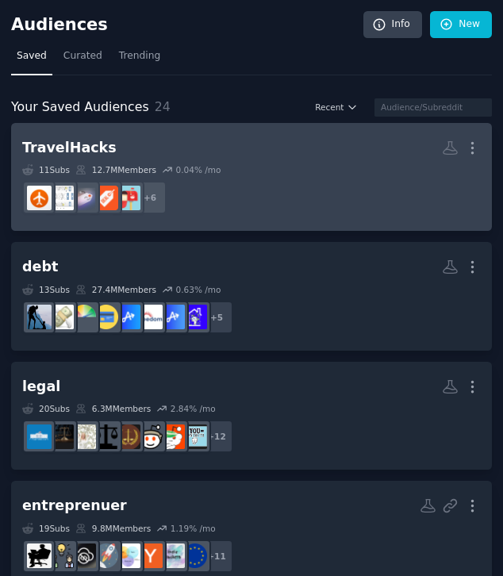
click at [383, 182] on dd "+ 6" at bounding box center [251, 197] width 458 height 44
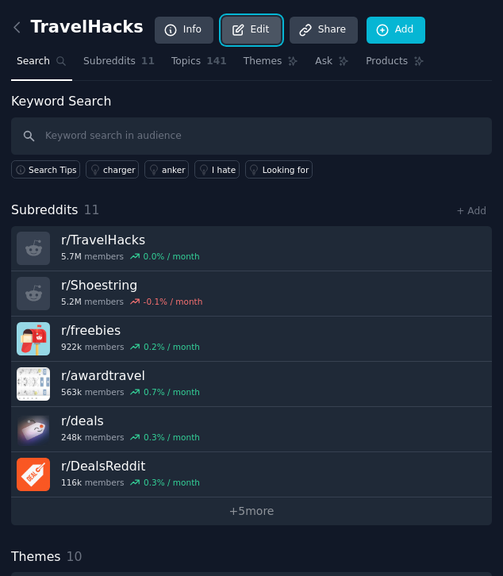
click at [222, 23] on link "Edit" at bounding box center [251, 30] width 59 height 27
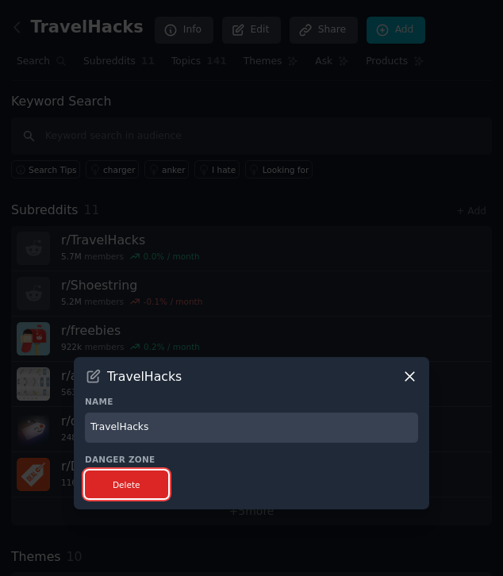
click at [159, 480] on button "Delete" at bounding box center [126, 484] width 83 height 28
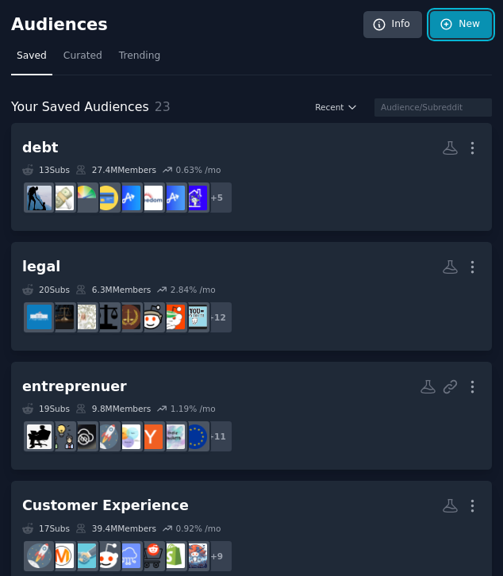
click at [442, 29] on icon at bounding box center [446, 24] width 14 height 14
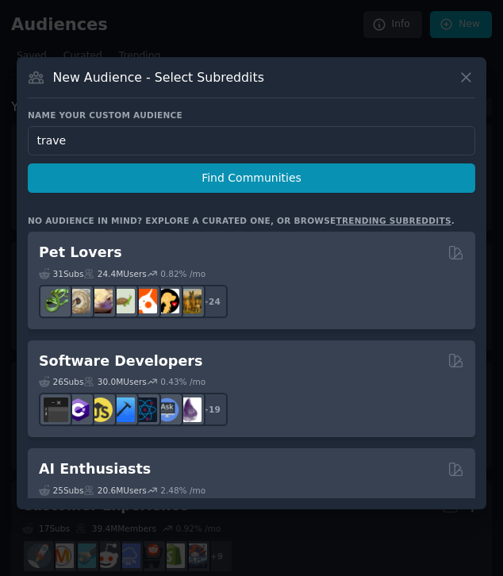
type input "travel"
click button "Find Communities" at bounding box center [251, 177] width 447 height 29
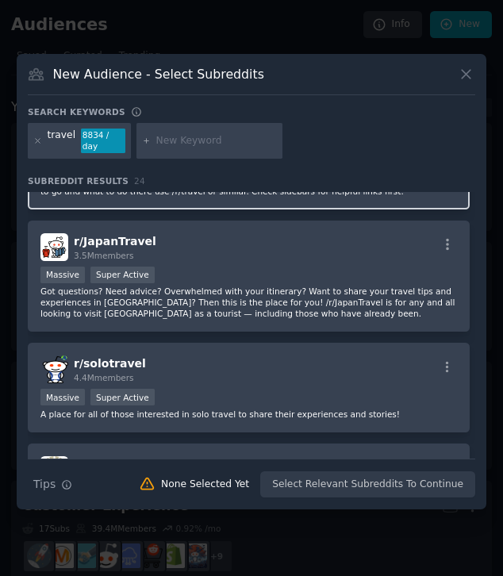
scroll to position [331, 0]
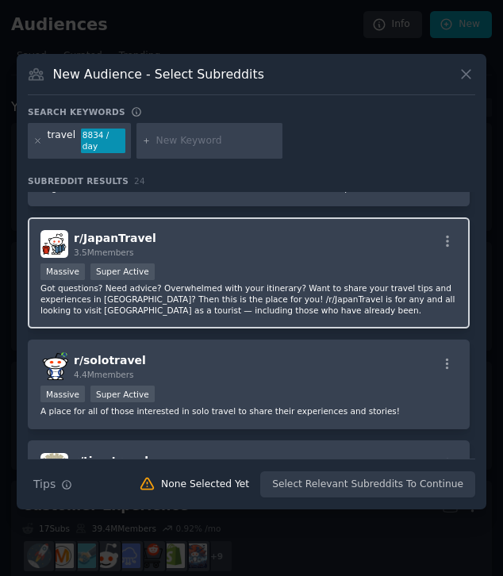
click at [352, 281] on div "Massive Super Active" at bounding box center [248, 273] width 416 height 20
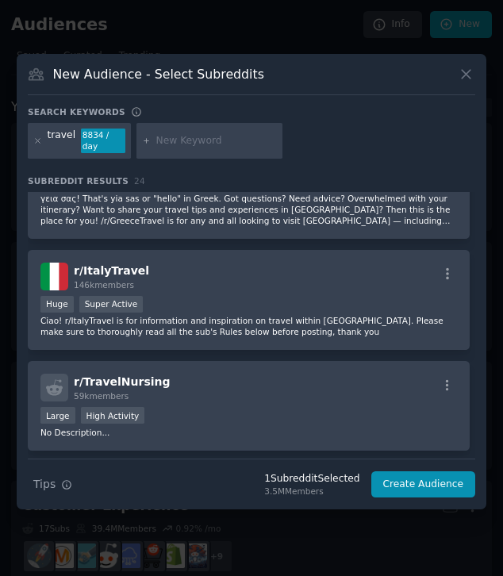
scroll to position [742, 0]
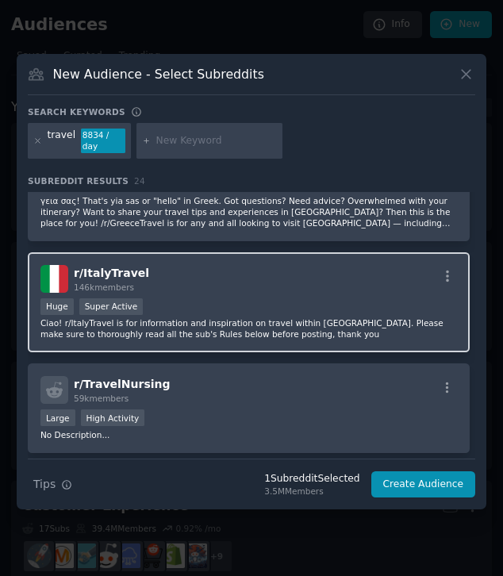
click at [348, 318] on p "Ciao! r/ItalyTravel is for information and inspiration on travel within Italy. …" at bounding box center [248, 328] width 416 height 22
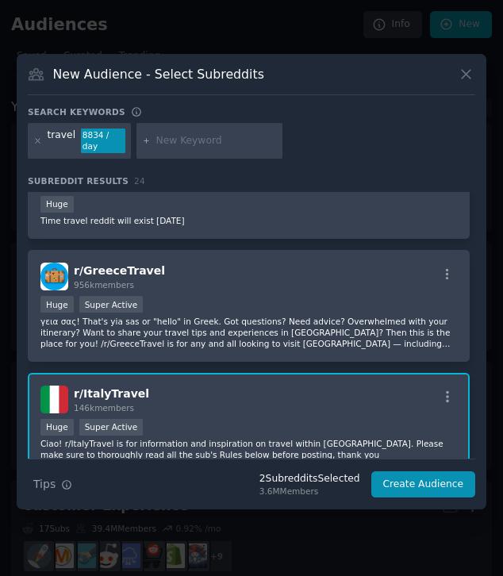
scroll to position [621, 0]
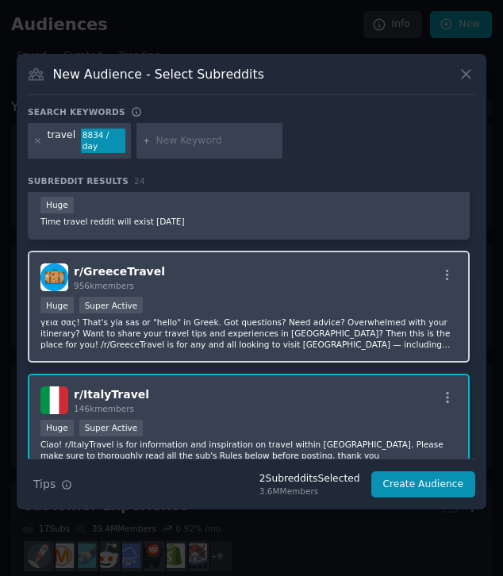
click at [343, 283] on div "r/ GreeceTravel 956k members" at bounding box center [248, 277] width 416 height 28
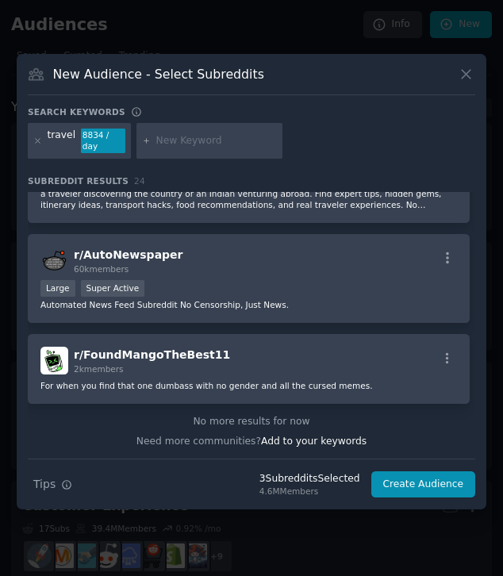
scroll to position [2435, 0]
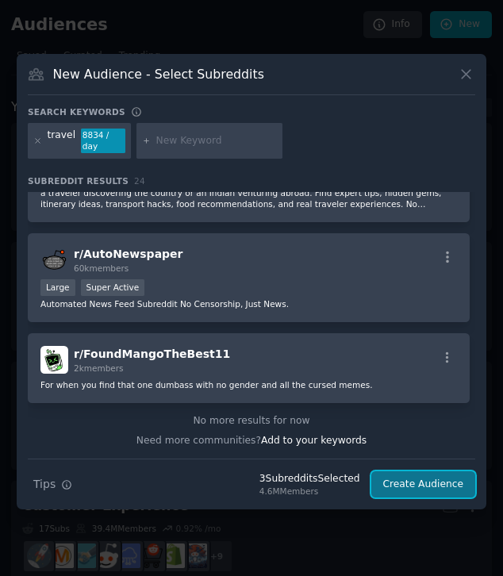
click at [416, 488] on button "Create Audience" at bounding box center [423, 484] width 105 height 27
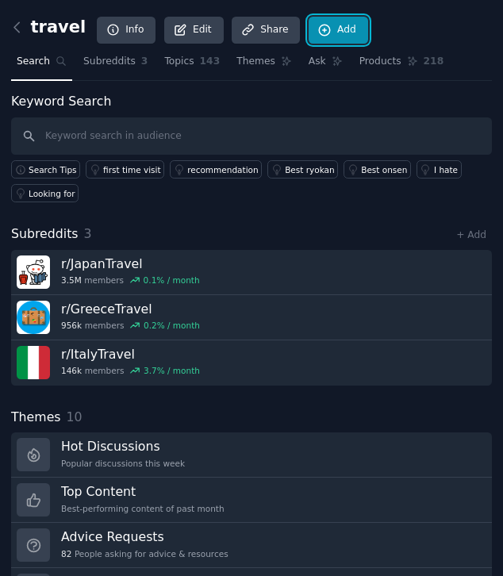
click at [333, 30] on link "Add" at bounding box center [337, 30] width 59 height 27
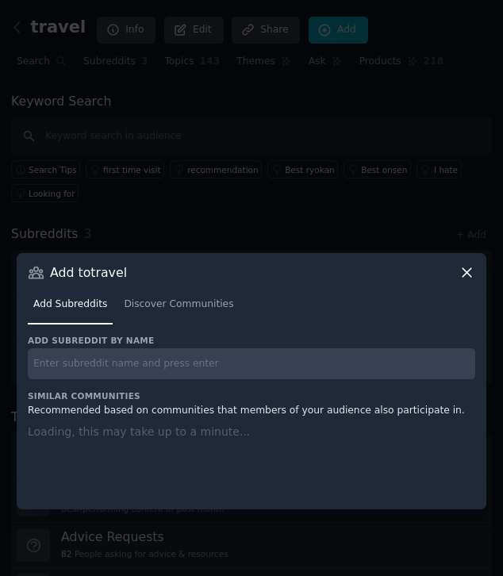
click at [234, 367] on input "text" at bounding box center [251, 363] width 447 height 31
paste input "EuropeTravel"
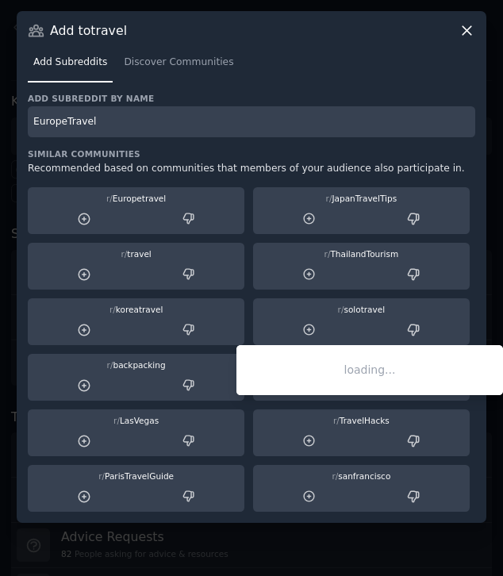
type input "EuropeTravel"
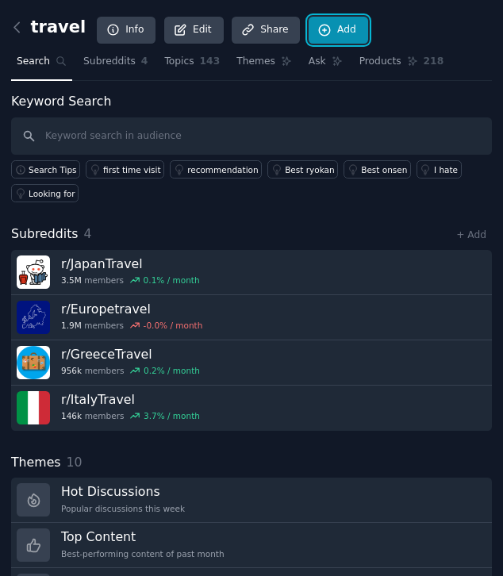
click at [326, 22] on link "Add" at bounding box center [337, 30] width 59 height 27
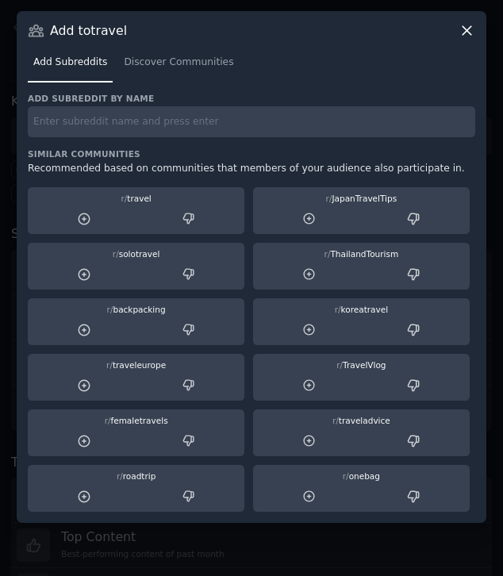
click at [198, 368] on div "r/ traveleurope" at bounding box center [135, 364] width 205 height 11
click at [248, 124] on input "text" at bounding box center [251, 121] width 447 height 31
paste input "AsiaTravel"
type input "AsiaTravel"
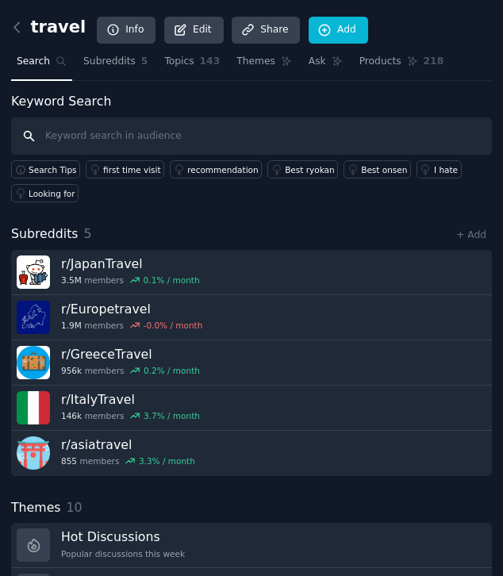
click at [338, 136] on input "text" at bounding box center [251, 136] width 481 height 38
paste input "MexicoTravel"
type input "MexicoTravel"
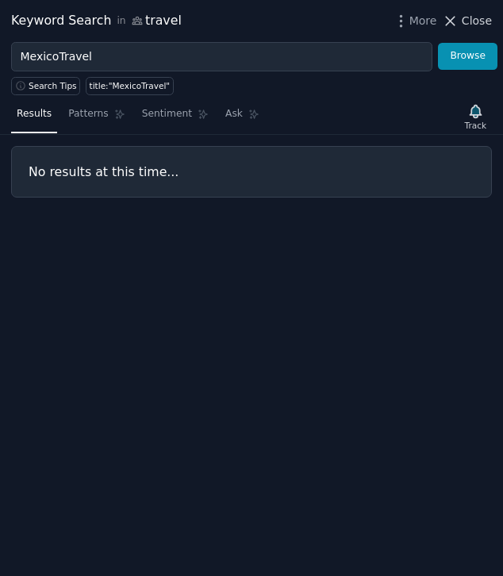
click at [473, 21] on span "Close" at bounding box center [476, 21] width 30 height 17
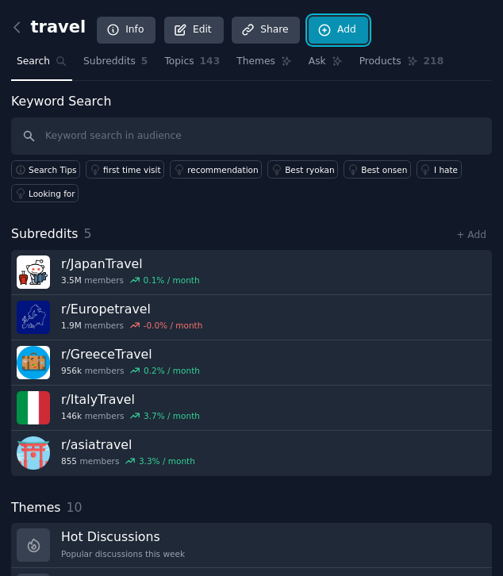
click at [337, 31] on link "Add" at bounding box center [337, 30] width 59 height 27
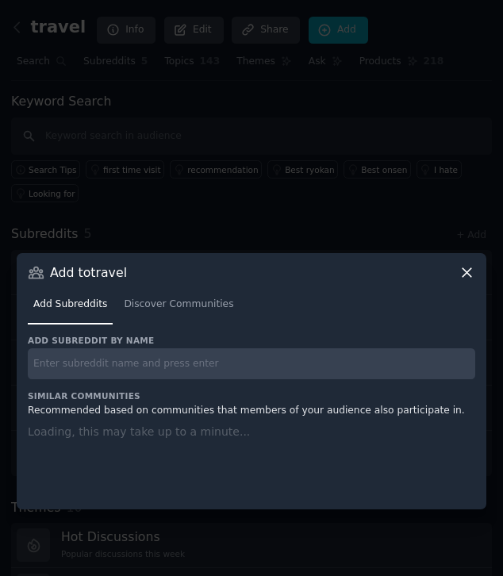
click at [240, 353] on input "text" at bounding box center [251, 363] width 447 height 31
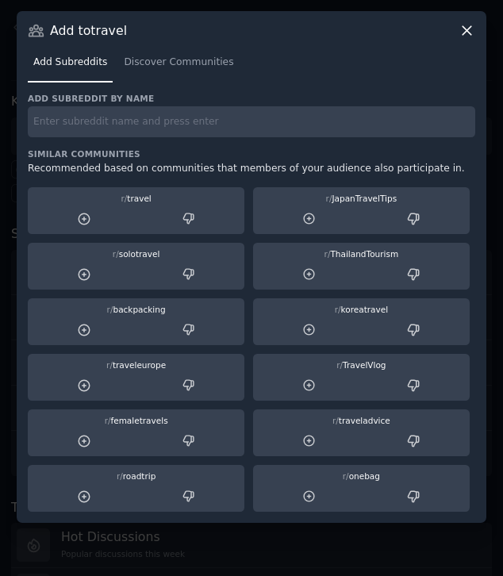
paste input "MexicoTravel"
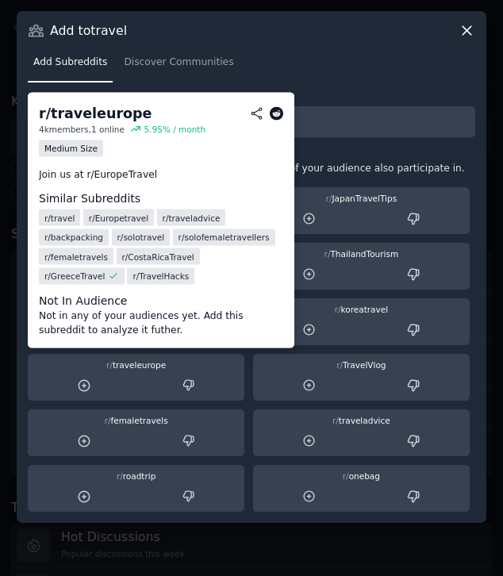
type input "MexicoTravel"
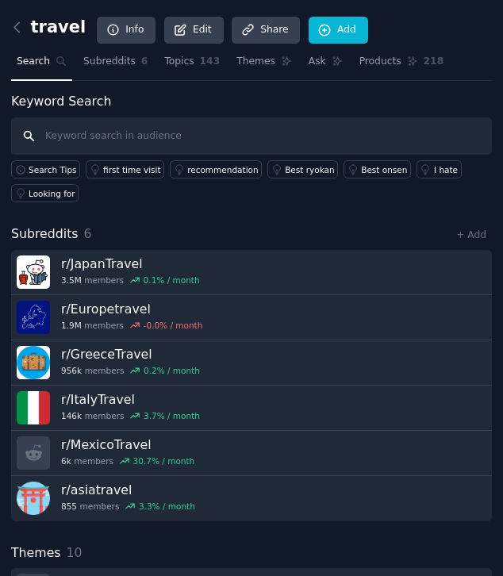
click at [281, 131] on input "text" at bounding box center [251, 136] width 481 height 38
paste input "AustraliaTravel"
type input "AustraliaTravel"
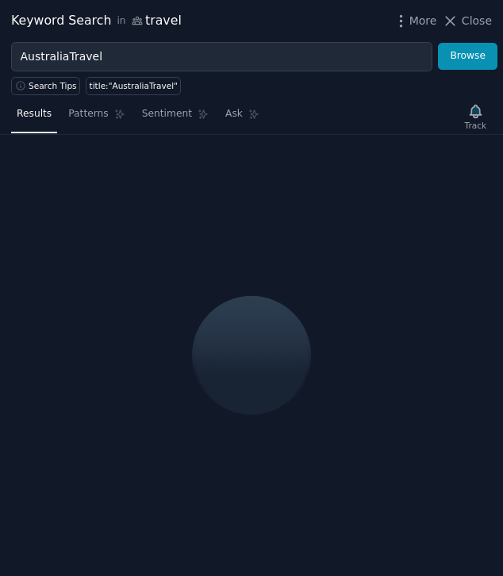
click at [471, 9] on div "Keyword Search in travel More Close" at bounding box center [251, 21] width 503 height 42
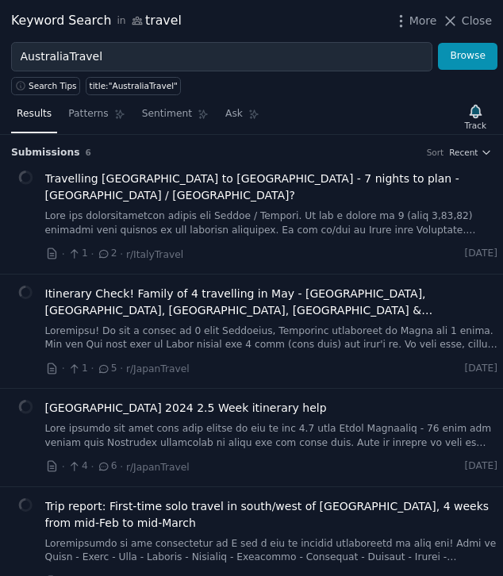
click at [472, 17] on span "Close" at bounding box center [476, 21] width 30 height 17
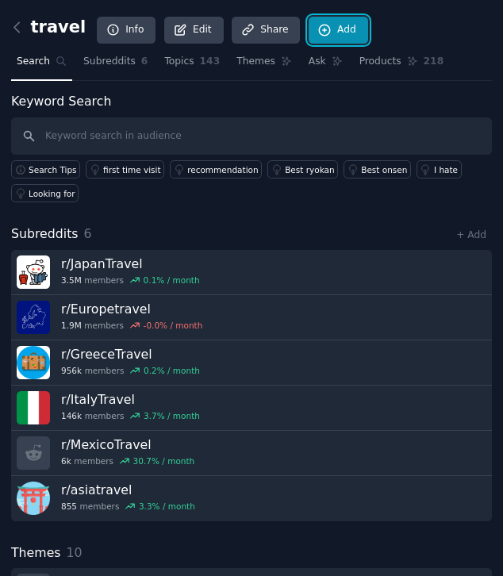
click at [330, 30] on link "Add" at bounding box center [337, 30] width 59 height 27
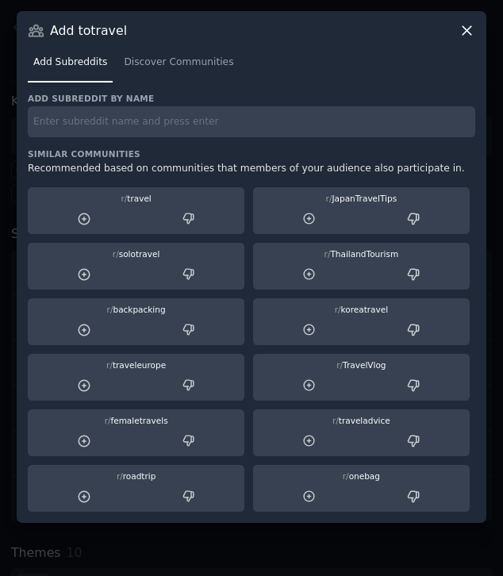
click at [237, 358] on div "r/ traveleurope" at bounding box center [136, 378] width 216 height 48
click at [338, 124] on input "text" at bounding box center [251, 121] width 447 height 31
paste input "AustraliaTravel"
type input "AustraliaTravel"
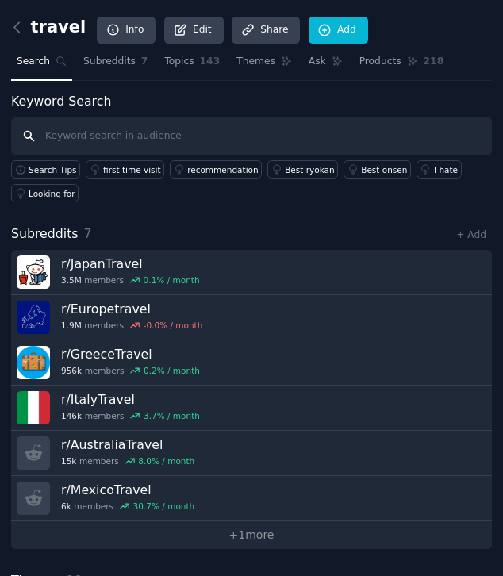
click at [331, 137] on input "text" at bounding box center [251, 136] width 481 height 38
paste input "CanadaTravel"
type input "CanadaTravel"
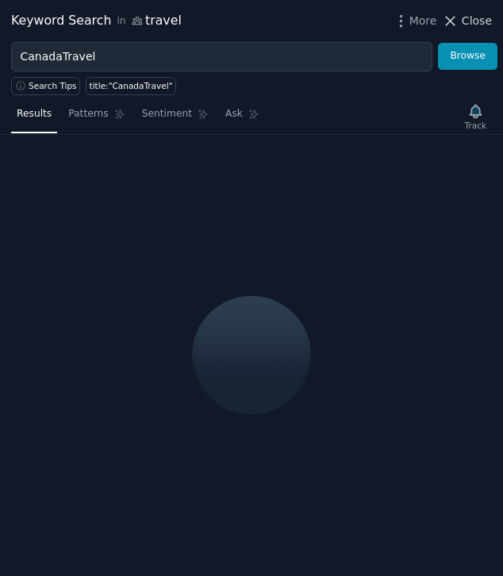
click at [469, 17] on span "Close" at bounding box center [476, 21] width 30 height 17
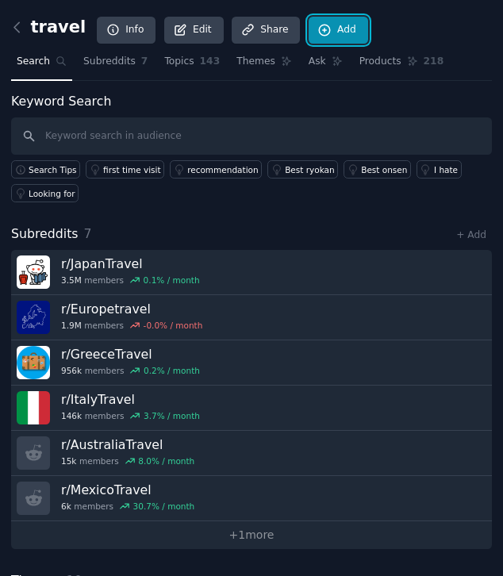
click at [317, 25] on link "Add" at bounding box center [337, 30] width 59 height 27
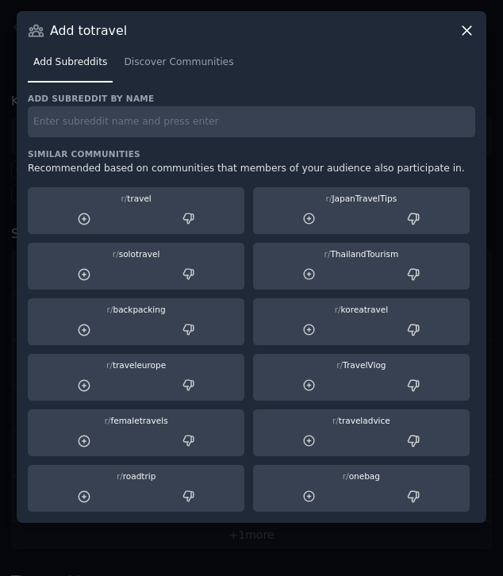
click at [350, 114] on input "text" at bounding box center [251, 121] width 447 height 31
paste input "CanadaTravel"
type input "CanadaTravel"
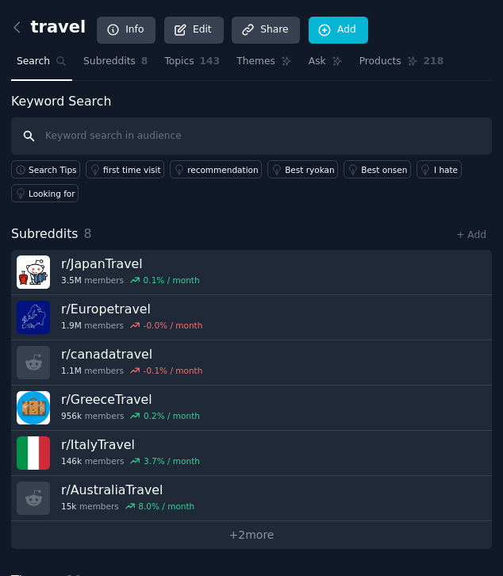
click at [312, 136] on input "text" at bounding box center [251, 136] width 481 height 38
click at [335, 28] on link "Add" at bounding box center [337, 30] width 59 height 27
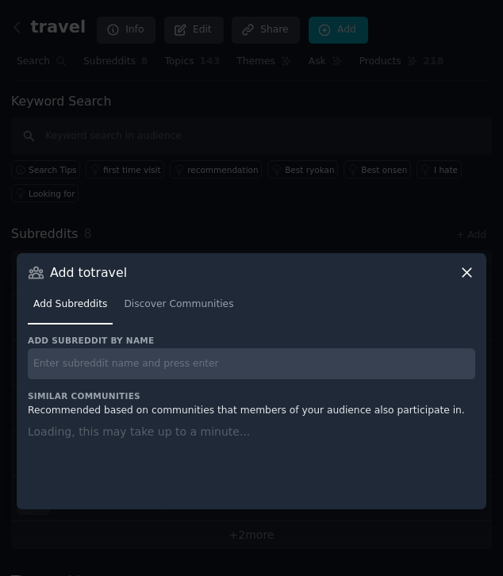
click at [236, 357] on input "text" at bounding box center [251, 363] width 447 height 31
paste input "AskEurope"
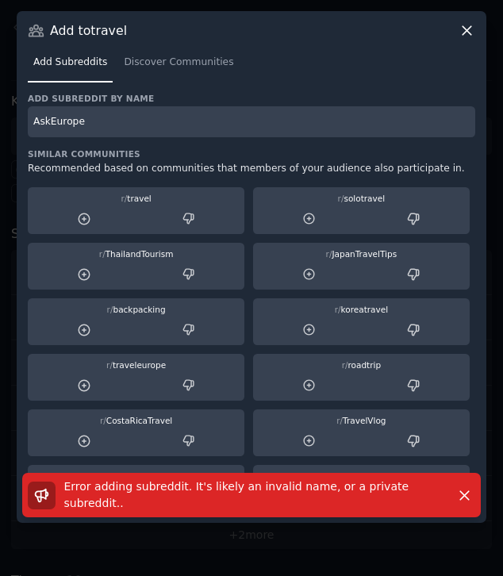
click at [354, 121] on input "AskEurope" at bounding box center [251, 121] width 447 height 31
click at [318, 113] on input "AskEurope" at bounding box center [251, 121] width 447 height 31
click at [304, 125] on input "AskEurope" at bounding box center [251, 121] width 447 height 31
type input "AskEurope"
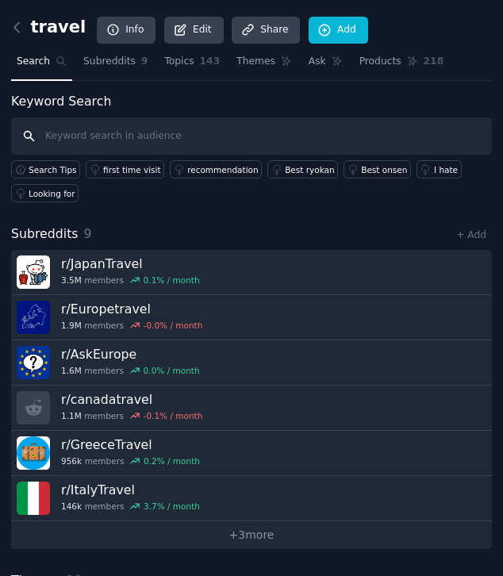
click at [312, 135] on input "text" at bounding box center [251, 136] width 481 height 38
paste input "AskUK"
type input "AskUK"
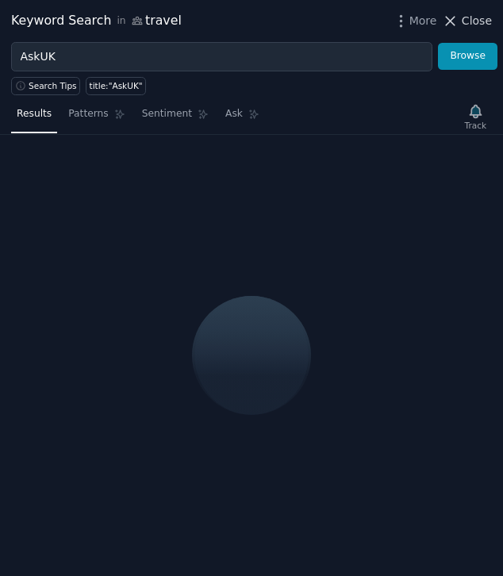
click at [475, 22] on span "Close" at bounding box center [476, 21] width 30 height 17
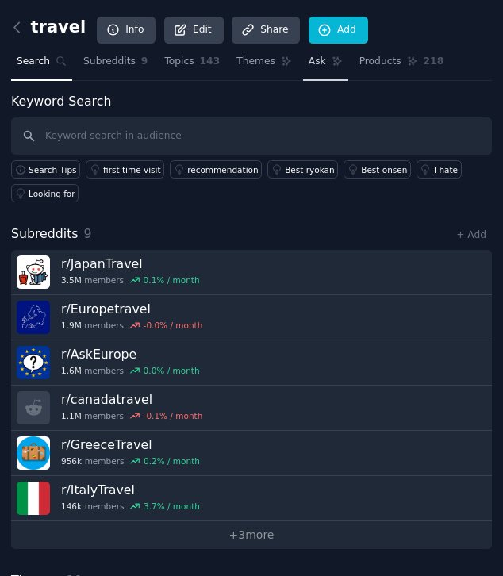
click at [320, 55] on span "Ask" at bounding box center [316, 62] width 17 height 14
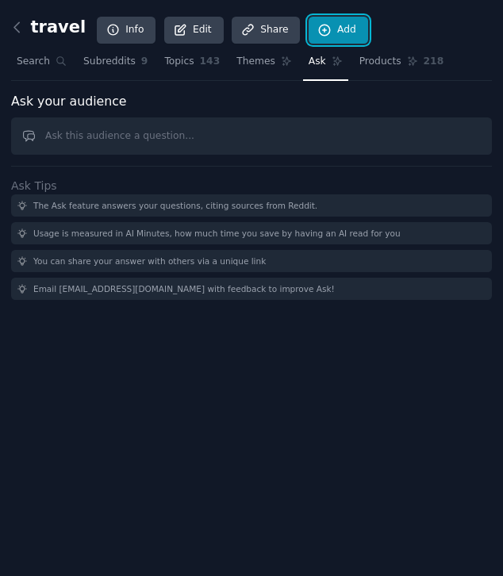
click at [325, 31] on link "Add" at bounding box center [337, 30] width 59 height 27
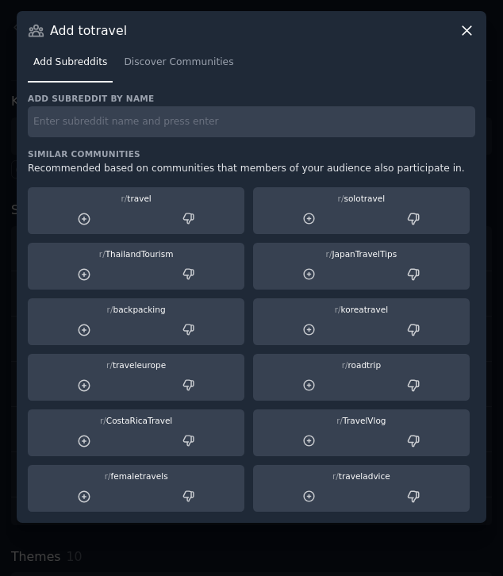
click at [284, 373] on div "r/ roadtrip" at bounding box center [361, 378] width 216 height 48
click at [188, 125] on input "text" at bounding box center [251, 121] width 447 height 31
paste input "AskUK"
type input "AskUK"
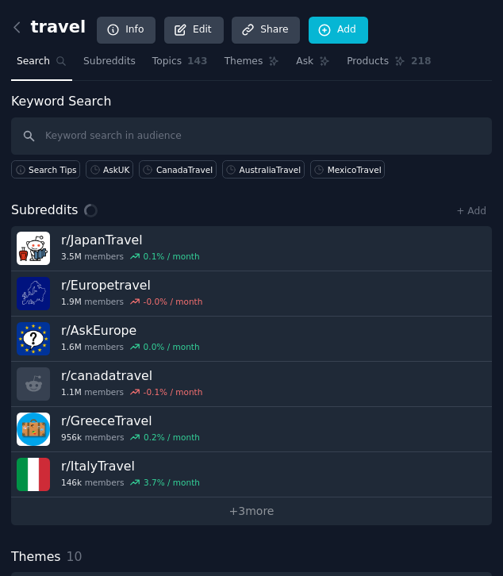
click at [463, 29] on div "travel Info Edit Share Add" at bounding box center [251, 30] width 481 height 38
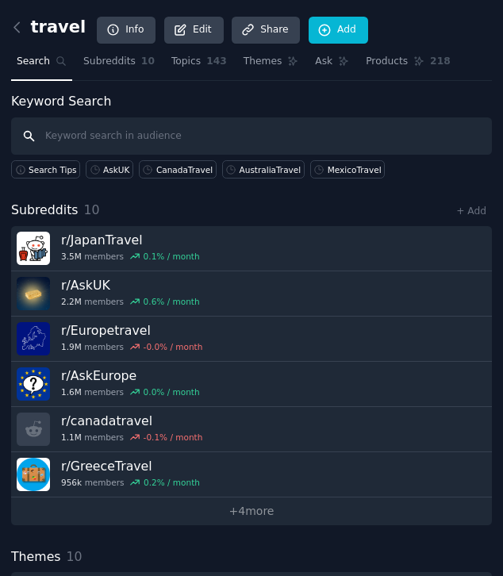
click at [211, 140] on input "text" at bounding box center [251, 136] width 481 height 38
paste input "FranceTravel"
type input "FranceTravel"
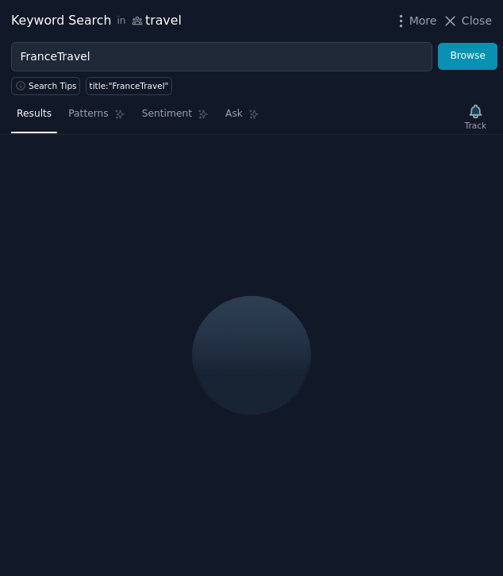
click at [493, 21] on div "Keyword Search in travel More Close" at bounding box center [251, 21] width 503 height 42
click at [484, 21] on span "Close" at bounding box center [476, 21] width 30 height 17
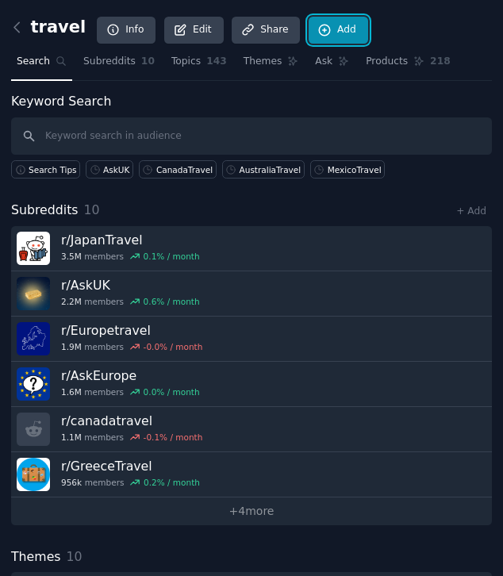
click at [321, 36] on link "Add" at bounding box center [337, 30] width 59 height 27
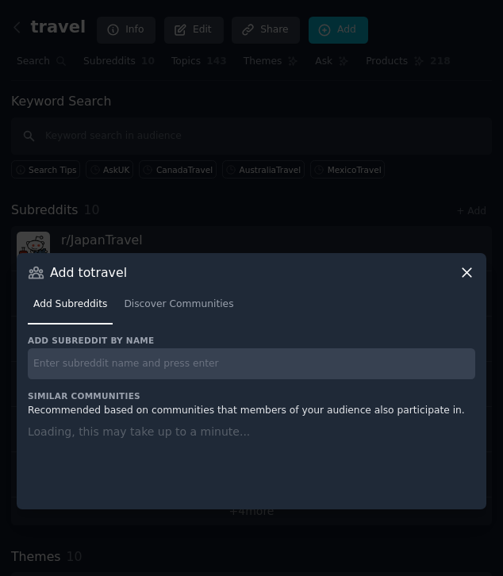
click at [247, 352] on div "Add subreddit by name Similar Communities Recommended based on communities that…" at bounding box center [251, 412] width 447 height 155
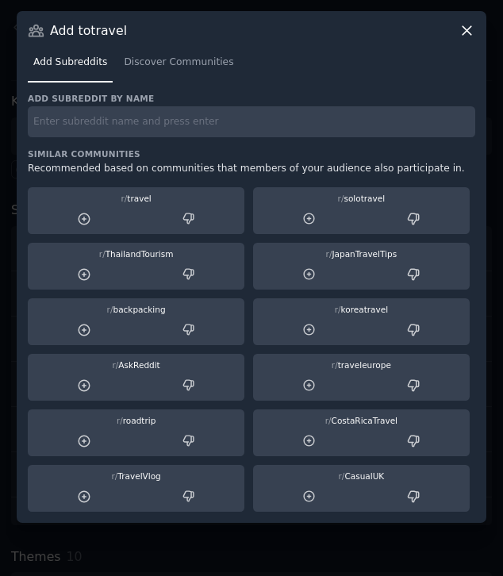
paste input "FranceTravel"
type input "FranceTravel"
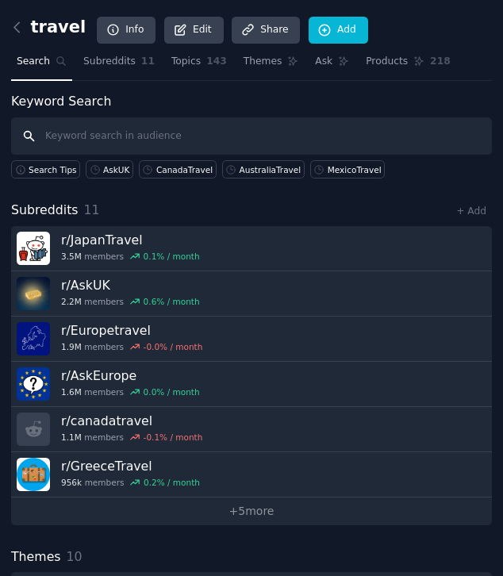
click at [277, 128] on input "text" at bounding box center [251, 136] width 481 height 38
click at [316, 39] on link "Add" at bounding box center [337, 30] width 59 height 27
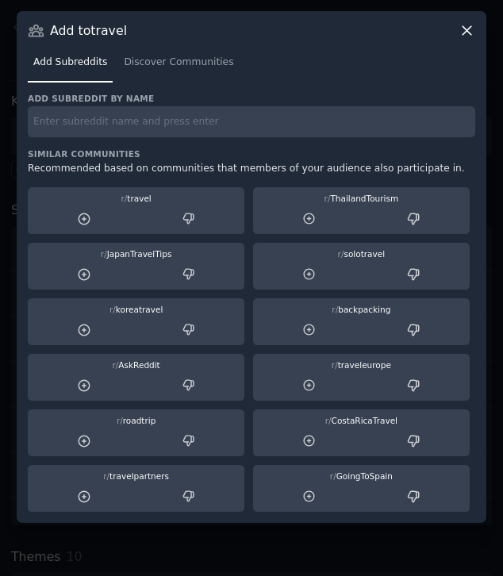
click at [222, 104] on div "Add subreddit by name" at bounding box center [251, 115] width 447 height 44
click at [222, 115] on input "text" at bounding box center [251, 121] width 447 height 31
paste input "uktravel"
type input "uktravel"
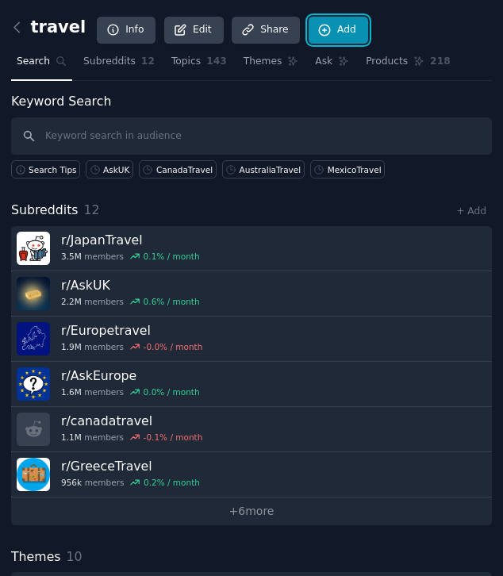
click at [335, 33] on link "Add" at bounding box center [337, 30] width 59 height 27
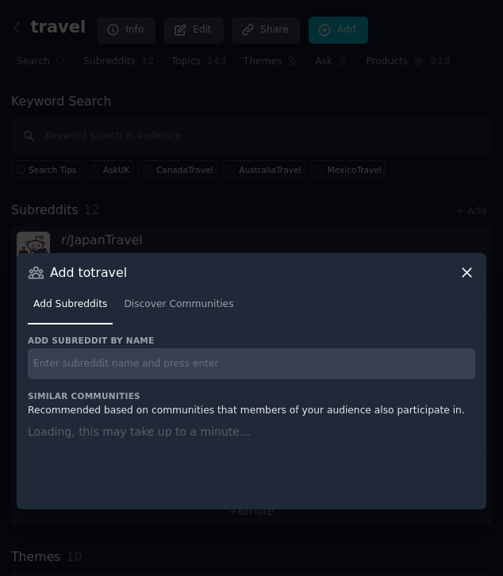
click at [274, 354] on div "Add subreddit by name Similar Communities Recommended based on communities that…" at bounding box center [251, 412] width 447 height 155
paste input "travelmexico"
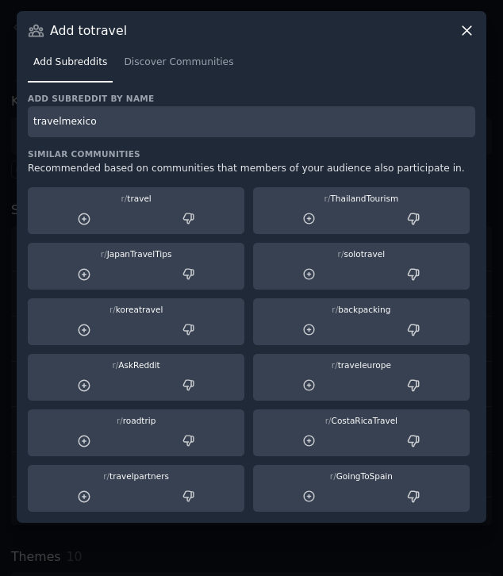
type input "travelmexico"
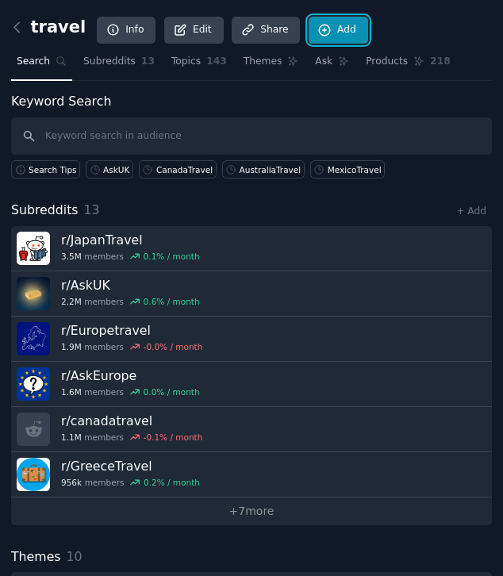
click at [327, 21] on link "Add" at bounding box center [337, 30] width 59 height 27
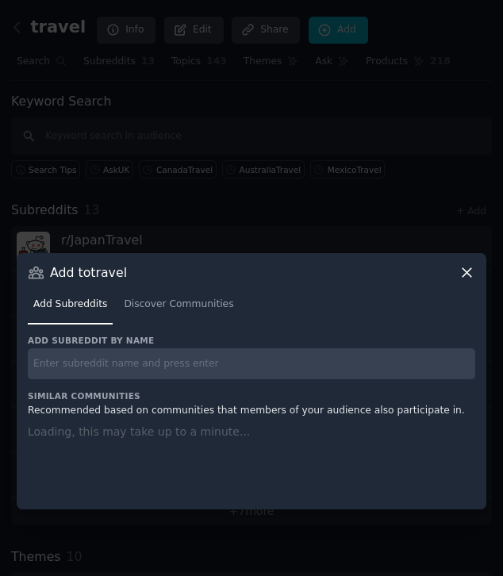
click at [228, 353] on input "text" at bounding box center [251, 363] width 447 height 31
paste input "CanadaTravel"
type input "CanadaTravel"
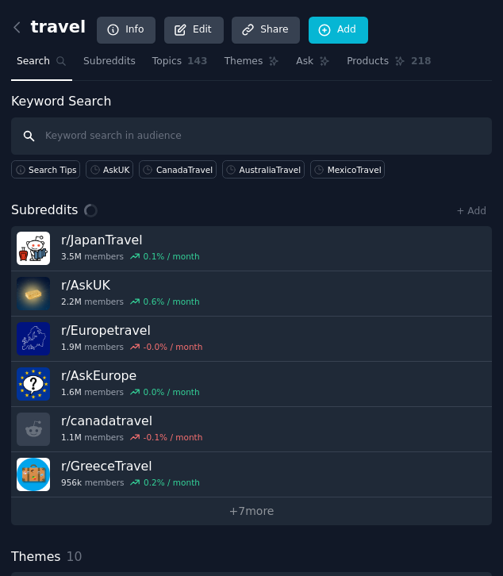
click at [289, 121] on input "text" at bounding box center [251, 136] width 481 height 38
click at [120, 67] on span "Subreddits" at bounding box center [109, 62] width 52 height 14
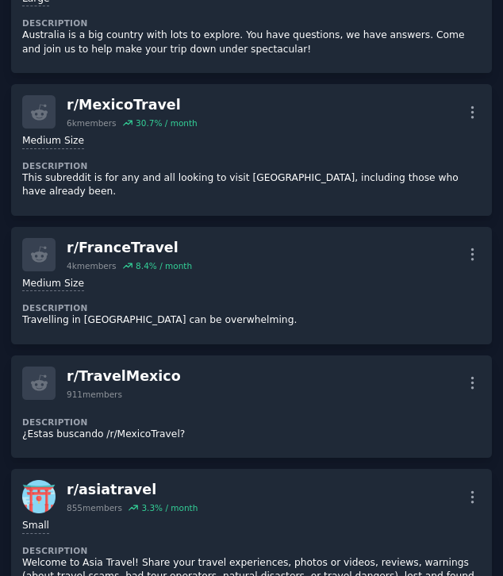
scroll to position [1343, 0]
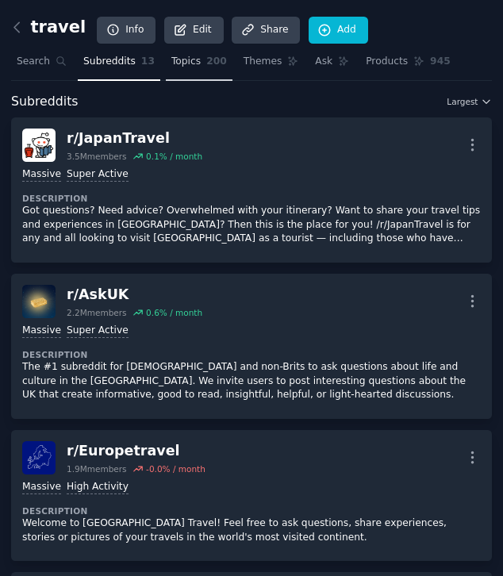
click at [191, 67] on span "Topics" at bounding box center [185, 62] width 29 height 14
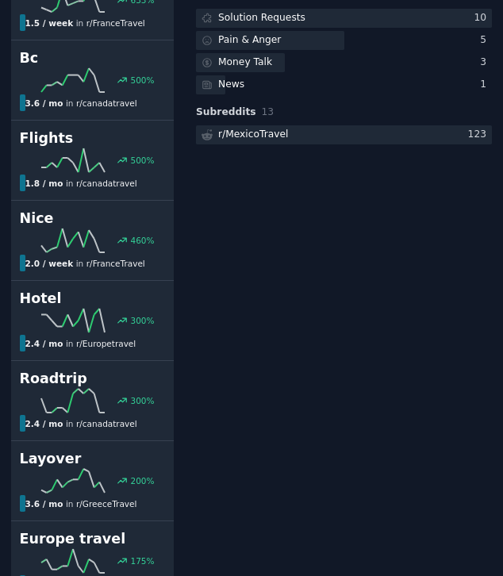
scroll to position [524, 0]
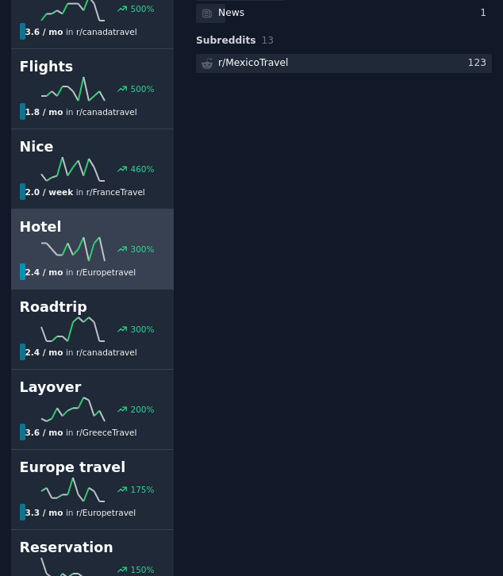
click at [105, 237] on icon at bounding box center [72, 249] width 63 height 24
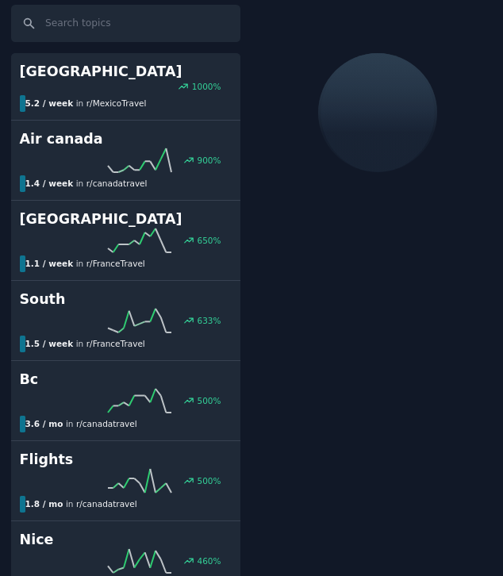
scroll to position [92, 0]
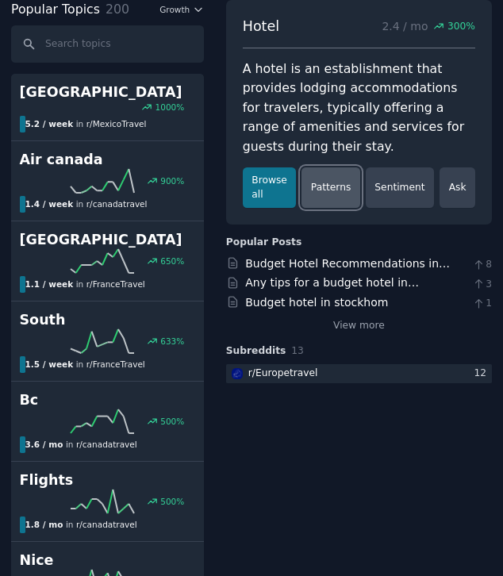
click at [335, 190] on link "Patterns" at bounding box center [330, 187] width 58 height 40
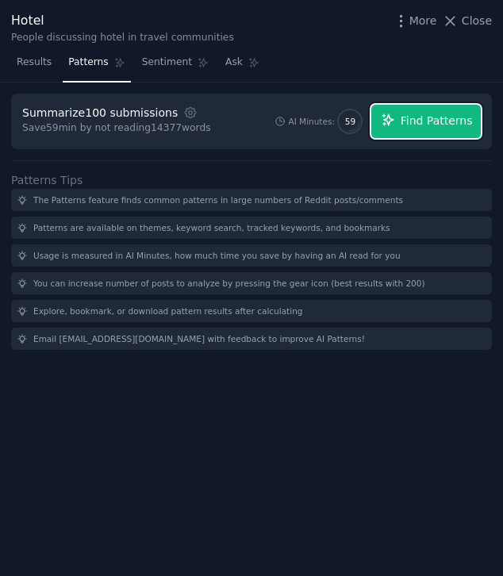
click at [389, 117] on icon "button" at bounding box center [388, 120] width 14 height 14
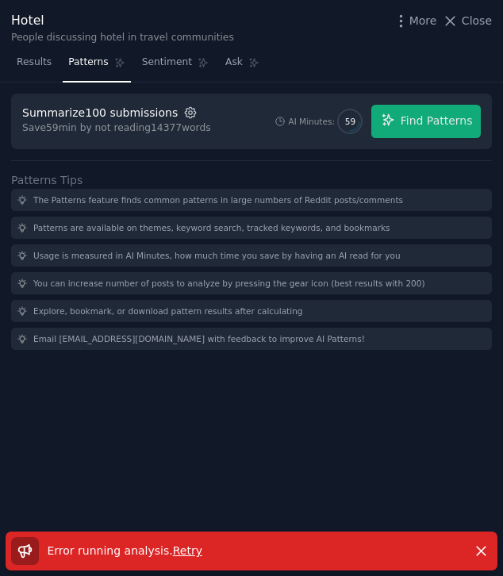
click at [183, 111] on icon "button" at bounding box center [190, 112] width 14 height 14
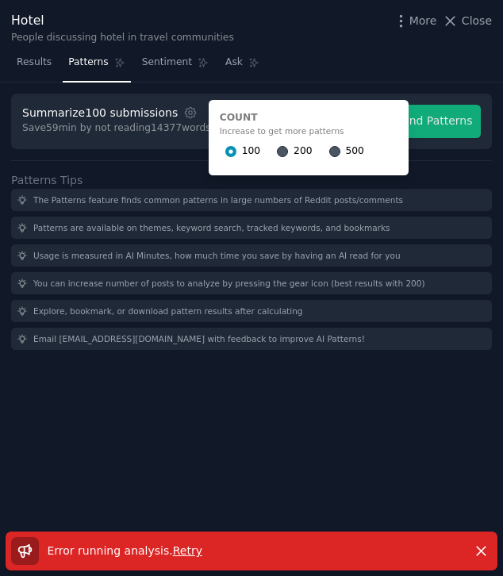
click at [277, 143] on div "200" at bounding box center [294, 151] width 35 height 25
click at [277, 149] on input "200" at bounding box center [282, 151] width 11 height 11
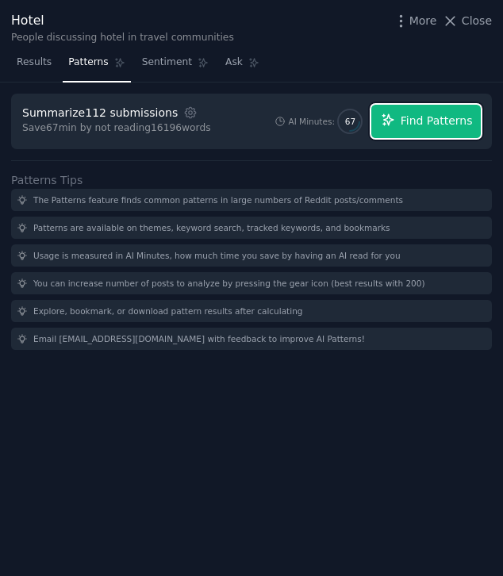
click at [446, 120] on span "Find Patterns" at bounding box center [436, 121] width 72 height 17
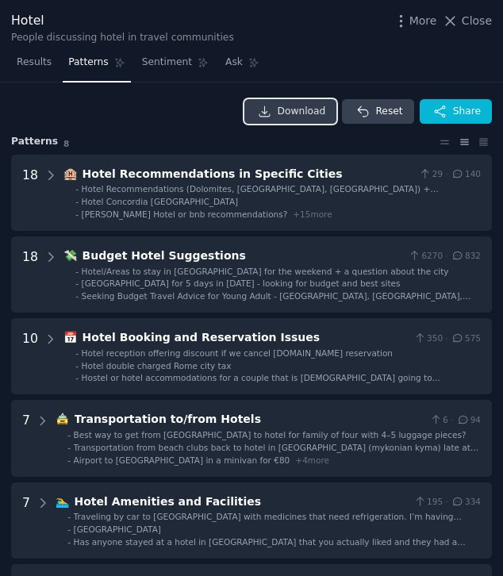
click at [304, 109] on span "Download" at bounding box center [302, 112] width 48 height 14
click at [475, 21] on span "Close" at bounding box center [476, 21] width 30 height 17
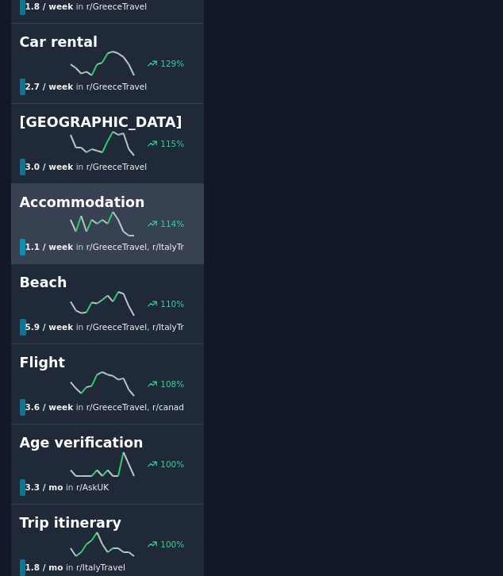
scroll to position [1252, 0]
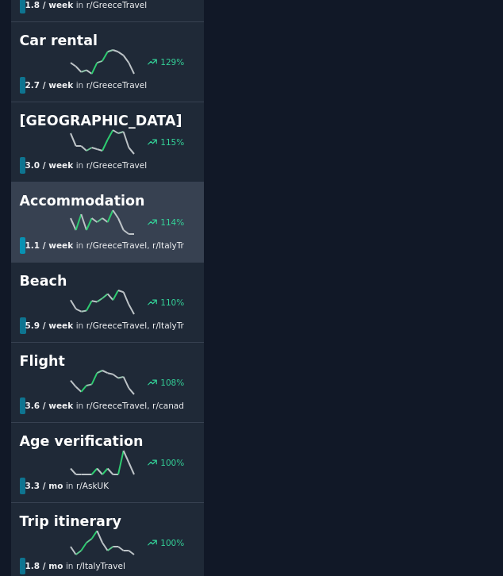
click at [145, 212] on div "114 %" at bounding box center [108, 222] width 176 height 24
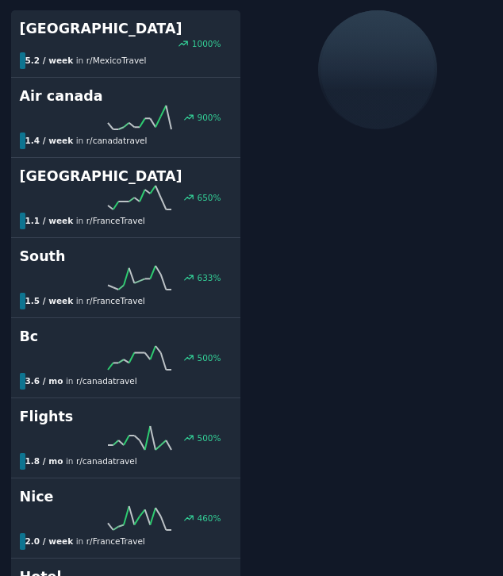
scroll to position [92, 0]
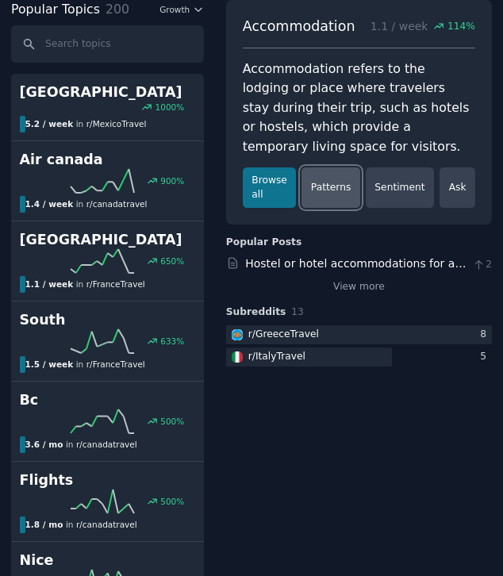
click at [339, 194] on link "Patterns" at bounding box center [330, 187] width 58 height 40
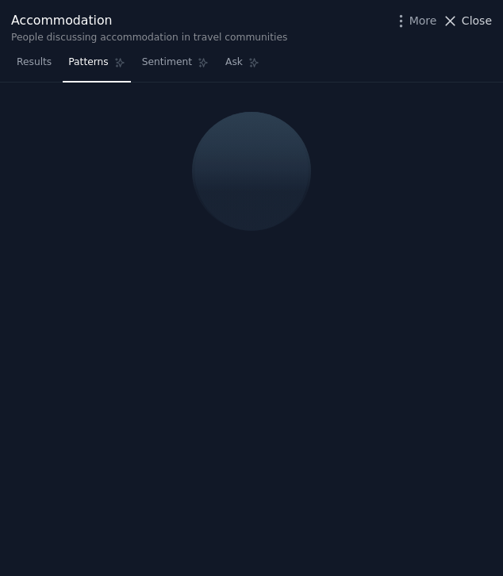
click at [474, 20] on span "Close" at bounding box center [476, 21] width 30 height 17
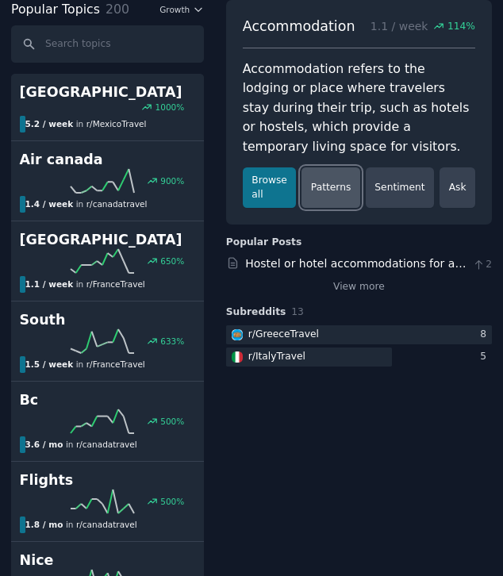
click at [335, 176] on link "Patterns" at bounding box center [330, 187] width 58 height 40
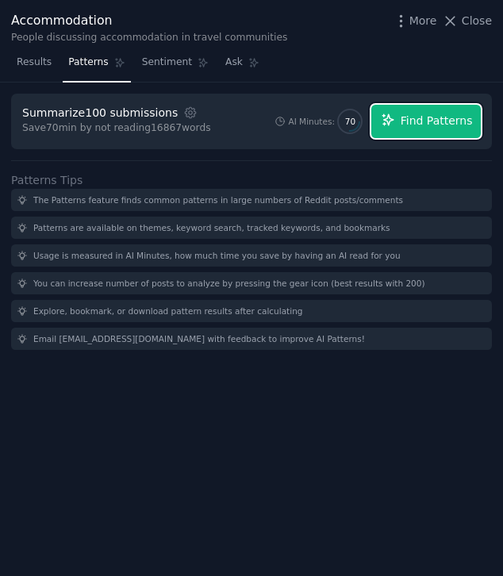
click at [431, 128] on span "Find Patterns" at bounding box center [436, 121] width 72 height 17
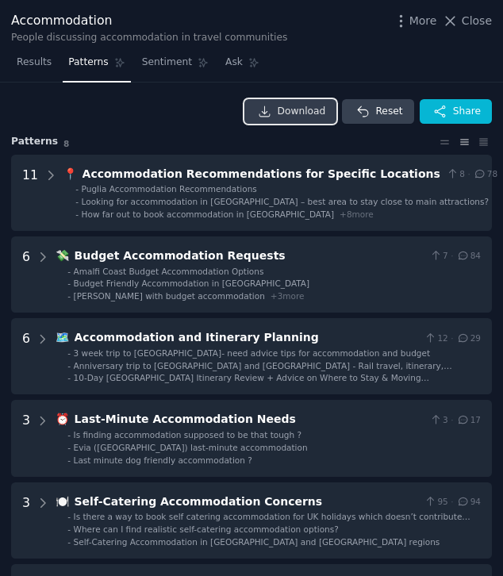
click at [301, 107] on span "Download" at bounding box center [302, 112] width 48 height 14
click at [473, 25] on span "Close" at bounding box center [476, 21] width 30 height 17
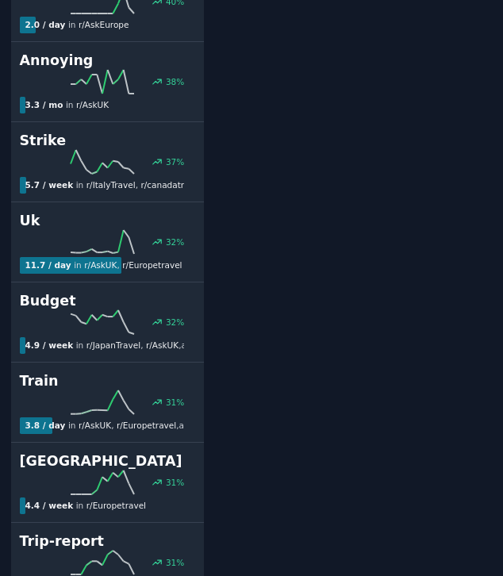
scroll to position [4222, 0]
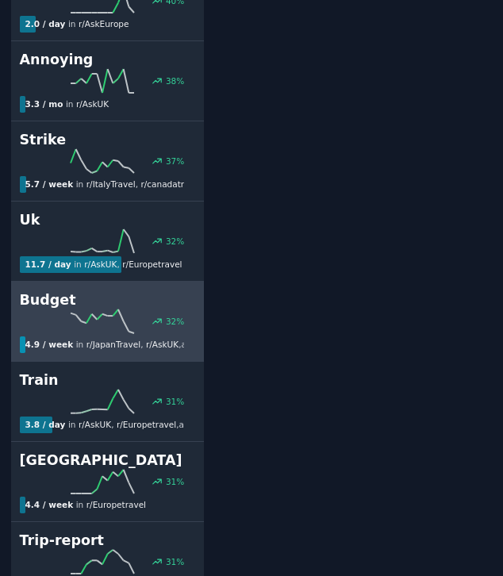
click at [131, 309] on icon at bounding box center [102, 321] width 63 height 24
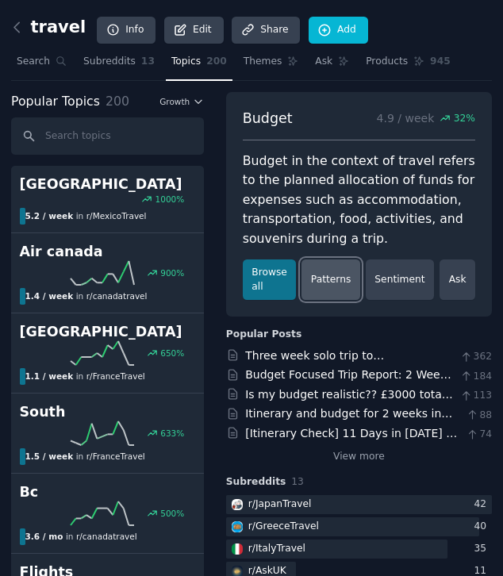
click at [344, 289] on link "Patterns" at bounding box center [330, 279] width 58 height 40
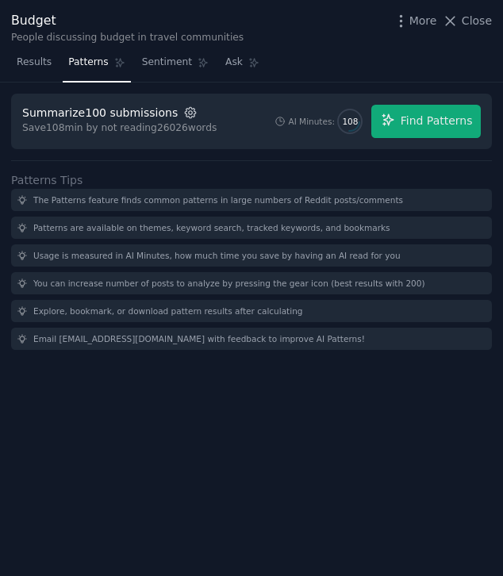
click at [183, 112] on icon "button" at bounding box center [190, 112] width 14 height 14
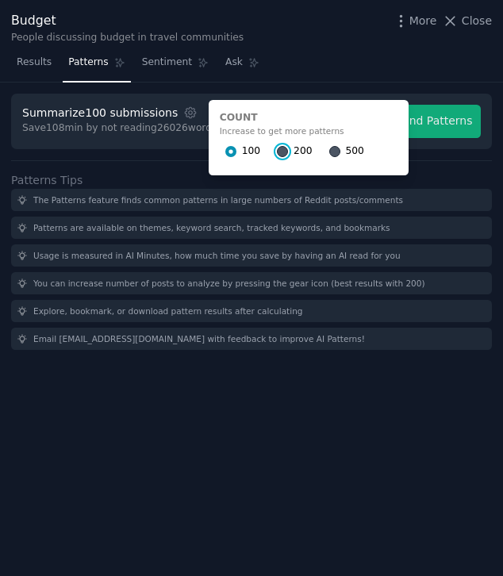
click at [277, 156] on input "200" at bounding box center [282, 151] width 11 height 11
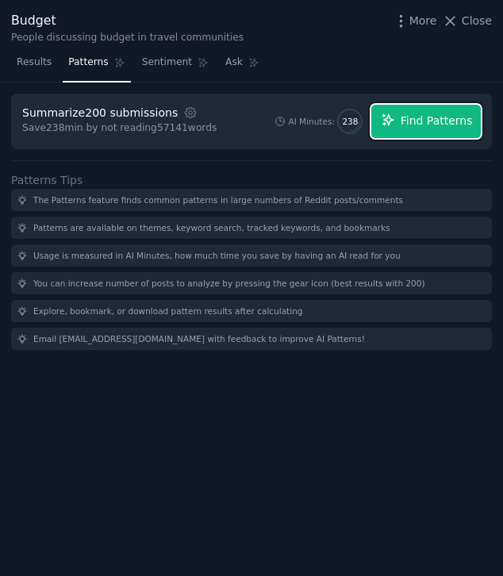
click at [387, 117] on icon "button" at bounding box center [388, 120] width 14 height 14
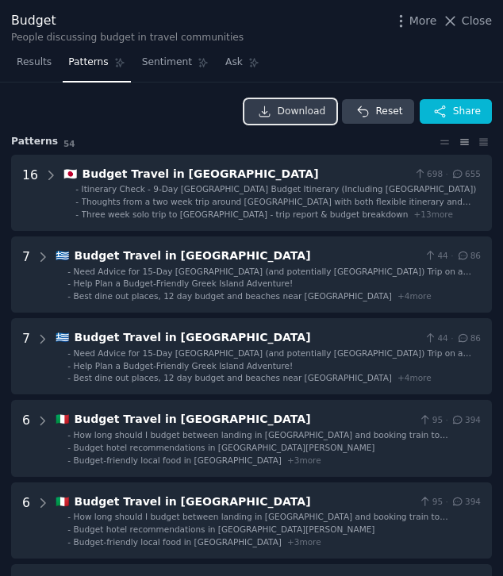
click at [301, 111] on span "Download" at bounding box center [302, 112] width 48 height 14
click at [477, 21] on span "Close" at bounding box center [476, 21] width 30 height 17
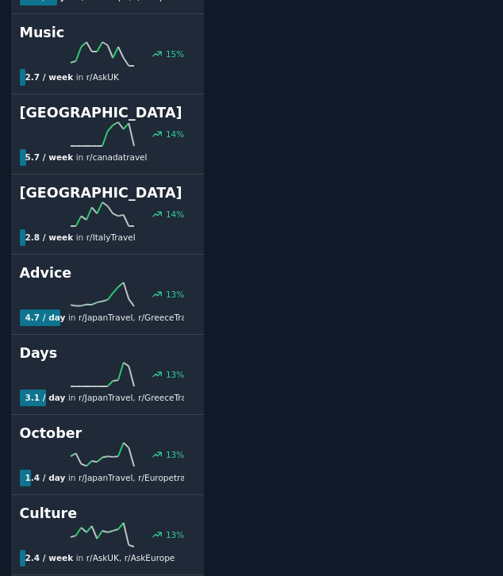
scroll to position [7143, 0]
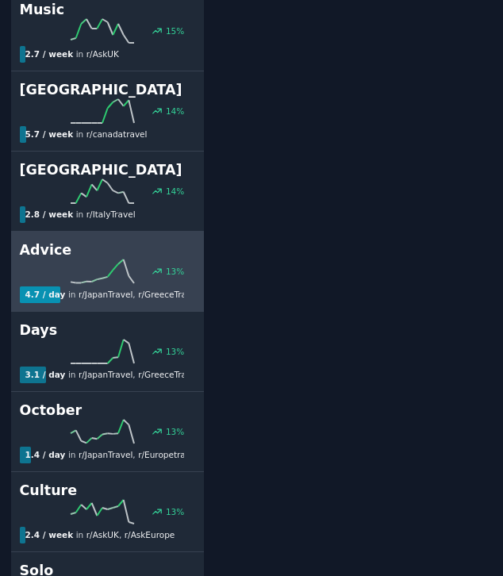
click at [114, 259] on icon at bounding box center [102, 271] width 63 height 24
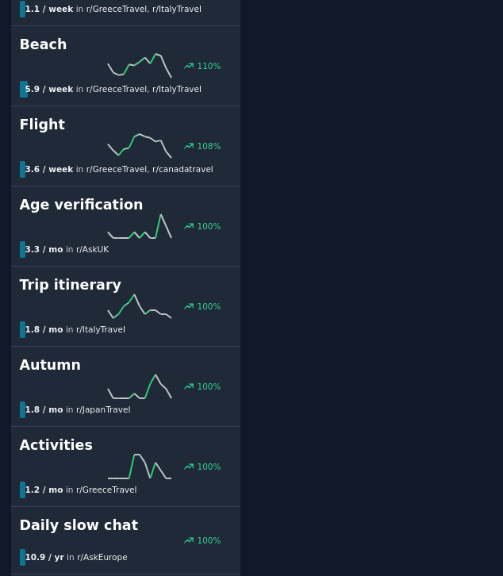
scroll to position [92, 0]
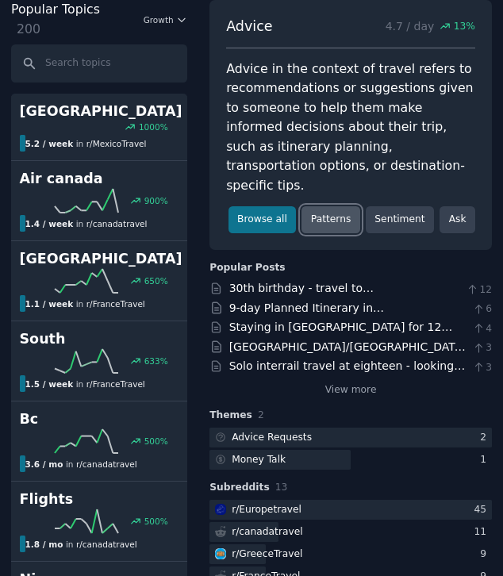
click at [343, 233] on link "Patterns" at bounding box center [330, 219] width 58 height 27
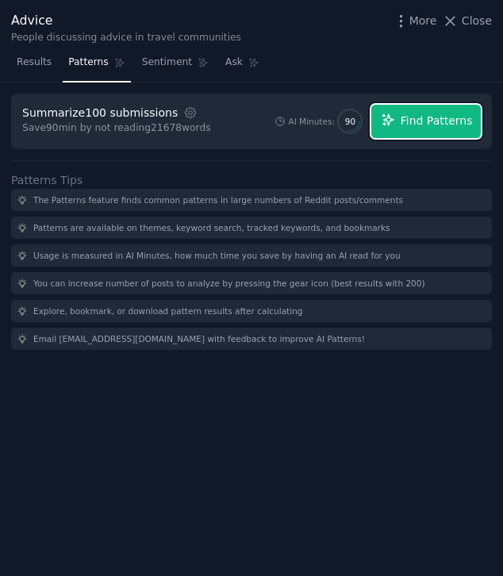
click at [402, 124] on span "Find Patterns" at bounding box center [436, 121] width 72 height 17
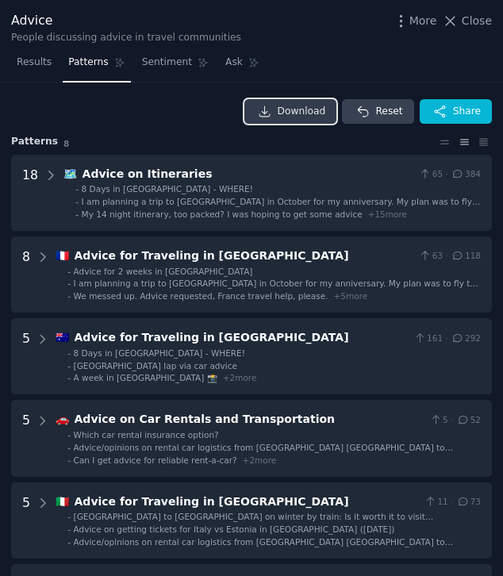
click at [266, 111] on icon at bounding box center [264, 111] width 10 height 10
click at [469, 23] on span "Close" at bounding box center [476, 21] width 30 height 17
click at [469, 23] on span "13 %" at bounding box center [464, 27] width 21 height 14
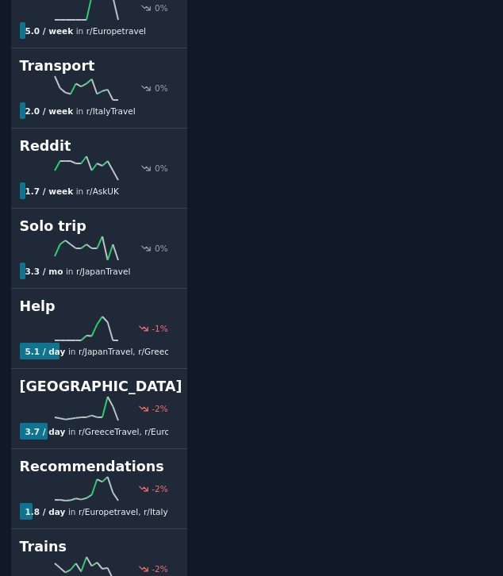
scroll to position [9575, 0]
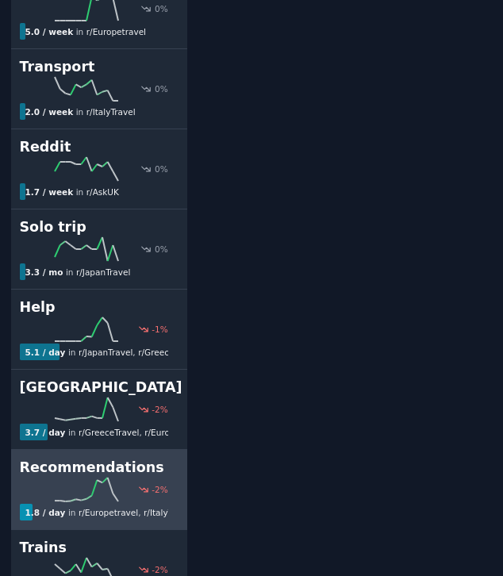
click at [134, 458] on h2 "Recommendations" at bounding box center [99, 468] width 159 height 20
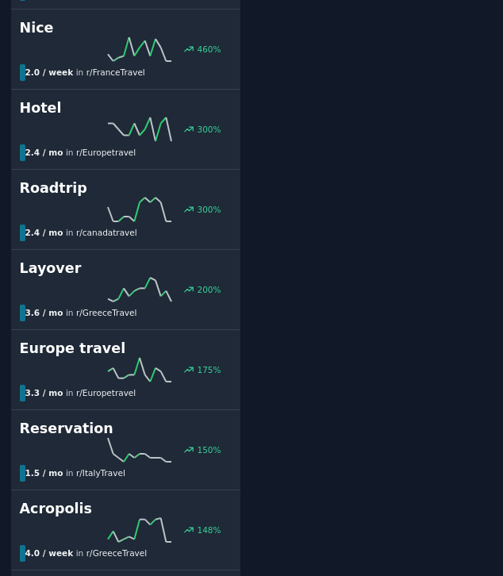
scroll to position [92, 0]
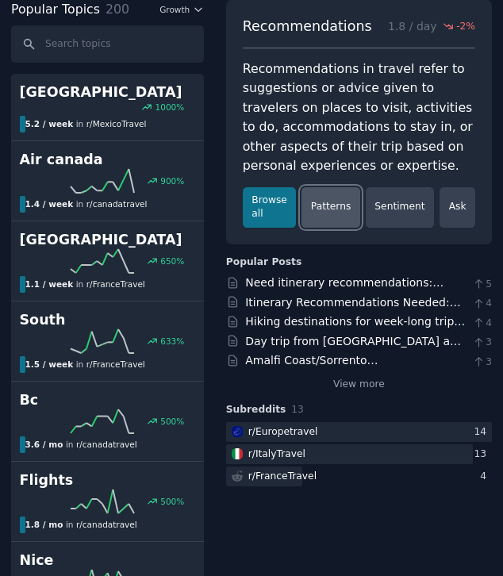
click at [331, 209] on link "Patterns" at bounding box center [330, 207] width 58 height 40
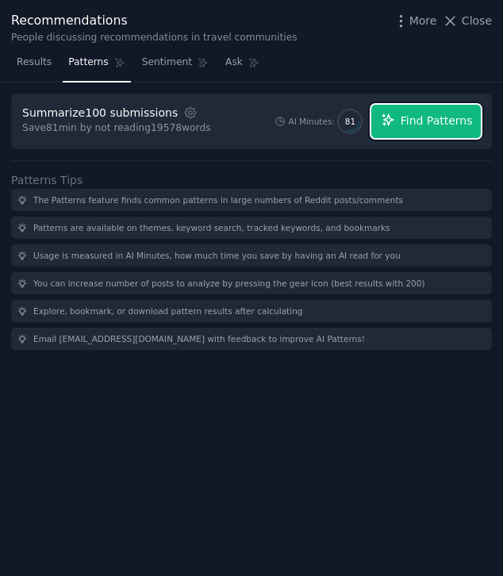
click at [419, 124] on span "Find Patterns" at bounding box center [436, 121] width 72 height 17
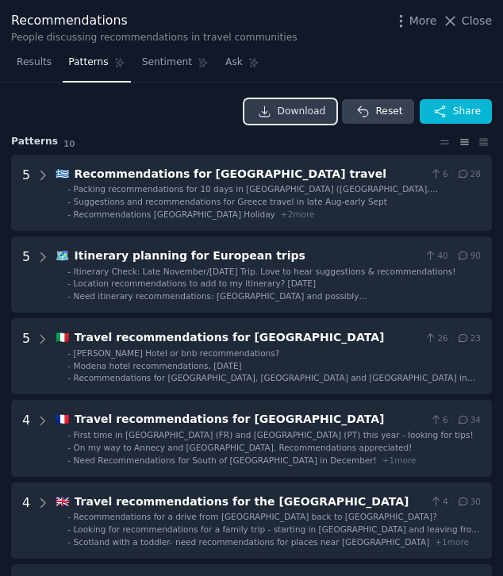
click at [289, 116] on span "Download" at bounding box center [302, 112] width 48 height 14
click at [466, 26] on span "Close" at bounding box center [476, 21] width 30 height 17
click at [466, 26] on span "-2 %" at bounding box center [465, 27] width 19 height 14
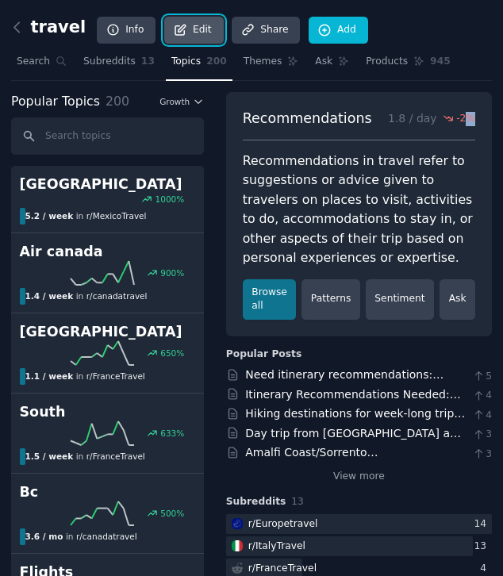
click at [190, 22] on link "Edit" at bounding box center [193, 30] width 59 height 27
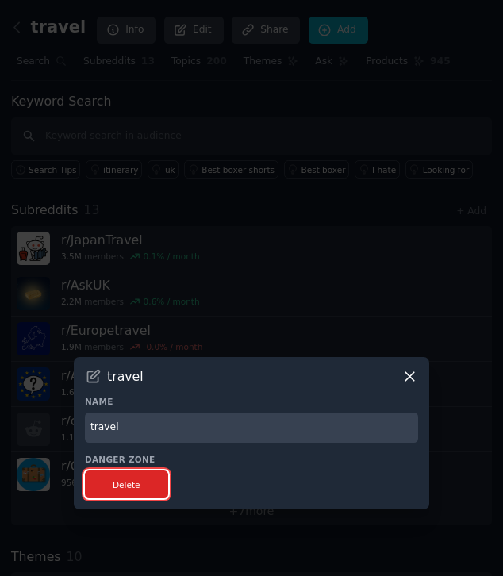
click at [146, 481] on button "Delete" at bounding box center [126, 484] width 83 height 28
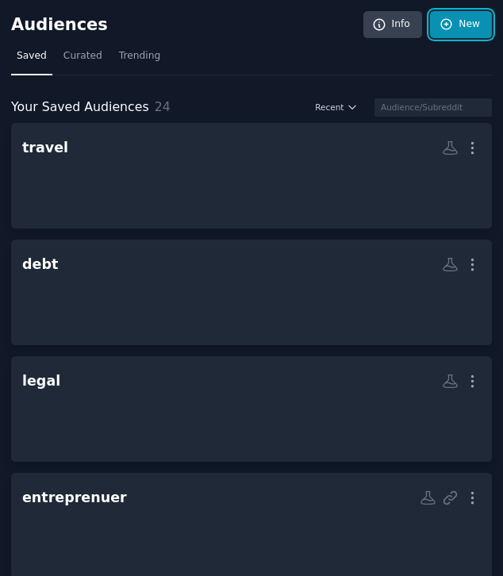
click at [480, 22] on link "New" at bounding box center [461, 24] width 62 height 27
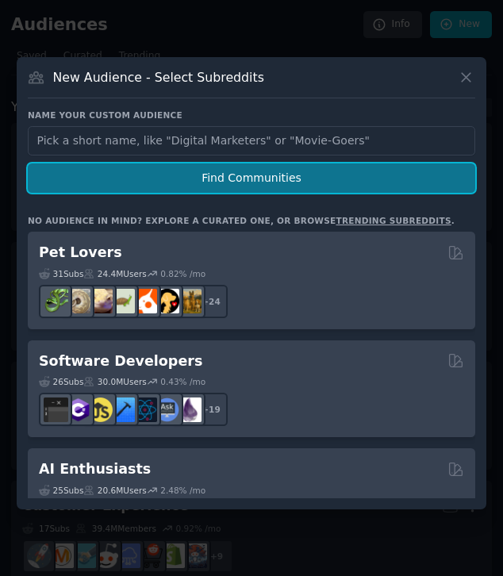
click at [255, 174] on button "Find Communities" at bounding box center [251, 177] width 447 height 29
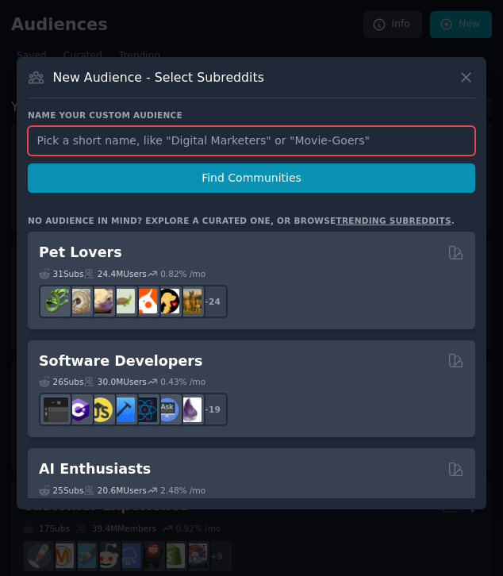
click at [257, 135] on input "text" at bounding box center [251, 140] width 447 height 29
paste input "TravelNoPics"
type input "TravelNoPics"
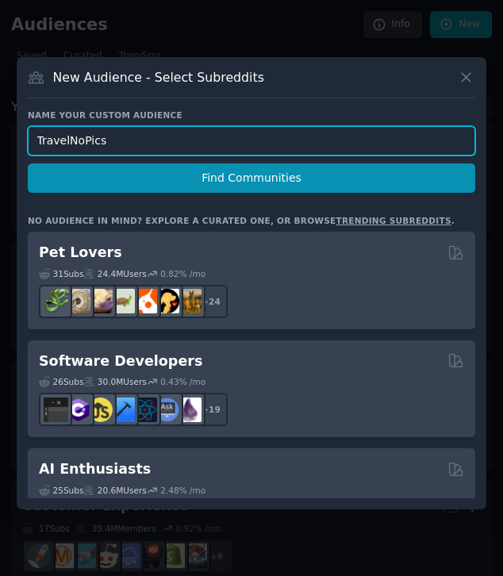
click button "Find Communities" at bounding box center [251, 177] width 447 height 29
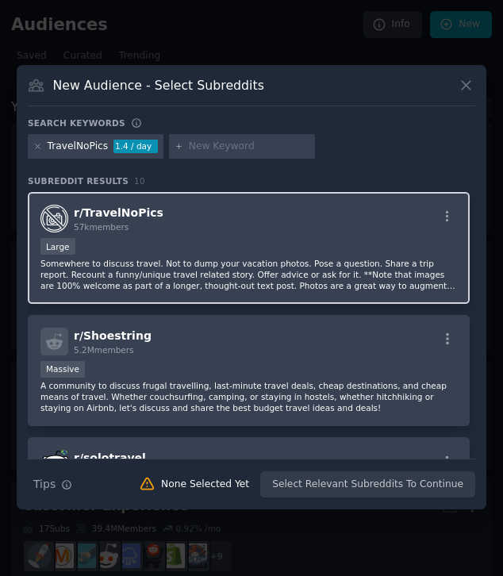
click at [385, 215] on div "r/ TravelNoPics 57k members" at bounding box center [248, 219] width 416 height 28
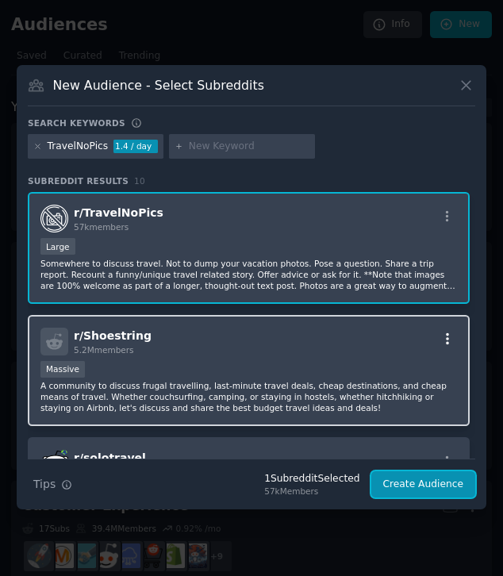
drag, startPoint x: 433, startPoint y: 483, endPoint x: 438, endPoint y: 336, distance: 146.8
click at [439, 334] on div "Search keywords TravelNoPics 1.4 / day Subreddit Results 10 r/ TravelNoPics 57k…" at bounding box center [251, 307] width 447 height 381
click at [440, 336] on icon "button" at bounding box center [447, 338] width 14 height 14
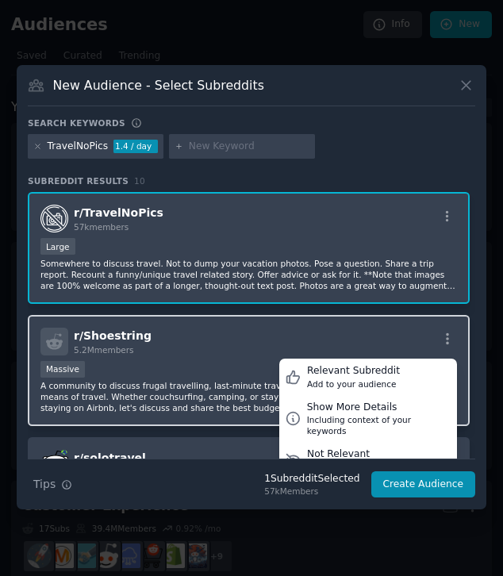
click at [180, 342] on div "r/ Shoestring 5.2M members Relevant Subreddit Add to your audience Show More De…" at bounding box center [248, 341] width 416 height 28
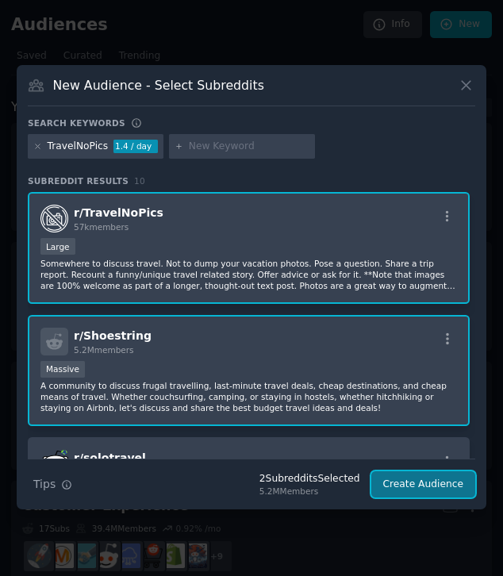
click at [437, 481] on button "Create Audience" at bounding box center [423, 484] width 105 height 27
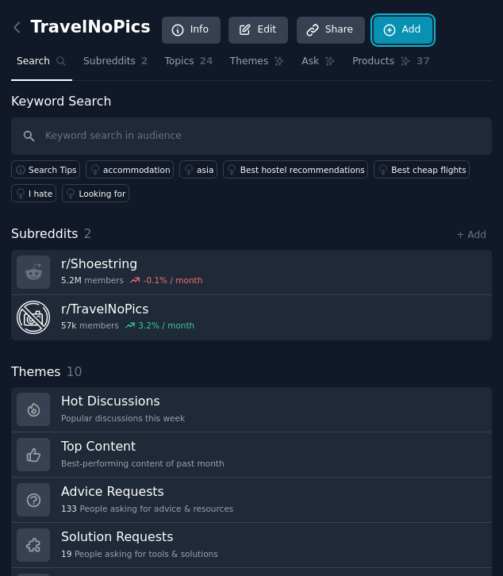
click at [400, 30] on link "Add" at bounding box center [402, 30] width 59 height 27
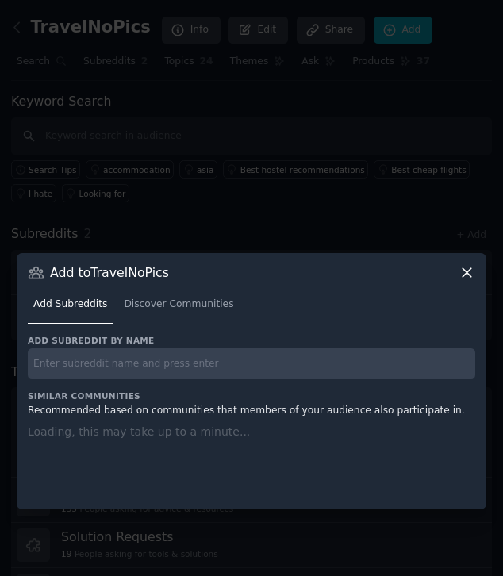
click at [195, 358] on input "text" at bounding box center [251, 363] width 447 height 31
paste input "cheapflights"
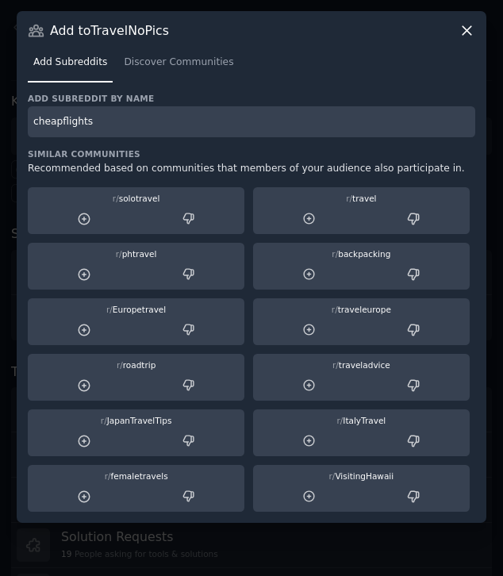
type input "cheapflights"
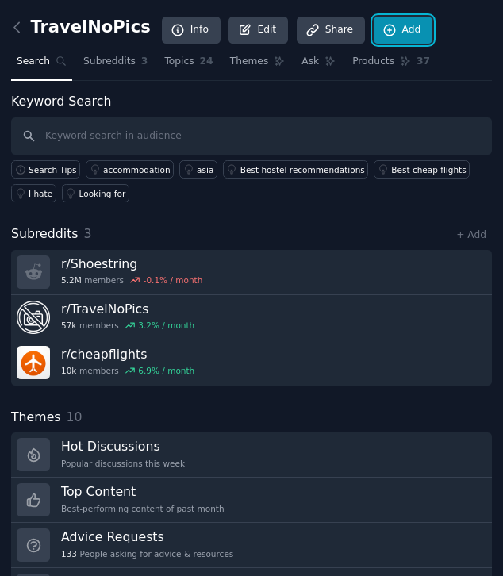
click at [381, 30] on link "Add" at bounding box center [402, 30] width 59 height 27
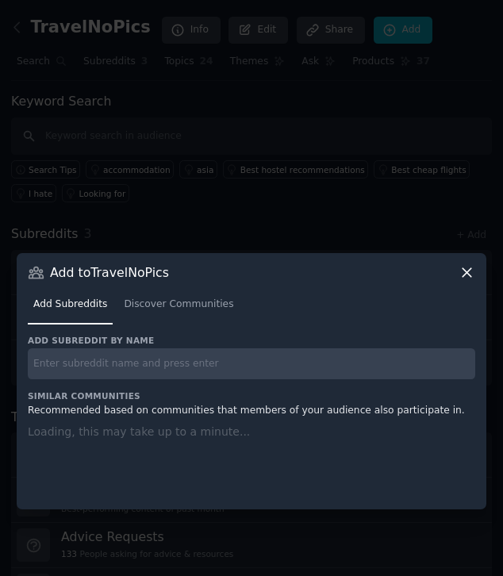
click at [203, 361] on input "text" at bounding box center [251, 363] width 447 height 31
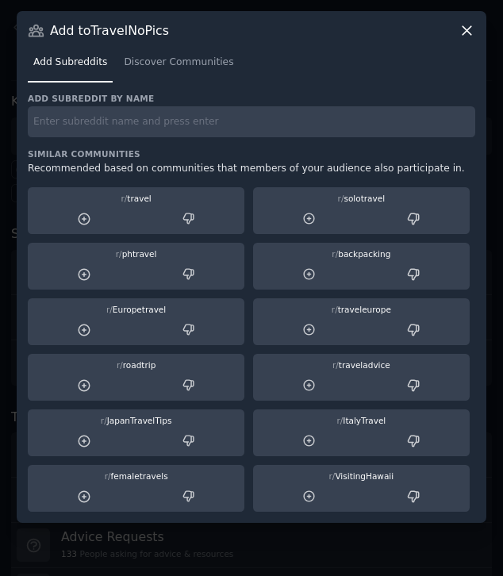
paste input "TravelHacks"
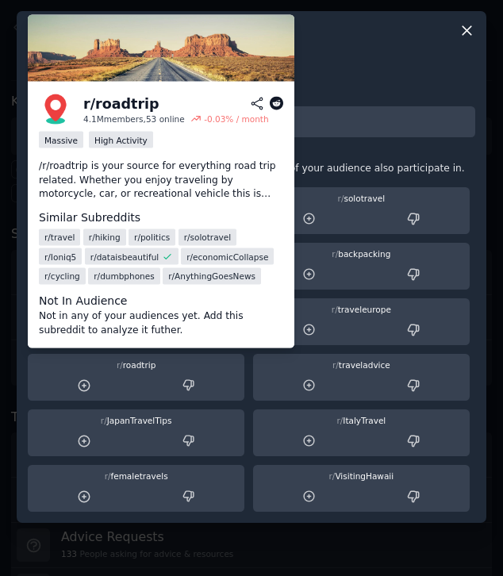
type input "TravelHacks"
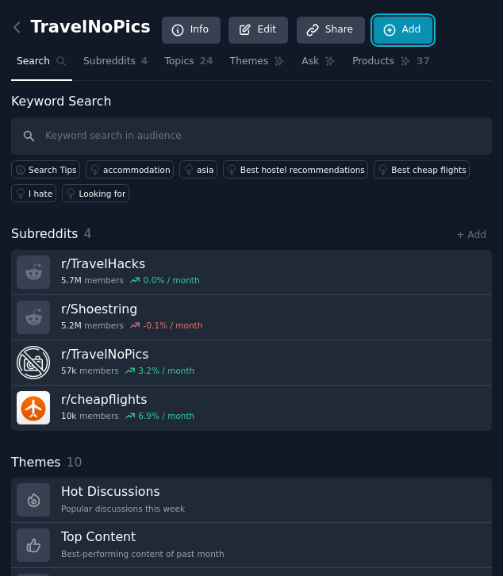
click at [387, 30] on link "Add" at bounding box center [402, 30] width 59 height 27
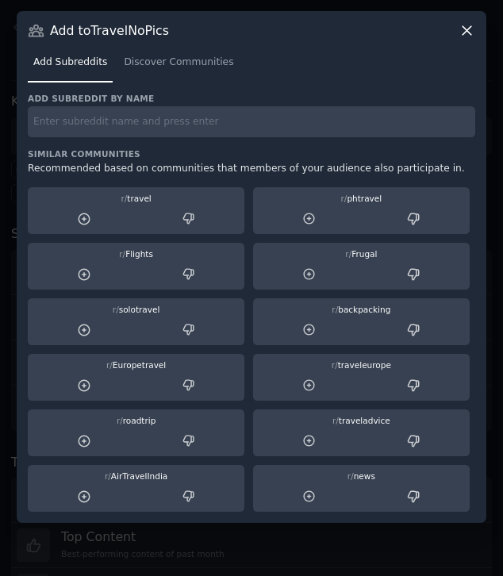
click at [260, 362] on div "r/ traveleurope" at bounding box center [360, 364] width 205 height 11
click at [188, 124] on input "text" at bounding box center [251, 121] width 447 height 31
paste input "cheap_travel"
click at [315, 122] on input "cheap_travel" at bounding box center [251, 121] width 447 height 31
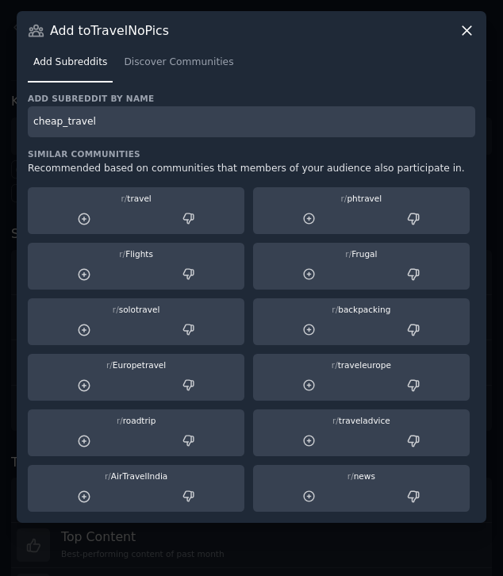
click at [315, 122] on input "cheap_travel" at bounding box center [251, 121] width 447 height 31
paste input "TravelDeals"
type input "TravelDeals"
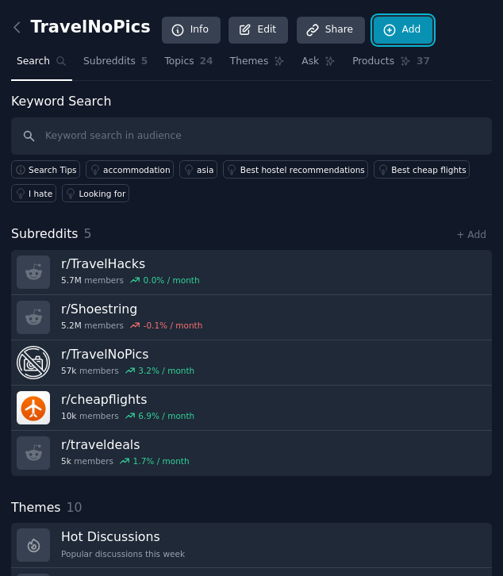
click at [379, 23] on link "Add" at bounding box center [402, 30] width 59 height 27
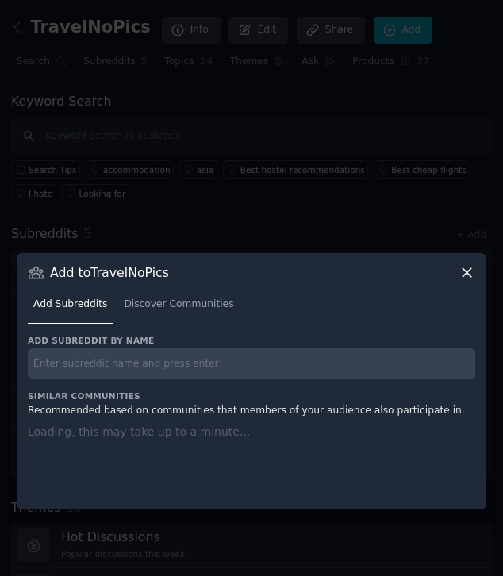
click at [220, 368] on input "text" at bounding box center [251, 363] width 447 height 31
paste input "awardtravel/"
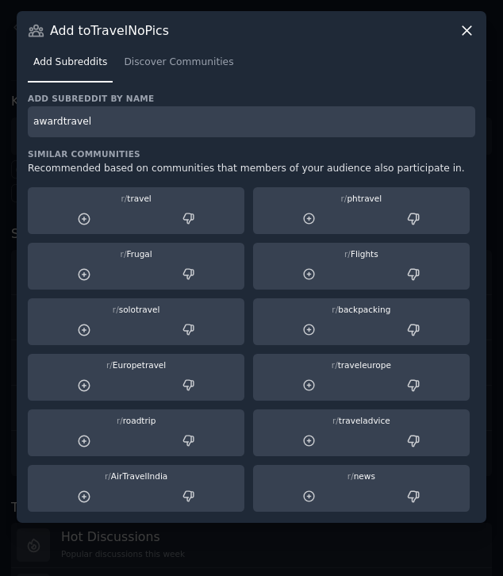
type input "awardtravel"
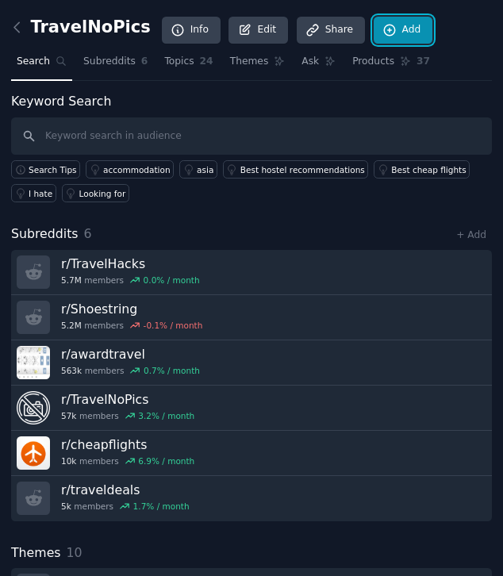
click at [405, 38] on link "Add" at bounding box center [402, 30] width 59 height 27
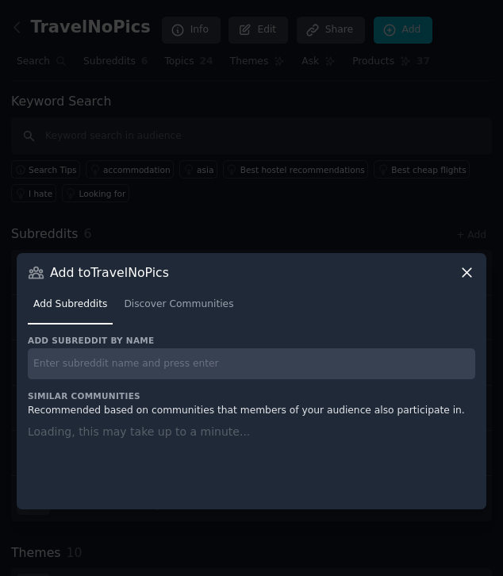
click at [304, 371] on input "text" at bounding box center [251, 363] width 447 height 31
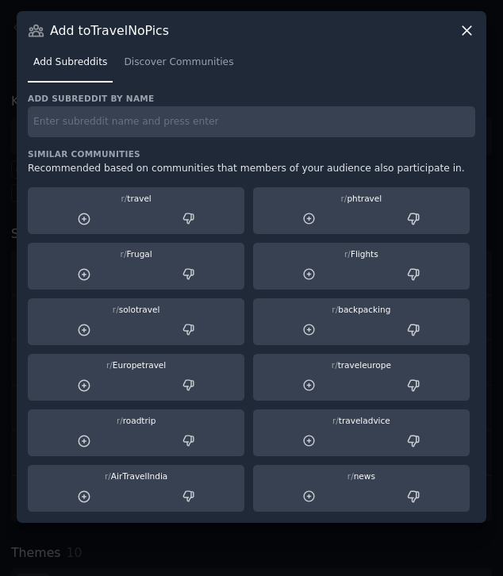
click at [124, 118] on input "text" at bounding box center [251, 121] width 447 height 31
paste input "deals"
type input "deals"
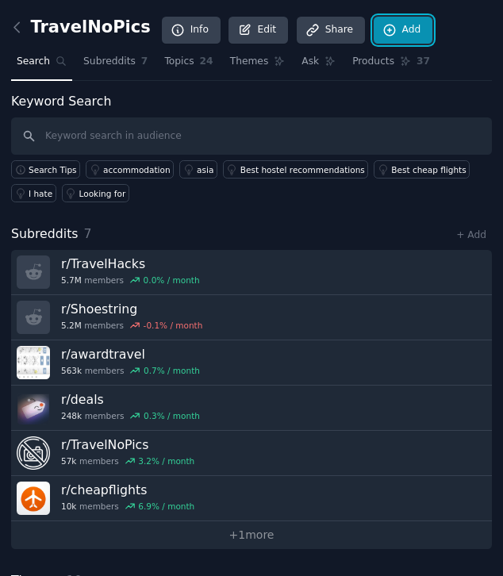
click at [385, 28] on link "Add" at bounding box center [402, 30] width 59 height 27
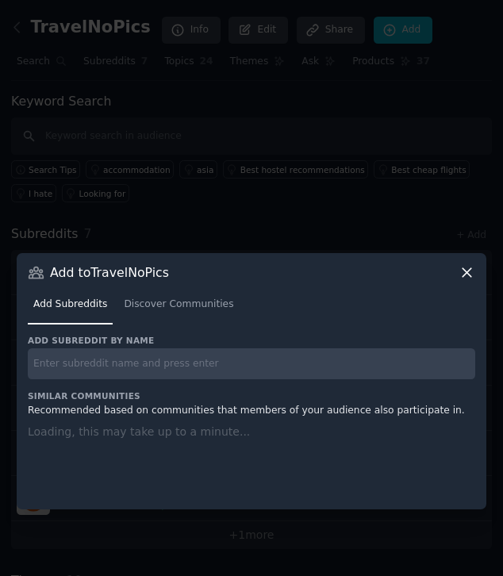
click at [226, 359] on input "text" at bounding box center [251, 363] width 447 height 31
paste input "flightdeals"
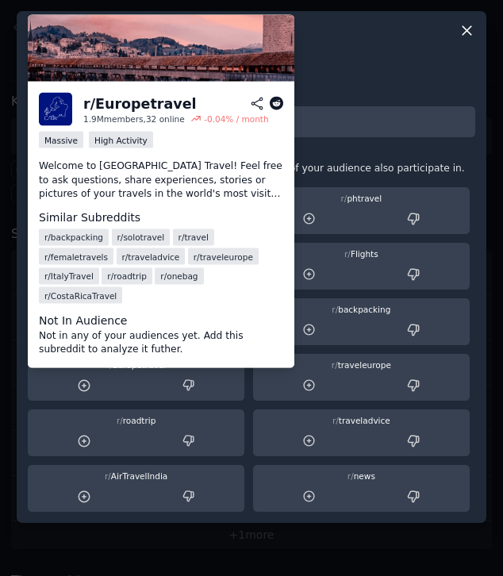
type input "flightdeals"
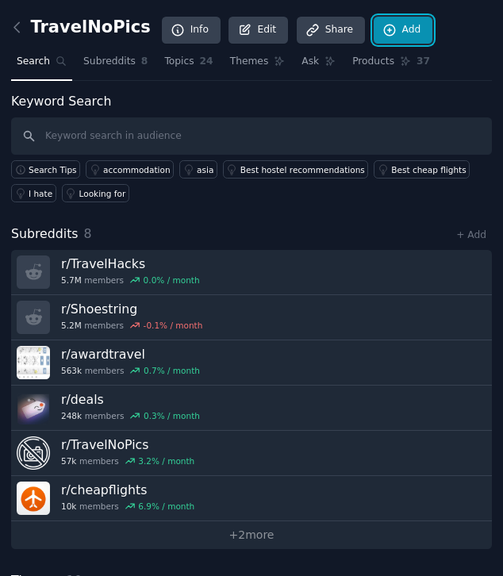
click at [381, 34] on link "Add" at bounding box center [402, 30] width 59 height 27
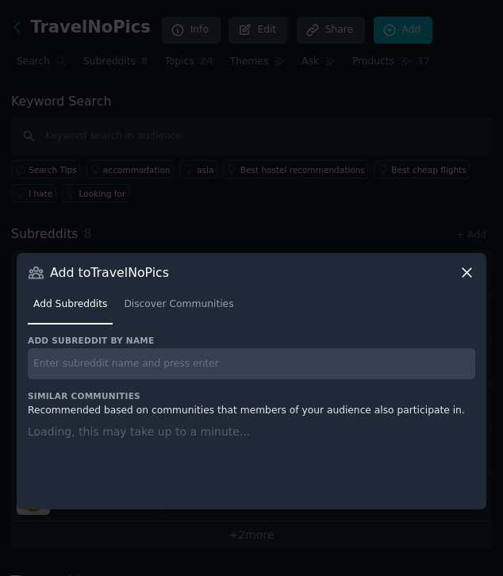
click at [311, 370] on input "text" at bounding box center [251, 363] width 447 height 31
paste input "frugaltravel"
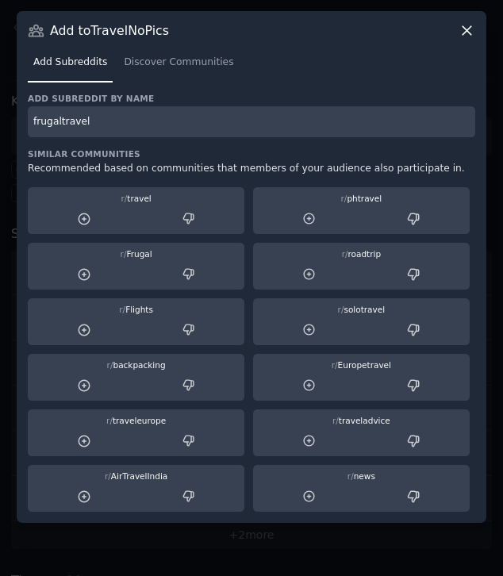
type input "frugaltravel"
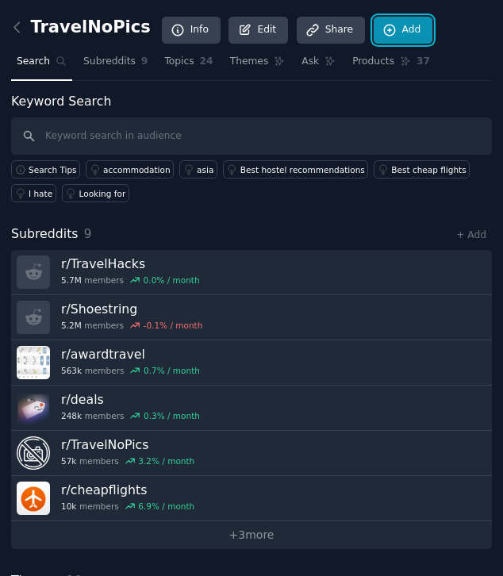
click at [382, 23] on icon at bounding box center [389, 30] width 14 height 14
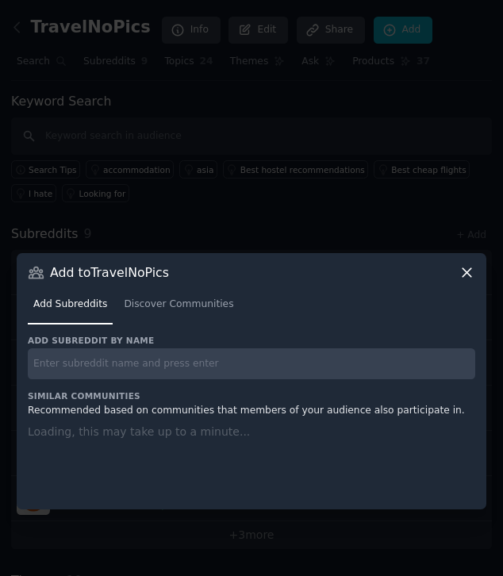
click at [181, 370] on input "text" at bounding box center [251, 363] width 447 height 31
paste input "freebies"
type input "freebies"
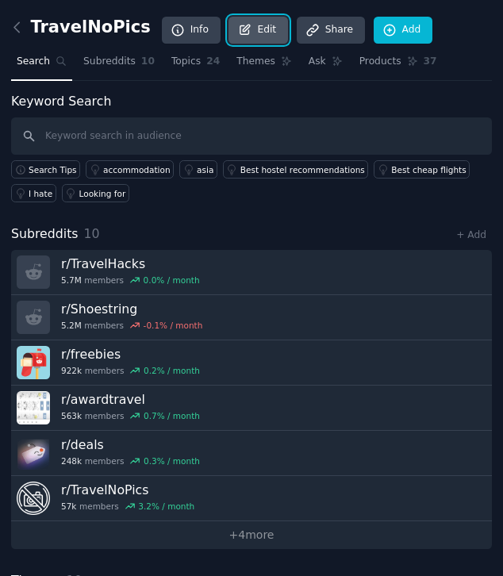
click at [248, 33] on link "Edit" at bounding box center [257, 30] width 59 height 27
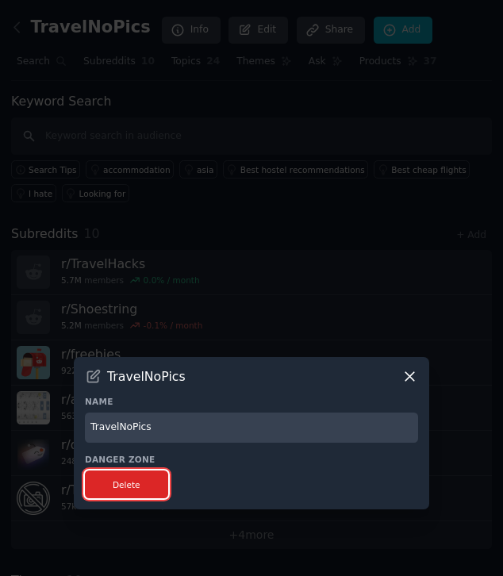
click at [155, 479] on button "Delete" at bounding box center [126, 484] width 83 height 28
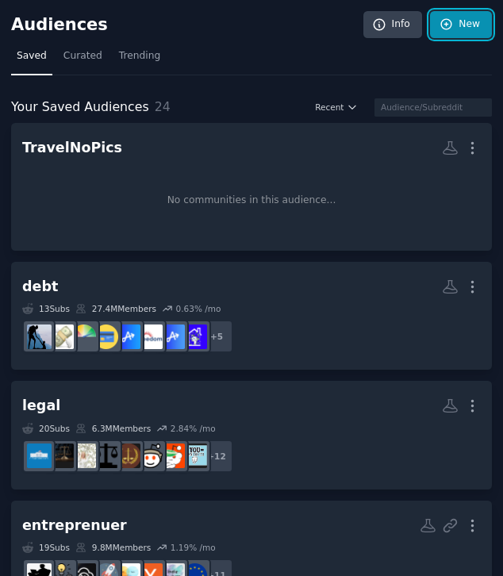
click at [454, 32] on link "New" at bounding box center [461, 24] width 62 height 27
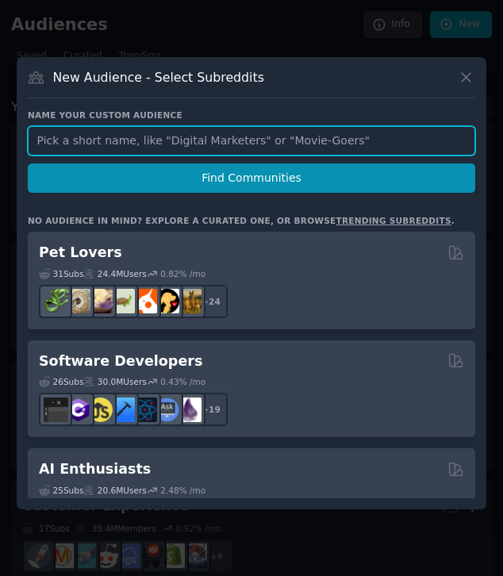
paste input "chubbytravel"
type input "chubbytravel"
click button "Find Communities" at bounding box center [251, 177] width 447 height 29
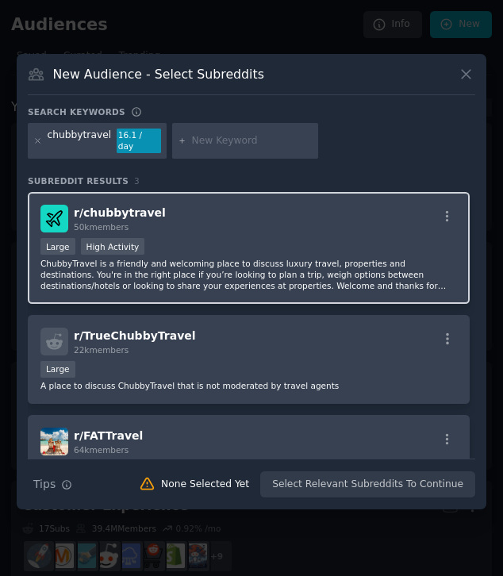
click at [342, 229] on div "r/ chubbytravel 50k members" at bounding box center [248, 219] width 416 height 28
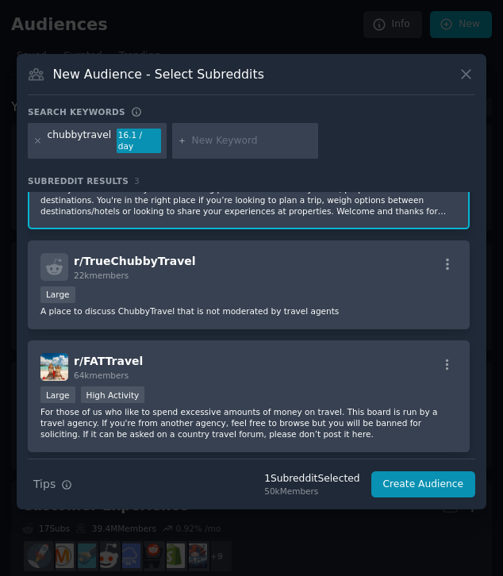
scroll to position [123, 0]
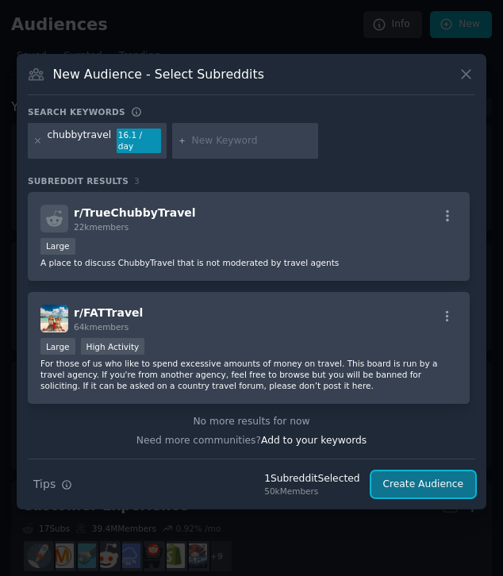
click at [410, 484] on button "Create Audience" at bounding box center [423, 484] width 105 height 27
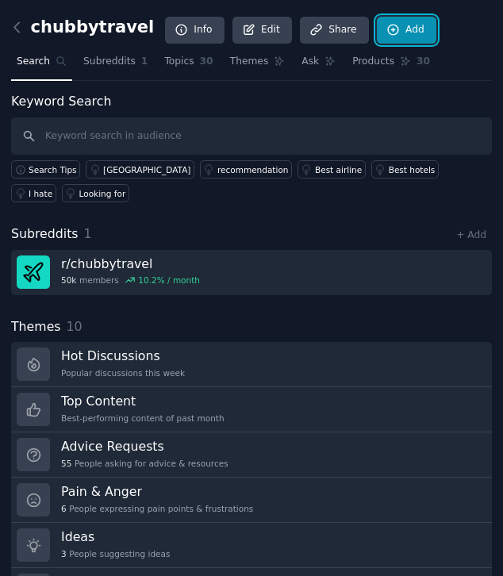
click at [378, 30] on link "Add" at bounding box center [406, 30] width 59 height 27
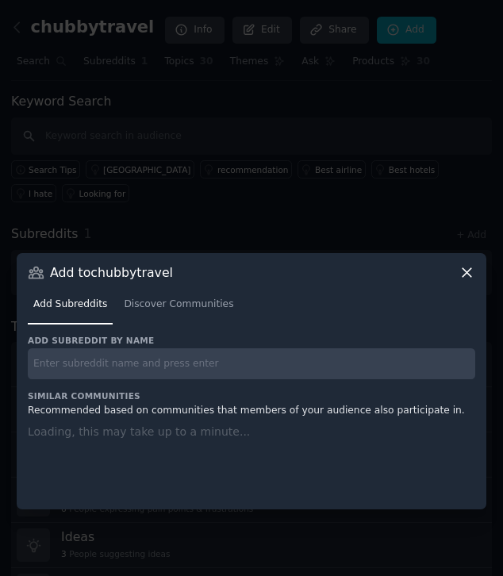
click at [239, 354] on input "text" at bounding box center [251, 363] width 447 height 31
paste input "/solotravel"
type input "/solotravel"
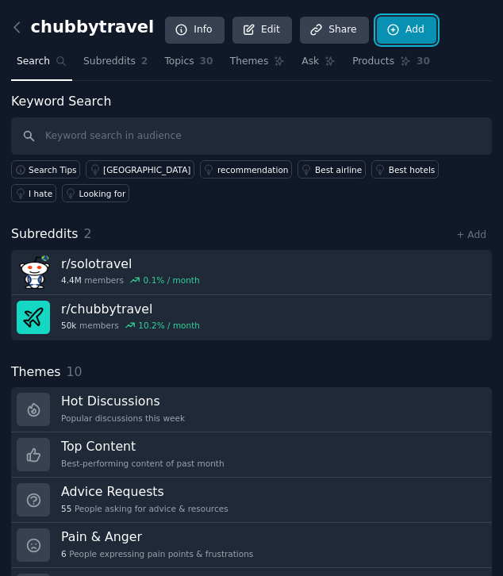
click at [379, 27] on link "Add" at bounding box center [406, 30] width 59 height 27
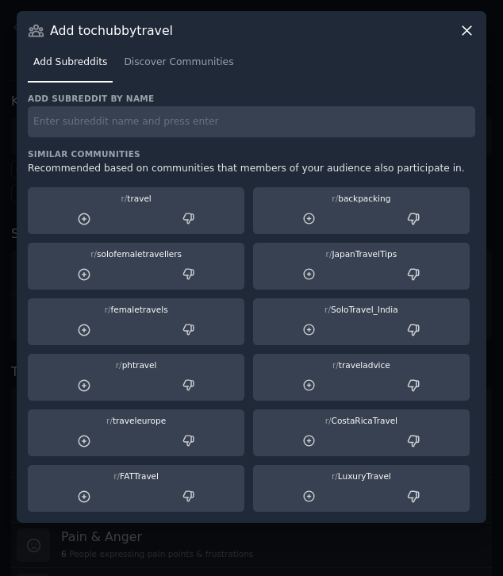
click at [335, 126] on input "text" at bounding box center [251, 121] width 447 height 31
paste input "travel"
type input "travel"
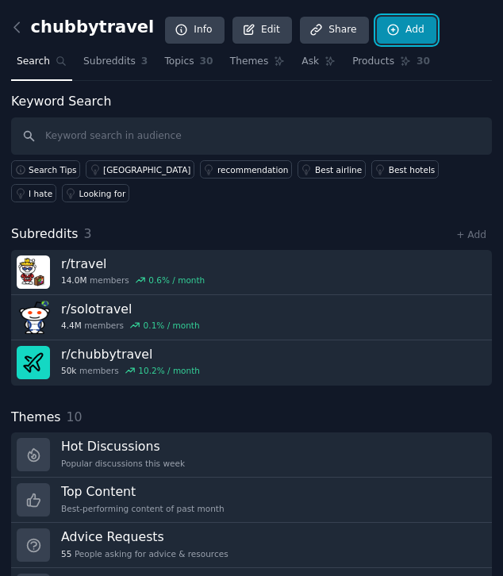
click at [389, 29] on link "Add" at bounding box center [406, 30] width 59 height 27
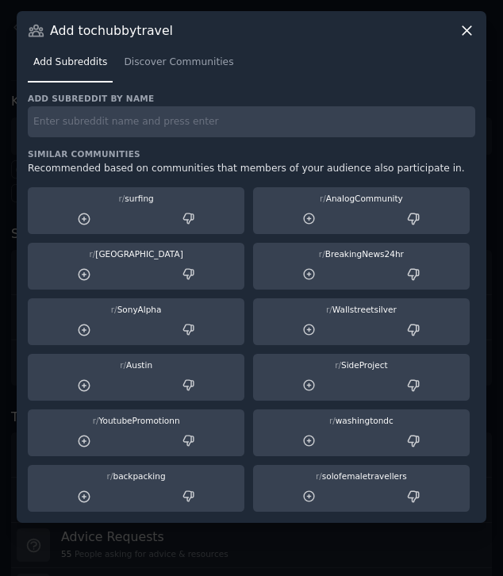
click at [119, 348] on span "r/ Austin" at bounding box center [139, 374] width 222 height 53
click at [128, 120] on input "text" at bounding box center [251, 121] width 447 height 31
paste input "r/transit"
click at [51, 119] on input "r/transit" at bounding box center [251, 121] width 447 height 31
type input "transit"
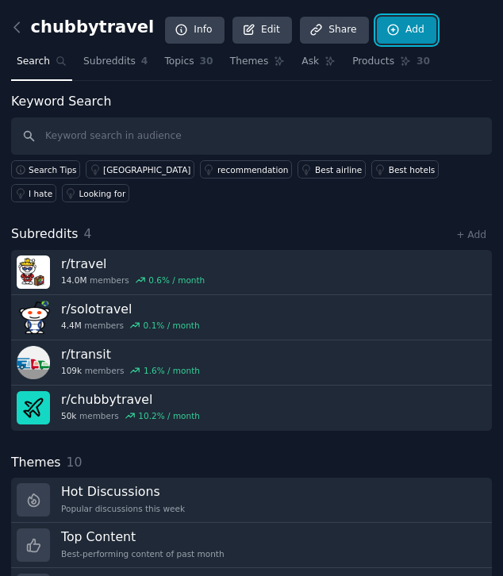
click at [377, 38] on link "Add" at bounding box center [406, 30] width 59 height 27
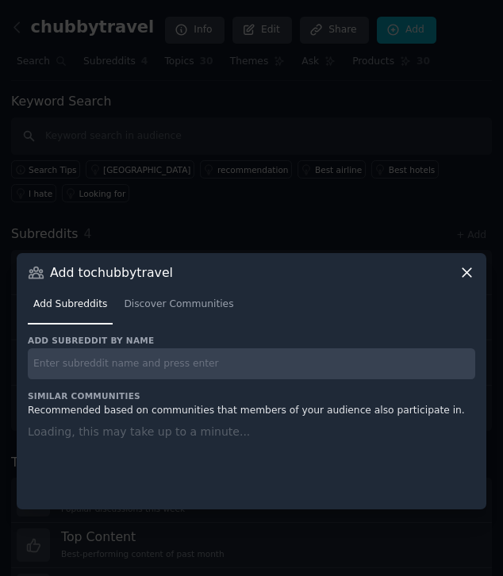
click at [213, 366] on input "text" at bounding box center [251, 363] width 447 height 31
paste input "Flights"
type input "Flights"
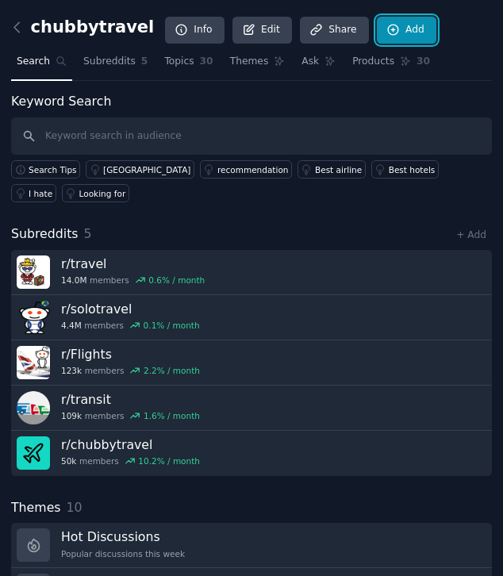
click at [396, 36] on link "Add" at bounding box center [406, 30] width 59 height 27
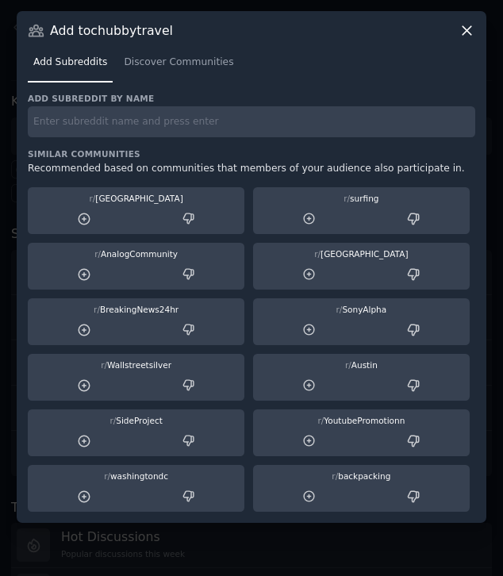
click at [200, 116] on input "text" at bounding box center [251, 121] width 447 height 31
paste input "TravelNoPics"
type input "TravelNoPics"
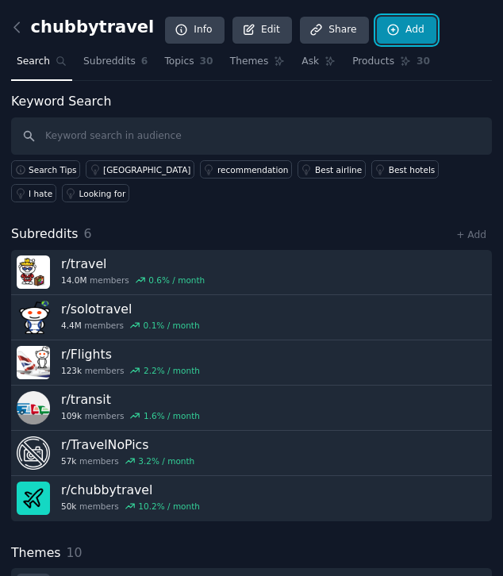
click at [386, 30] on link "Add" at bounding box center [406, 30] width 59 height 27
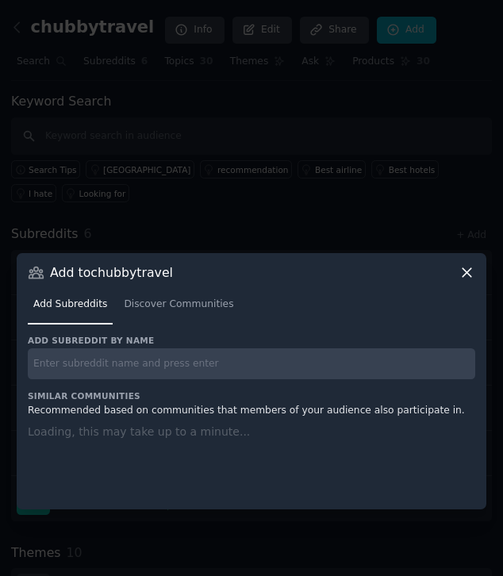
click at [239, 354] on input "text" at bounding box center [251, 363] width 447 height 31
paste input "Vacations"
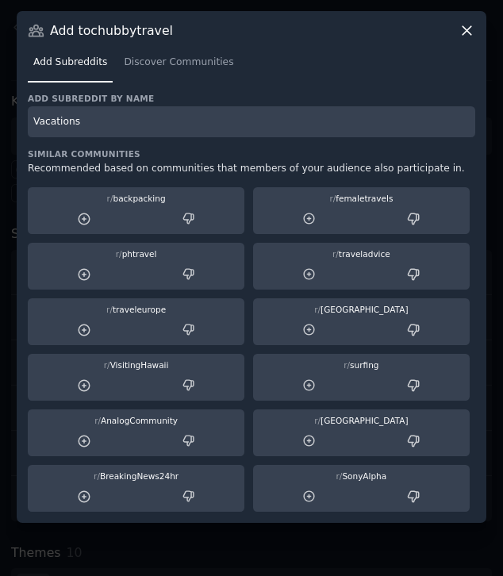
type input "Vacations"
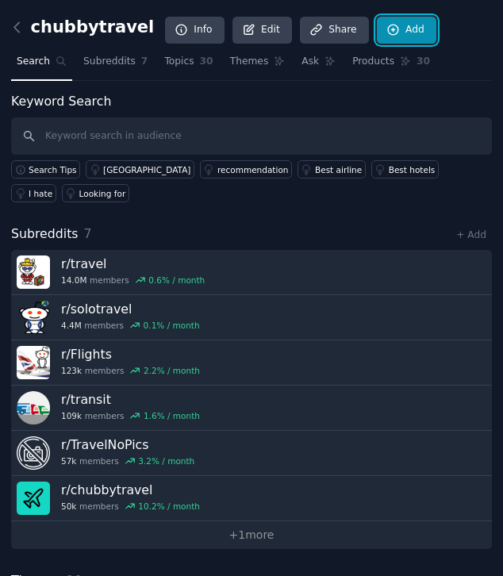
click at [381, 24] on link "Add" at bounding box center [406, 30] width 59 height 27
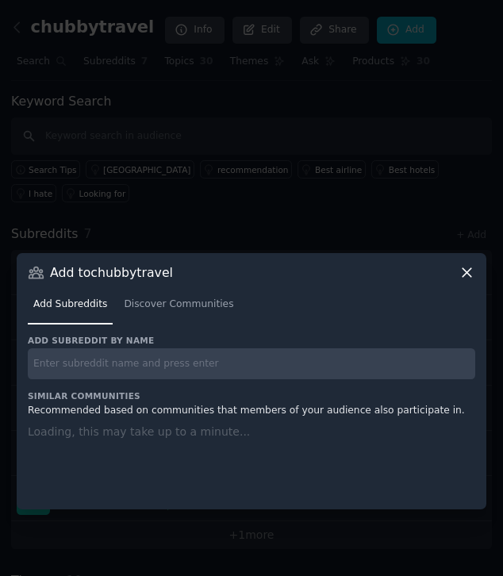
click at [249, 366] on input "text" at bounding box center [251, 363] width 447 height 31
paste input "travelpartners"
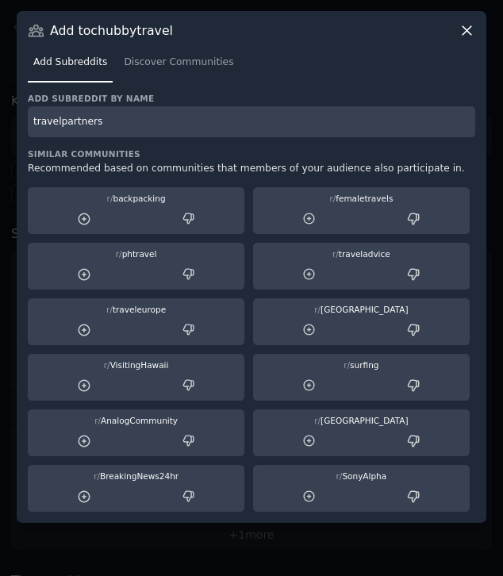
type input "travelpartners"
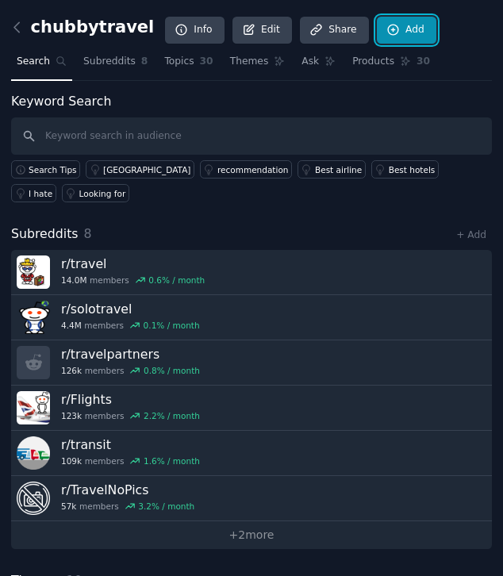
click at [392, 30] on link "Add" at bounding box center [406, 30] width 59 height 27
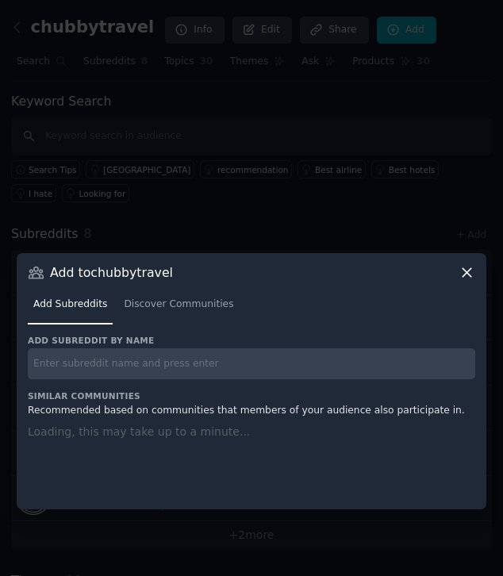
click at [284, 370] on input "text" at bounding box center [251, 363] width 447 height 31
paste input "longtermtravel"
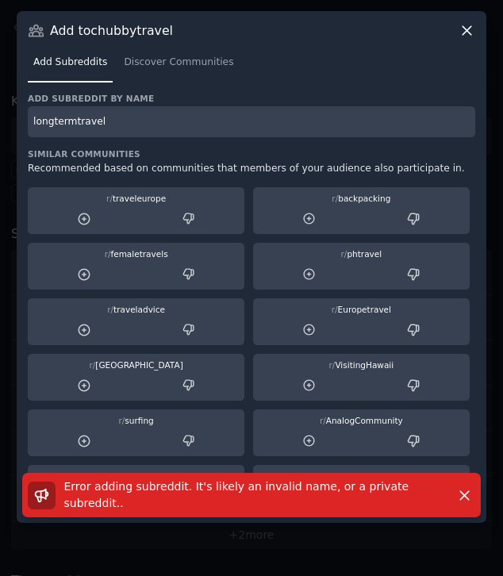
click at [123, 121] on input "longtermtravel" at bounding box center [251, 121] width 447 height 31
type input "longtermtravel"
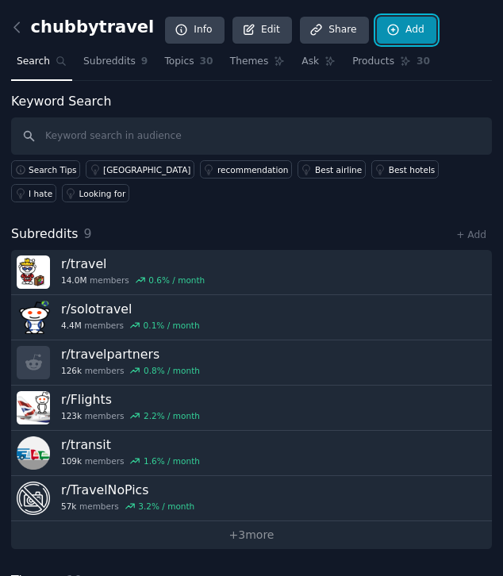
click at [390, 25] on link "Add" at bounding box center [406, 30] width 59 height 27
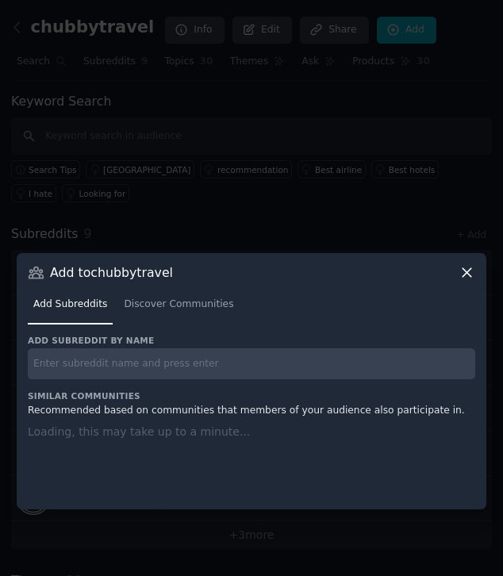
click at [292, 360] on input "text" at bounding box center [251, 363] width 447 height 31
paste input "traveladvice"
type input "traveladvice"
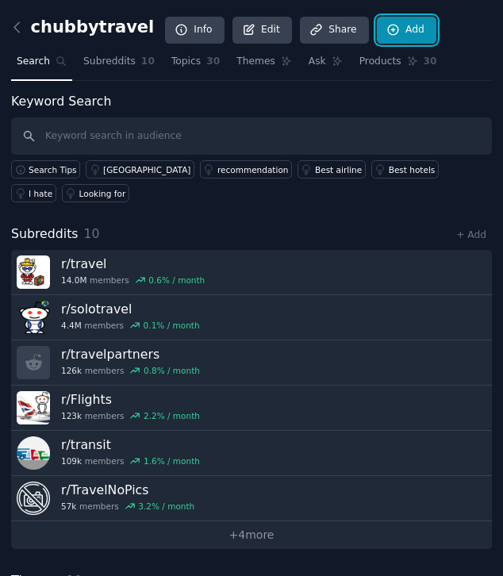
click at [387, 33] on link "Add" at bounding box center [406, 30] width 59 height 27
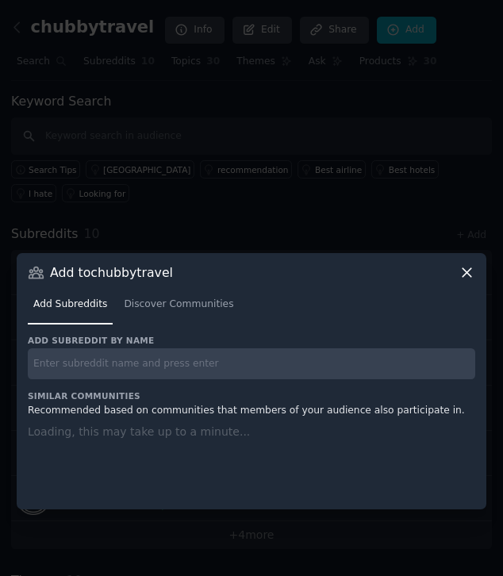
click at [255, 360] on input "text" at bounding box center [251, 363] width 447 height 31
paste input "Shoestring"
type input "Shoestring"
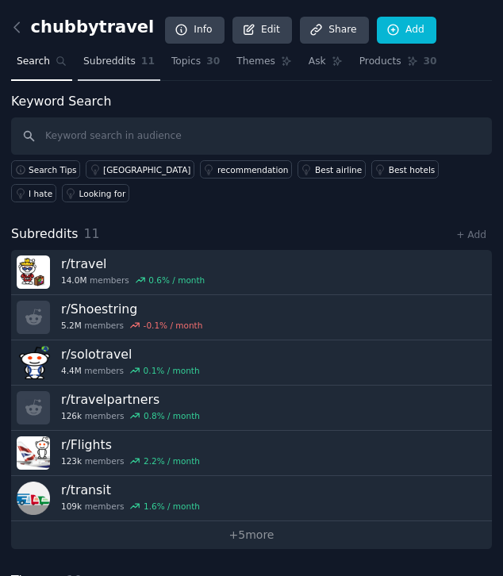
click at [121, 57] on span "Subreddits" at bounding box center [109, 62] width 52 height 14
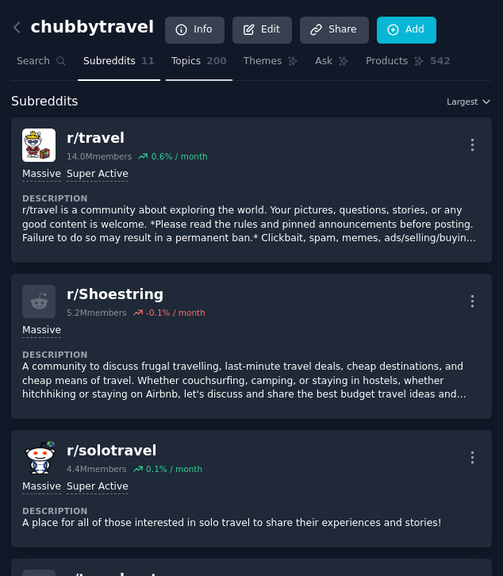
click at [190, 55] on span "Topics" at bounding box center [185, 62] width 29 height 14
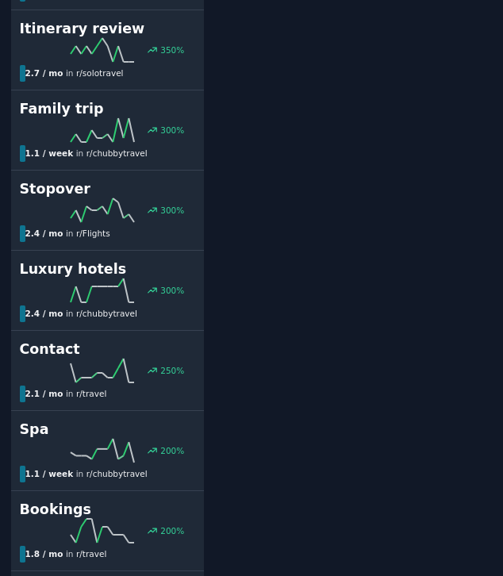
scroll to position [557, 0]
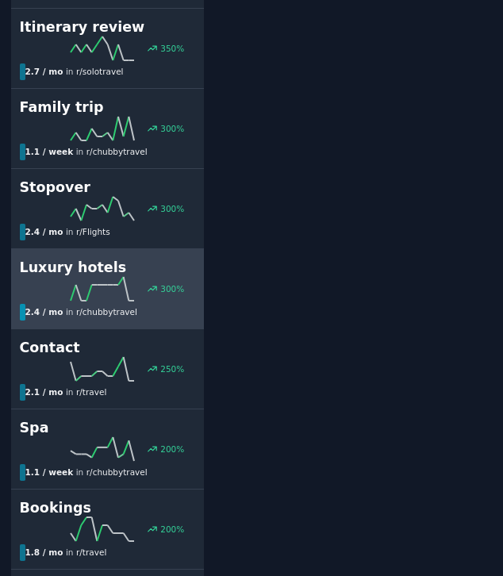
click at [183, 279] on div "300 %" at bounding box center [108, 289] width 176 height 24
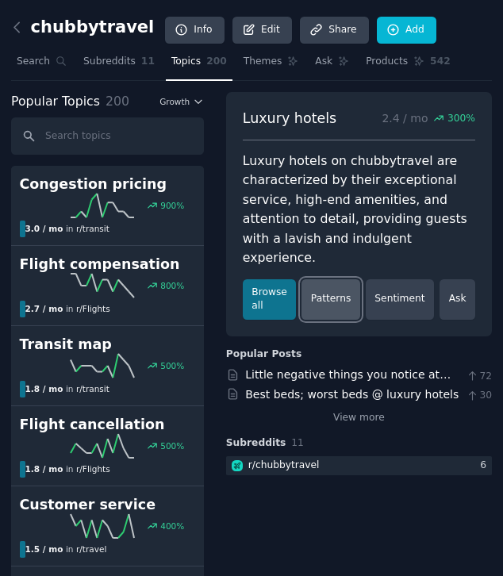
click at [333, 279] on link "Patterns" at bounding box center [330, 299] width 58 height 40
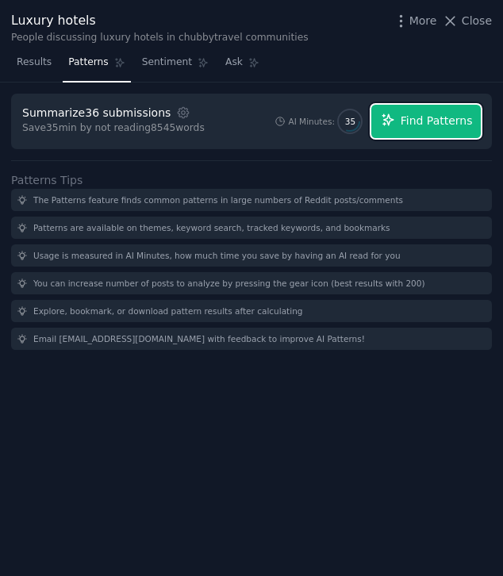
click at [416, 113] on span "Find Patterns" at bounding box center [436, 121] width 72 height 17
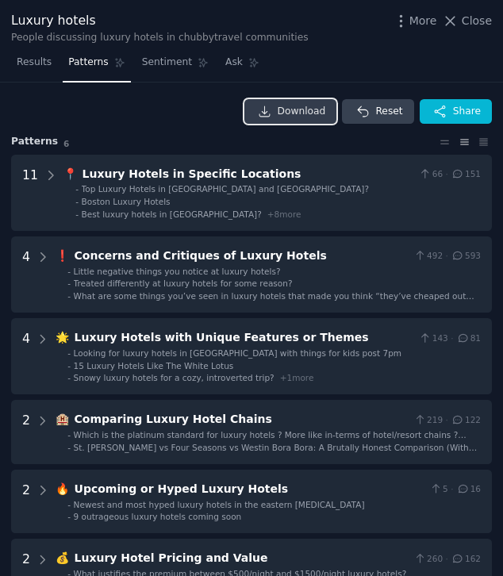
click at [300, 105] on span "Download" at bounding box center [302, 112] width 48 height 14
click at [471, 19] on span "Close" at bounding box center [476, 21] width 30 height 17
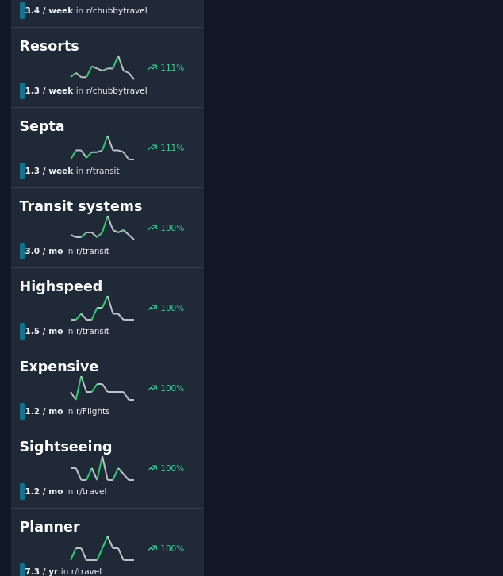
scroll to position [1853, 0]
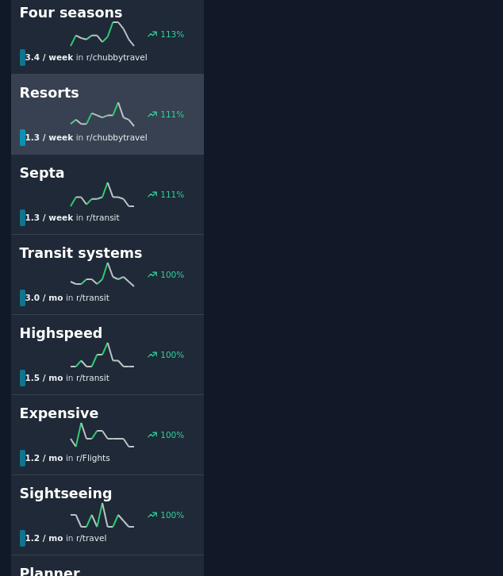
click at [164, 132] on div "1.3 / week in r/ chubbytravel" at bounding box center [102, 137] width 165 height 17
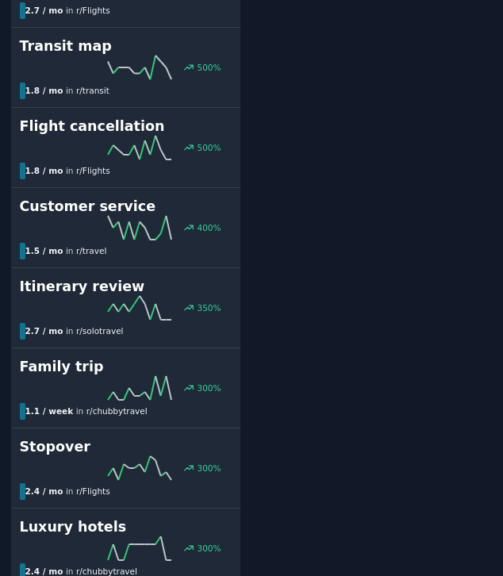
scroll to position [92, 0]
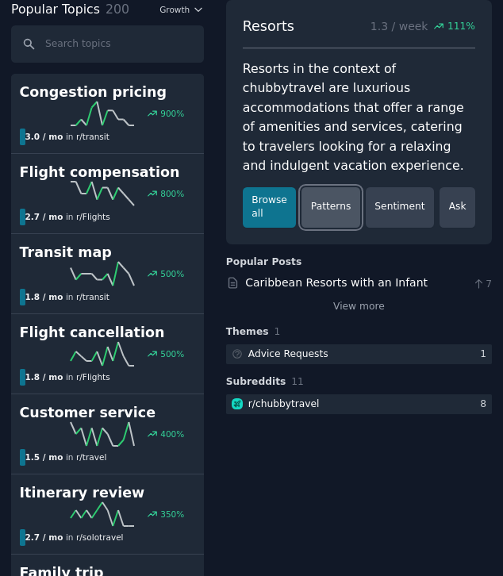
click at [339, 195] on link "Patterns" at bounding box center [330, 207] width 58 height 40
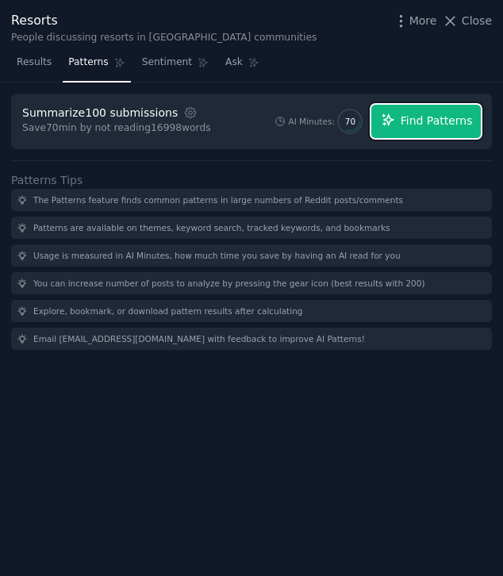
click at [392, 120] on icon "button" at bounding box center [387, 119] width 10 height 10
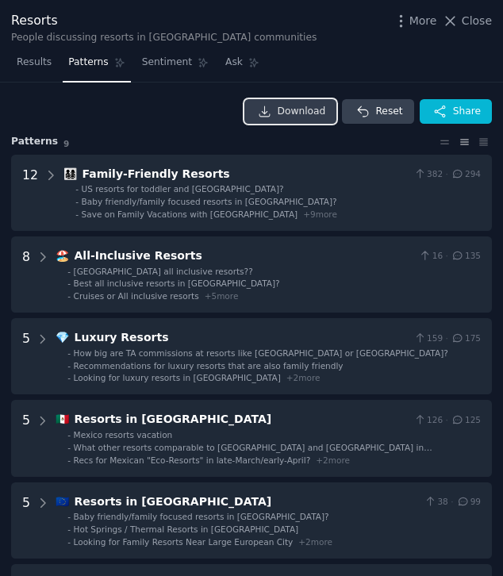
click at [299, 108] on span "Download" at bounding box center [302, 112] width 48 height 14
click at [472, 16] on span "Close" at bounding box center [476, 21] width 30 height 17
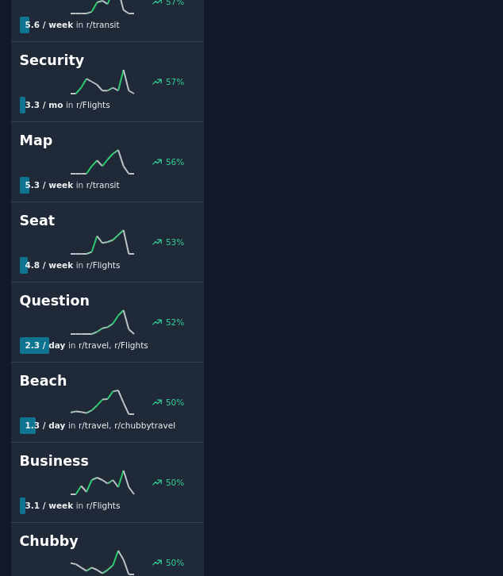
scroll to position [2936, 0]
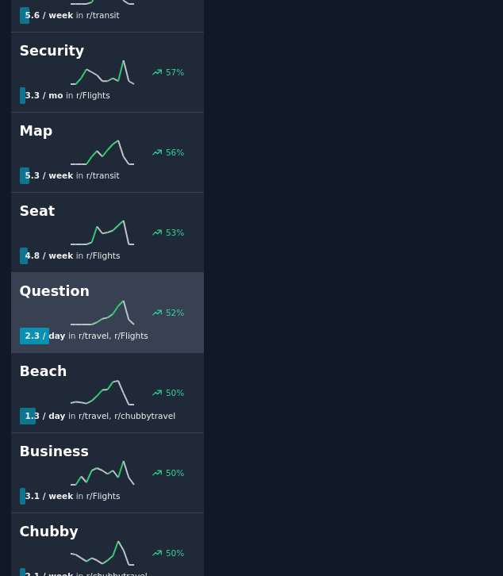
click at [170, 336] on div "2.3 / day in r/ travel , r/ Flights" at bounding box center [102, 335] width 165 height 17
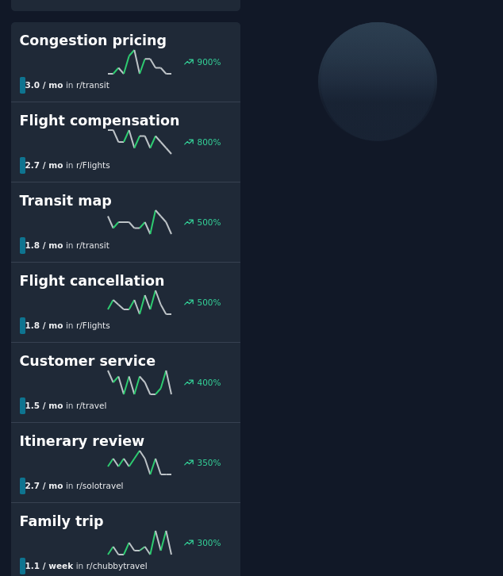
scroll to position [92, 0]
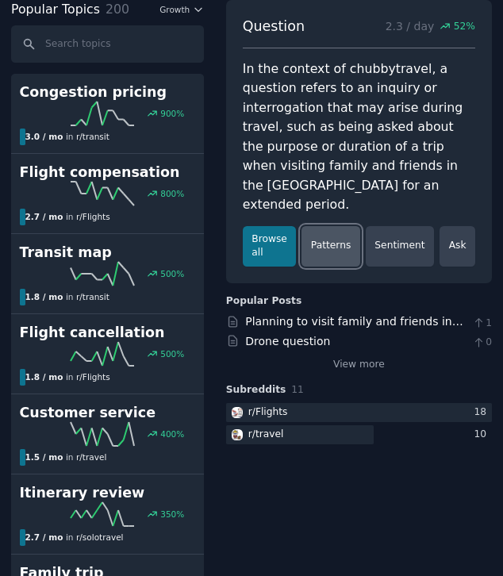
click at [325, 229] on link "Patterns" at bounding box center [330, 246] width 58 height 40
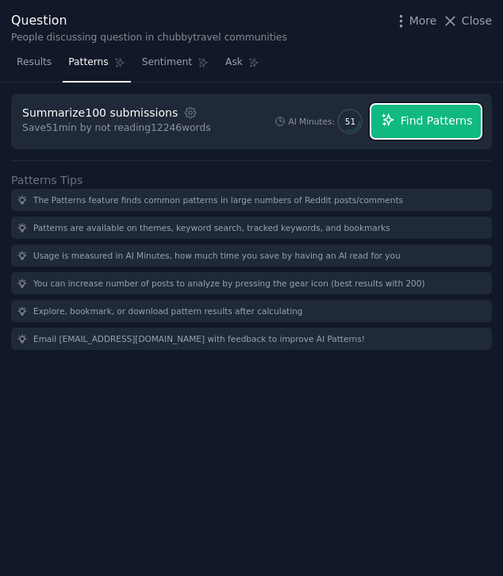
click at [411, 113] on span "Find Patterns" at bounding box center [436, 121] width 72 height 17
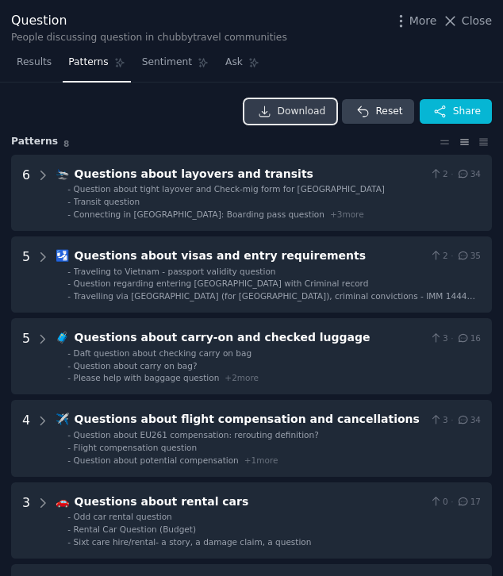
click at [297, 112] on span "Download" at bounding box center [302, 112] width 48 height 14
click at [473, 27] on span "Close" at bounding box center [476, 21] width 30 height 17
click at [473, 27] on div "Question 2.3 / day 52 % In the context of chubbytravel, a question refers to an…" at bounding box center [359, 141] width 266 height 283
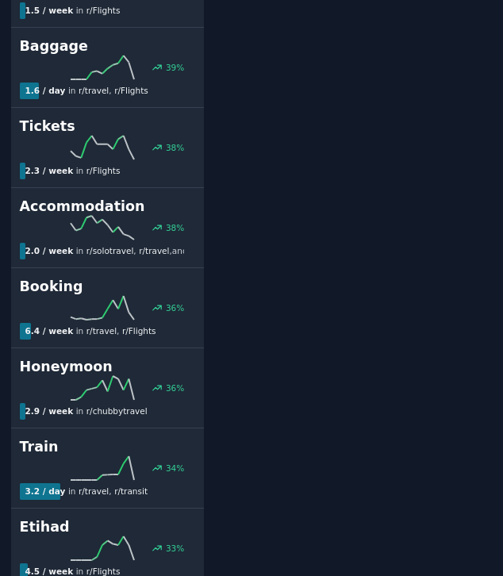
scroll to position [4385, 0]
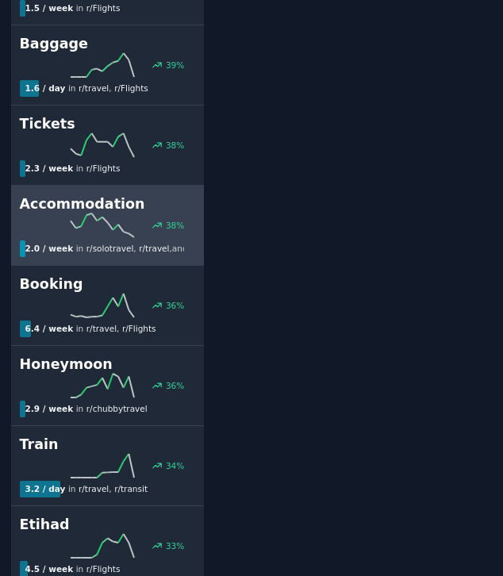
click at [132, 237] on div "Accommodation 38 % 2.0 / week in r/ solotravel , r/ travel , and 1 other" at bounding box center [108, 225] width 176 height 63
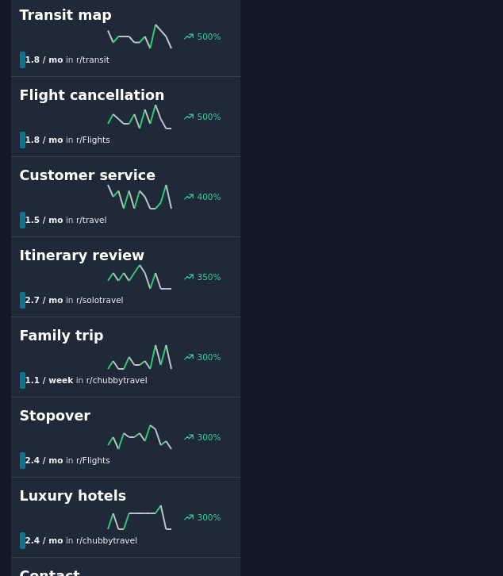
scroll to position [92, 0]
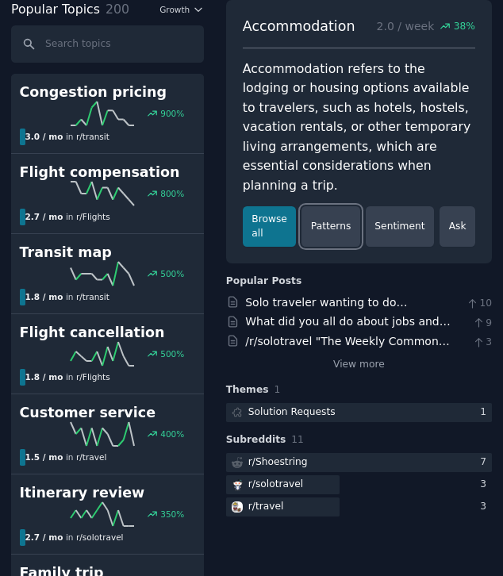
click at [338, 211] on link "Patterns" at bounding box center [330, 226] width 58 height 40
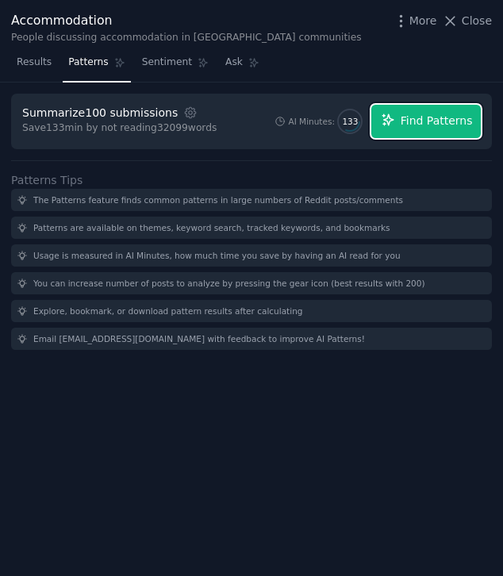
click at [398, 124] on button "Find Patterns" at bounding box center [425, 121] width 109 height 33
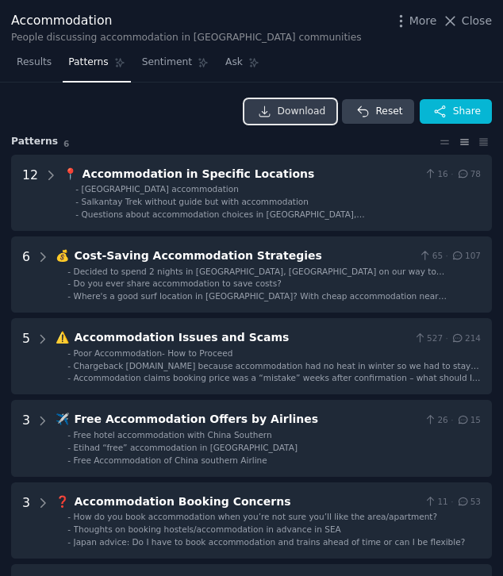
click at [297, 107] on span "Download" at bounding box center [302, 112] width 48 height 14
click at [466, 20] on span "Close" at bounding box center [476, 21] width 30 height 17
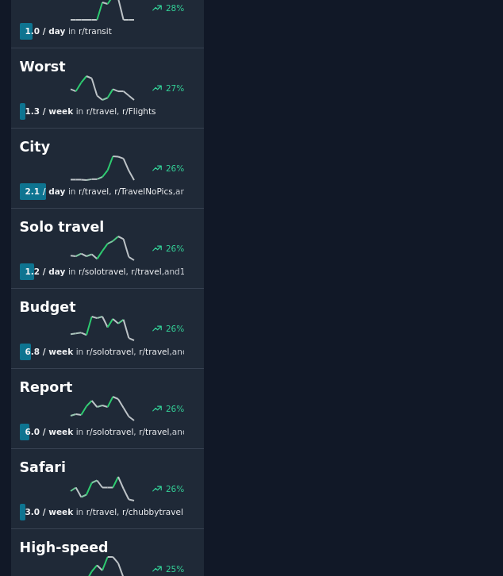
scroll to position [5565, 0]
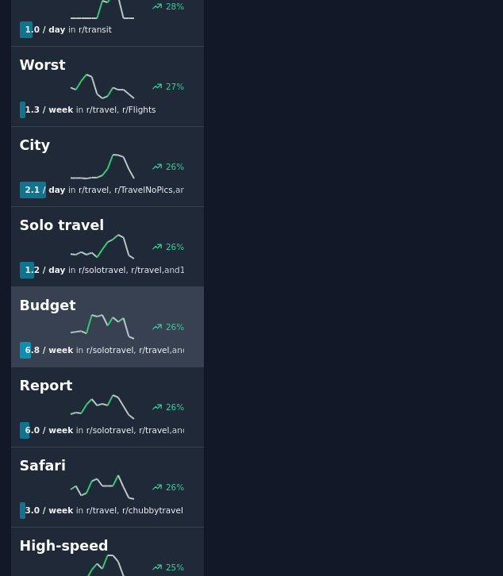
click at [135, 338] on div "26 %" at bounding box center [108, 327] width 176 height 24
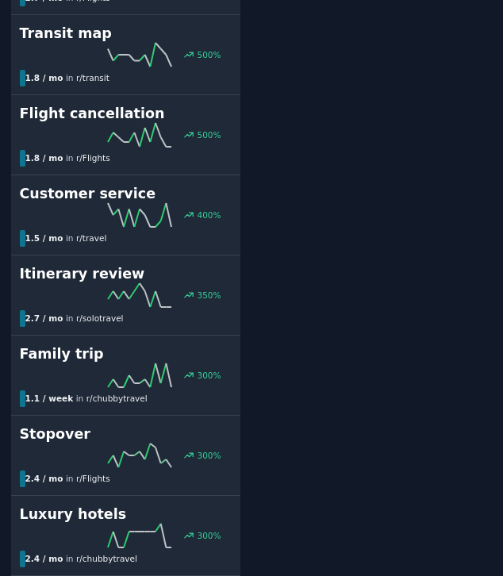
scroll to position [92, 0]
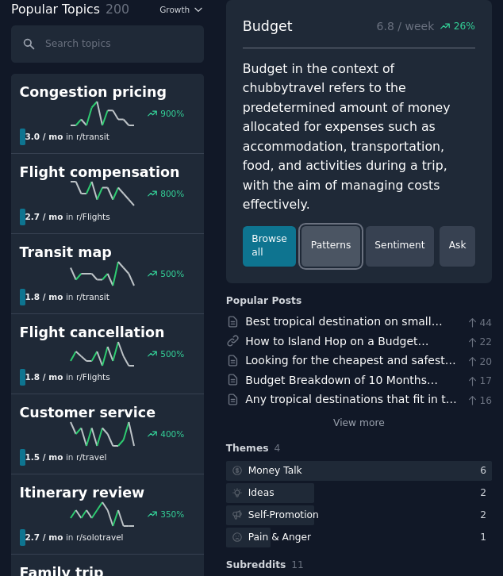
click at [342, 226] on link "Patterns" at bounding box center [330, 246] width 58 height 40
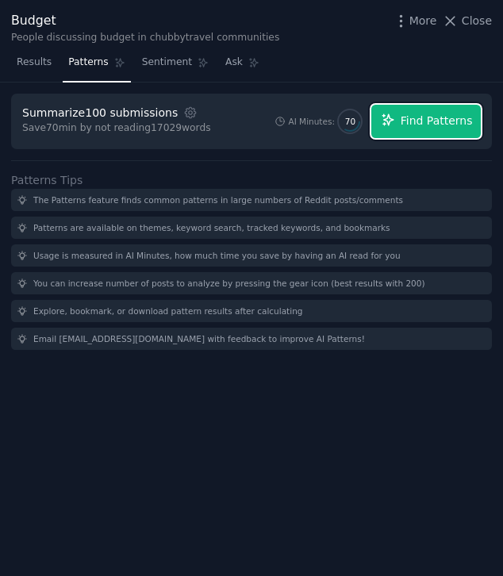
click at [410, 124] on span "Find Patterns" at bounding box center [436, 121] width 72 height 17
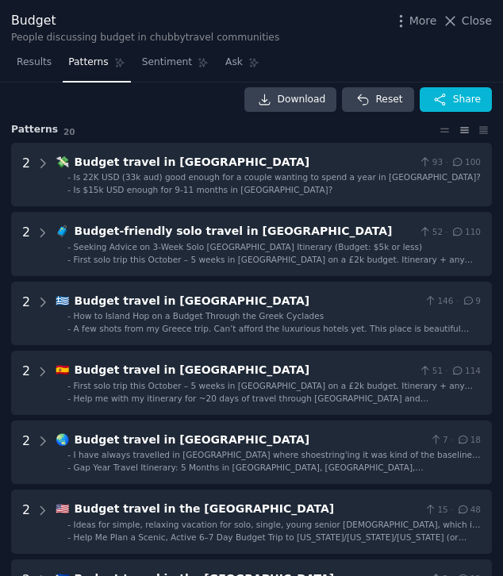
scroll to position [8, 0]
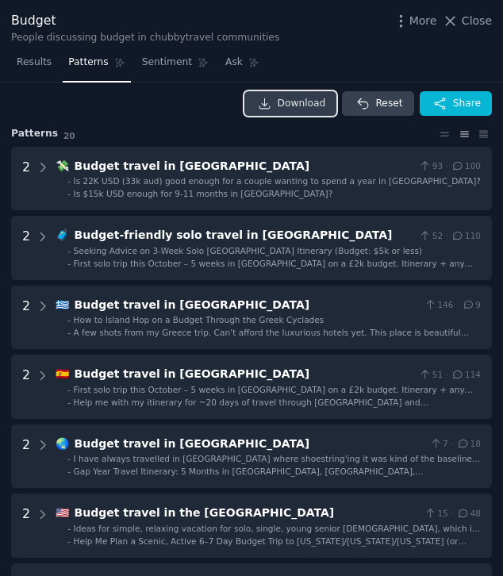
click at [305, 98] on span "Download" at bounding box center [302, 104] width 48 height 14
click at [438, 54] on div "Results Patterns Sentiment Ask" at bounding box center [251, 66] width 503 height 33
click at [298, 101] on span "Download" at bounding box center [302, 104] width 48 height 14
click at [481, 28] on span "Close" at bounding box center [476, 21] width 30 height 17
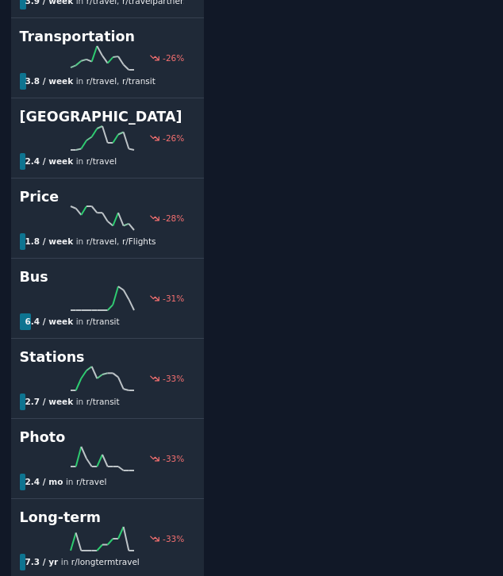
scroll to position [13681, 0]
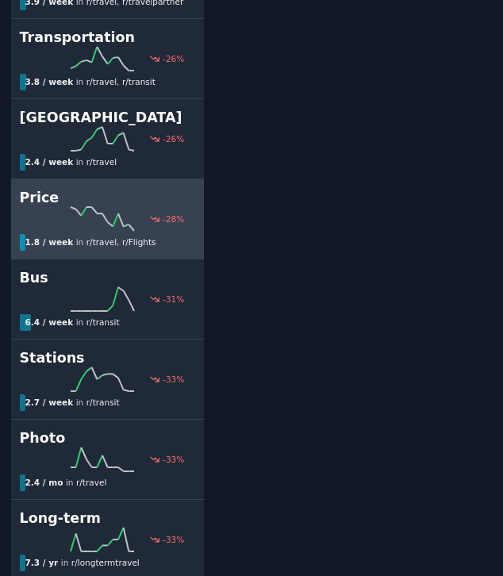
click at [128, 242] on span "r/ Flights" at bounding box center [139, 242] width 34 height 10
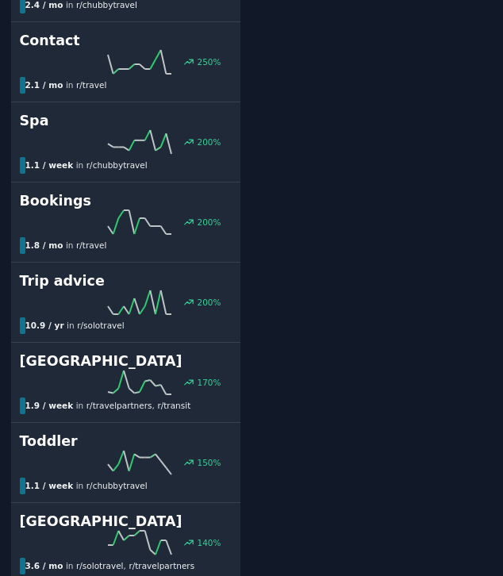
scroll to position [92, 0]
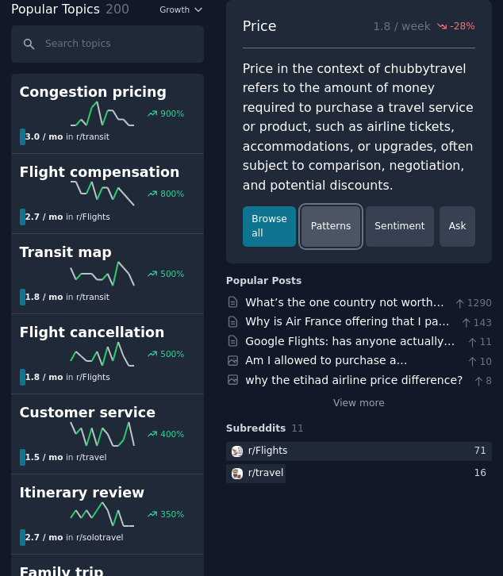
click at [343, 229] on link "Patterns" at bounding box center [330, 226] width 58 height 40
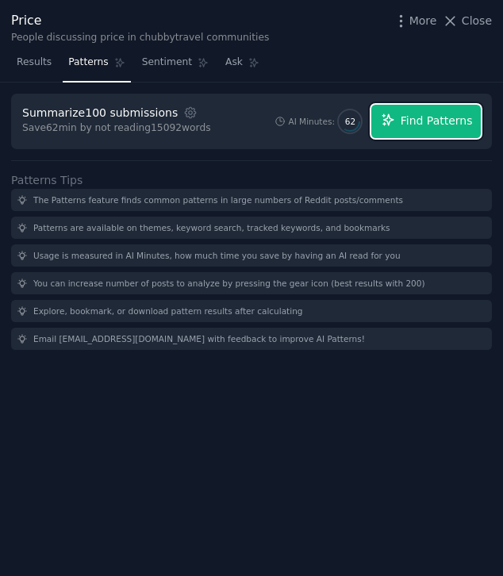
click at [401, 113] on button "Find Patterns" at bounding box center [425, 121] width 109 height 33
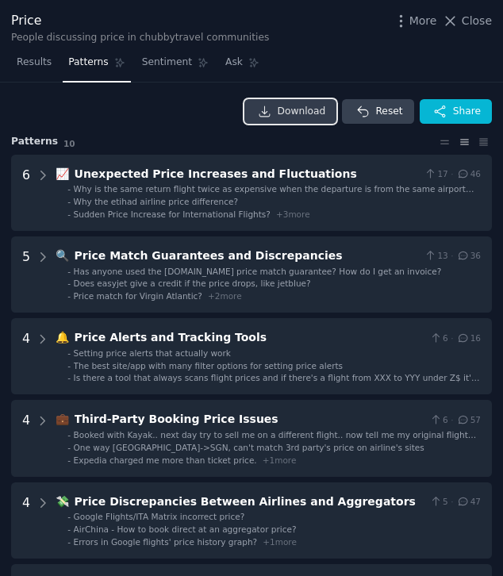
click at [290, 108] on span "Download" at bounding box center [302, 112] width 48 height 14
click at [435, 59] on div "Results Patterns Sentiment Ask" at bounding box center [251, 66] width 503 height 33
click at [461, 23] on button "Close" at bounding box center [467, 21] width 50 height 17
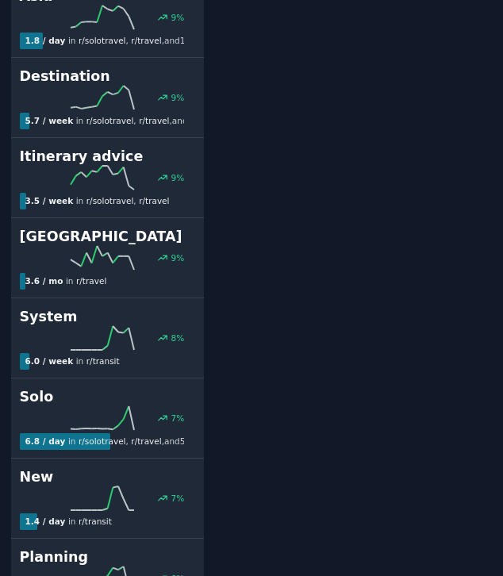
scroll to position [8403, 0]
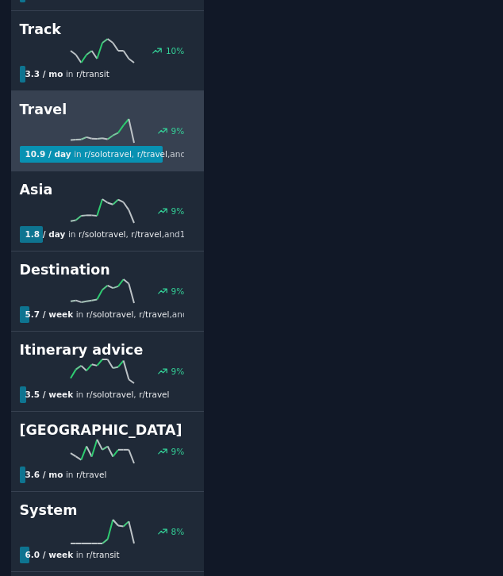
click at [115, 132] on icon at bounding box center [102, 131] width 63 height 24
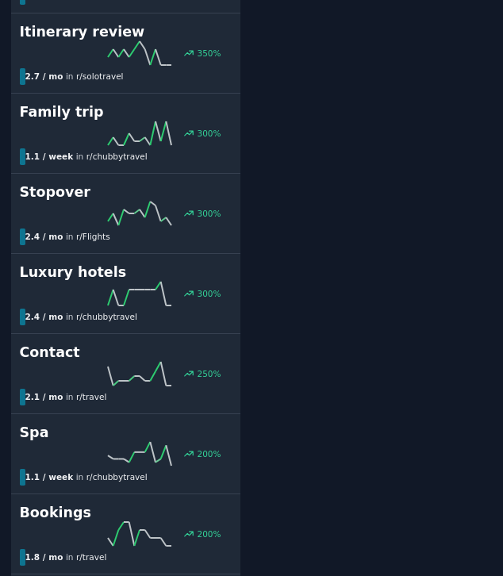
scroll to position [92, 0]
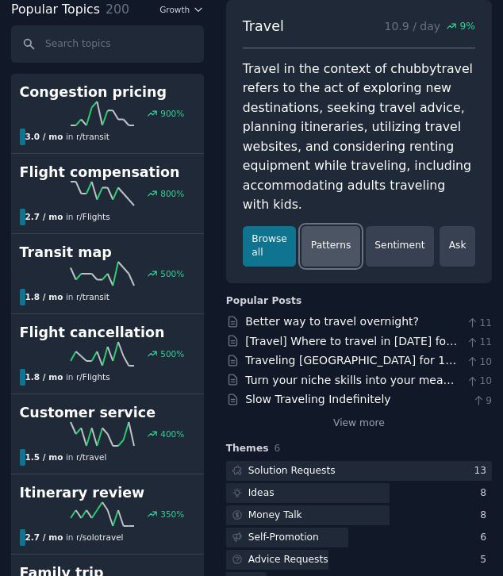
click at [345, 243] on link "Patterns" at bounding box center [330, 246] width 58 height 40
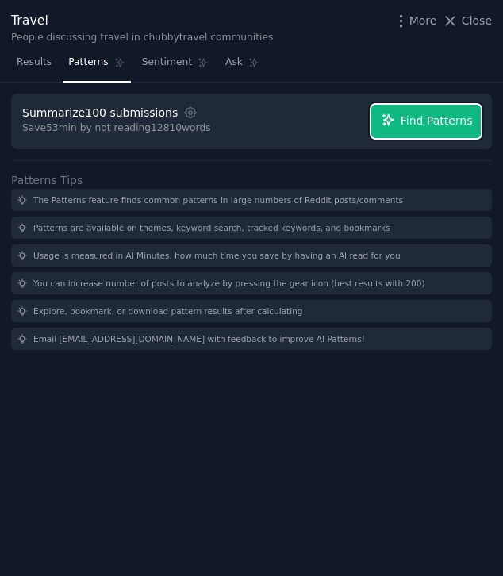
click at [431, 125] on span "Find Patterns" at bounding box center [436, 121] width 72 height 17
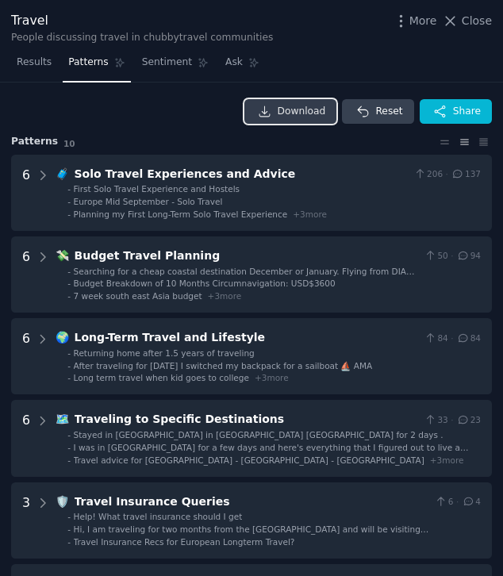
click at [281, 117] on span "Download" at bounding box center [302, 112] width 48 height 14
click at [477, 22] on span "Close" at bounding box center [476, 21] width 30 height 17
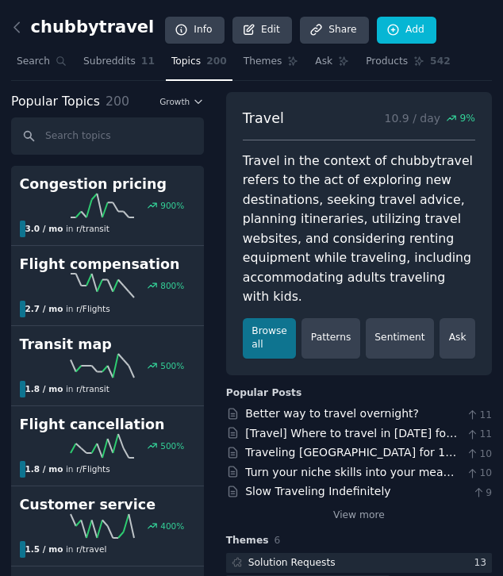
click at [462, 40] on div "chubbytravel Info Edit Share Add" at bounding box center [251, 30] width 481 height 38
click at [247, 31] on link "Edit" at bounding box center [261, 30] width 59 height 27
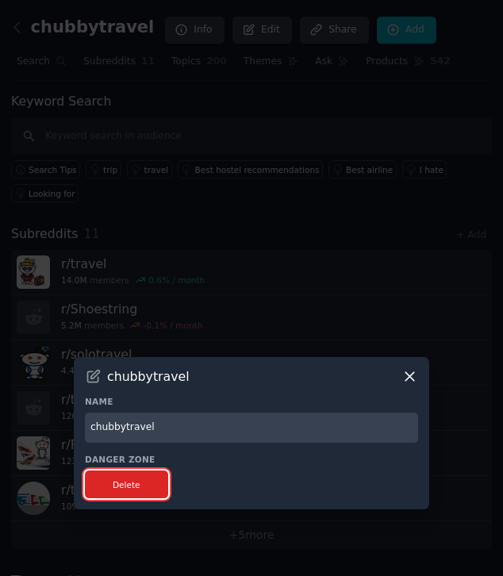
click at [150, 477] on button "Delete" at bounding box center [126, 484] width 83 height 28
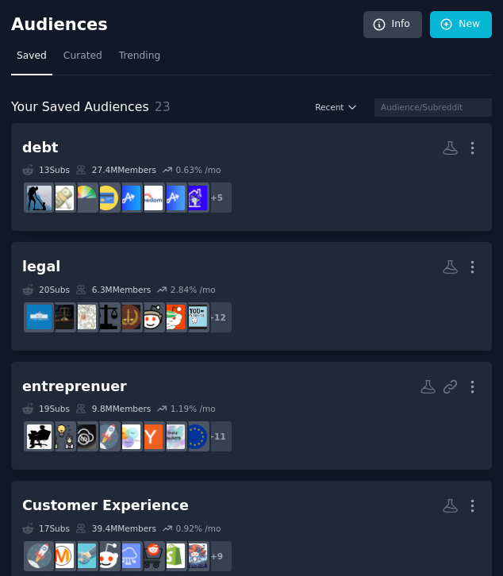
scroll to position [21, 0]
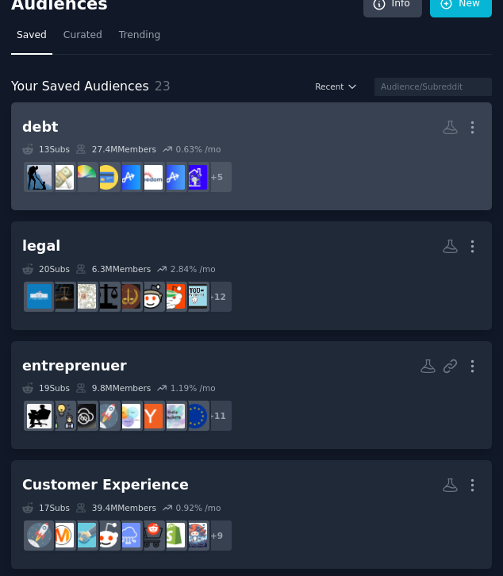
click at [297, 163] on dd "+ 5" at bounding box center [251, 177] width 458 height 44
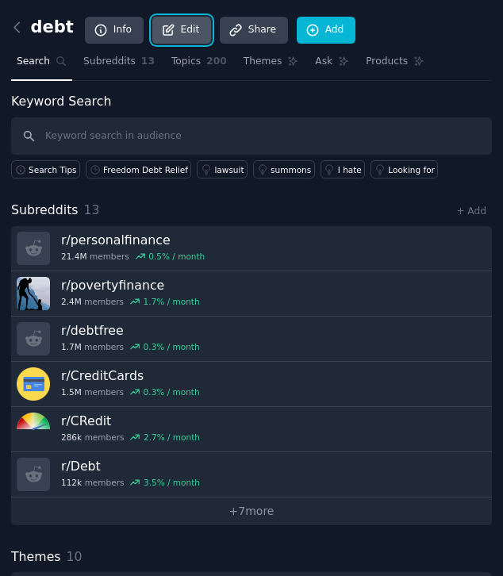
click at [186, 28] on link "Edit" at bounding box center [181, 30] width 59 height 27
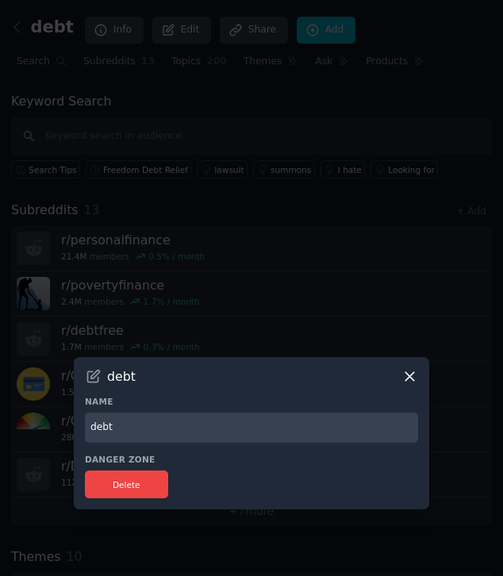
click at [179, 435] on input "debt" at bounding box center [251, 427] width 333 height 31
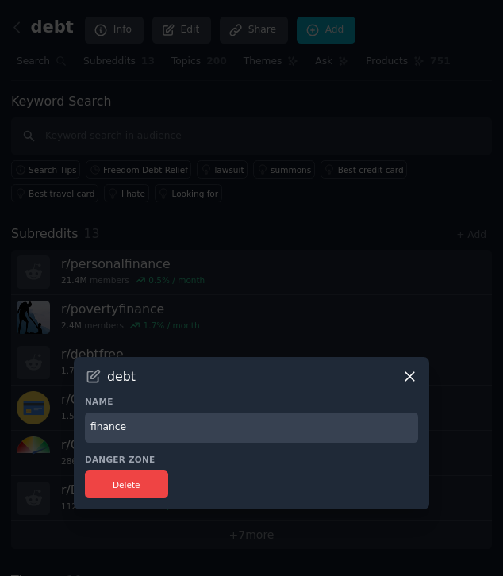
type input "finance"
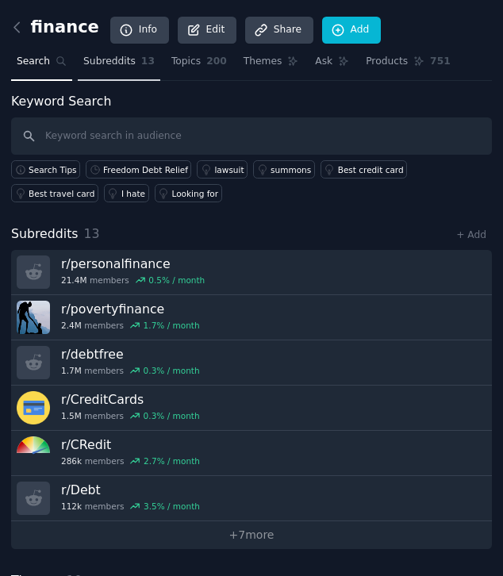
click at [134, 66] on link "Subreddits 13" at bounding box center [119, 65] width 82 height 33
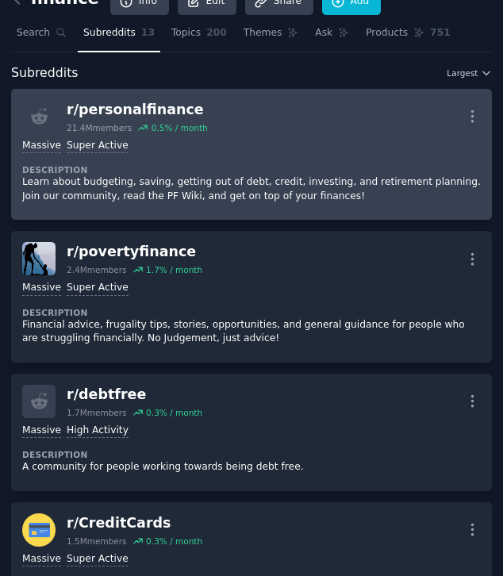
scroll to position [32, 0]
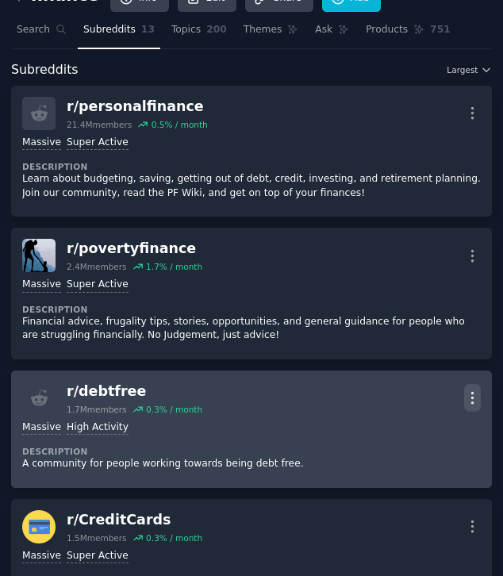
click at [468, 400] on icon "button" at bounding box center [472, 397] width 17 height 17
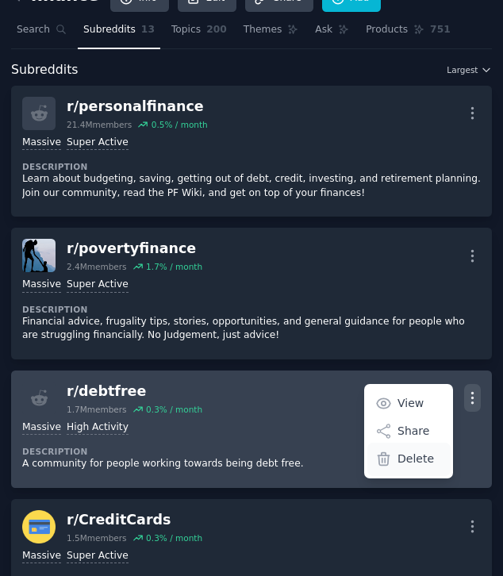
click at [417, 456] on p "Delete" at bounding box center [415, 458] width 36 height 17
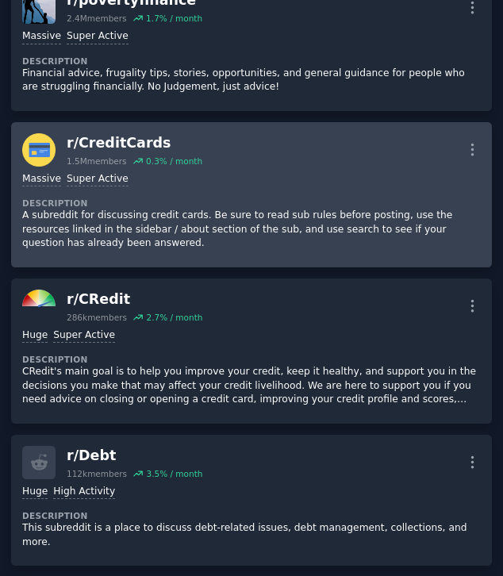
scroll to position [301, 0]
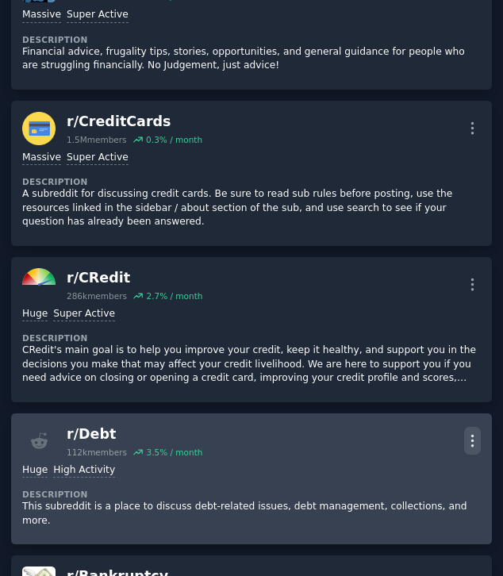
click at [471, 437] on icon "button" at bounding box center [472, 440] width 17 height 17
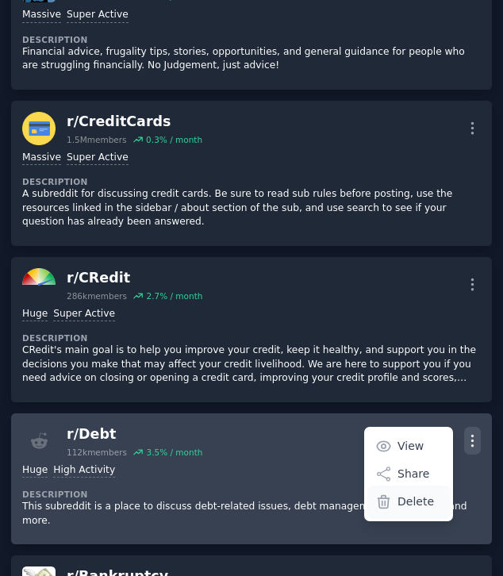
click at [413, 501] on p "Delete" at bounding box center [415, 501] width 36 height 17
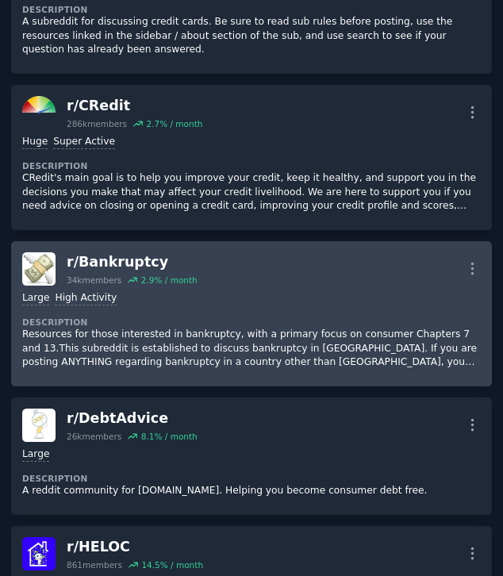
scroll to position [474, 0]
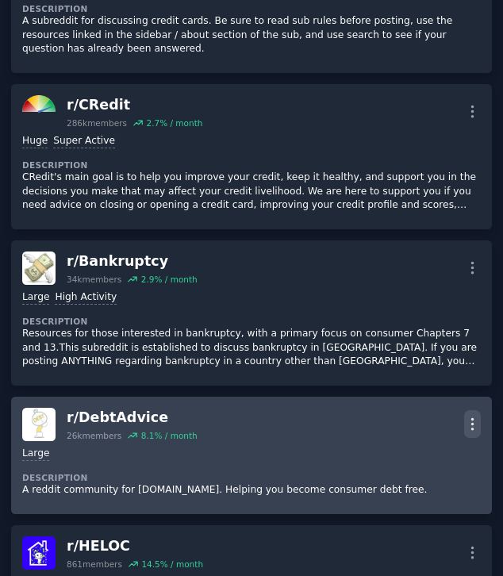
click at [469, 421] on icon "button" at bounding box center [472, 423] width 17 height 17
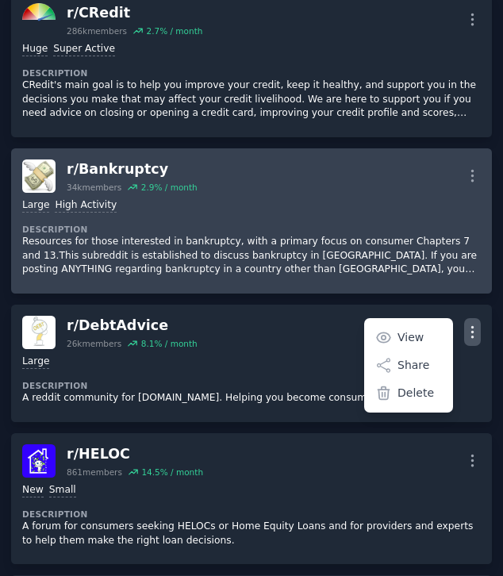
scroll to position [568, 0]
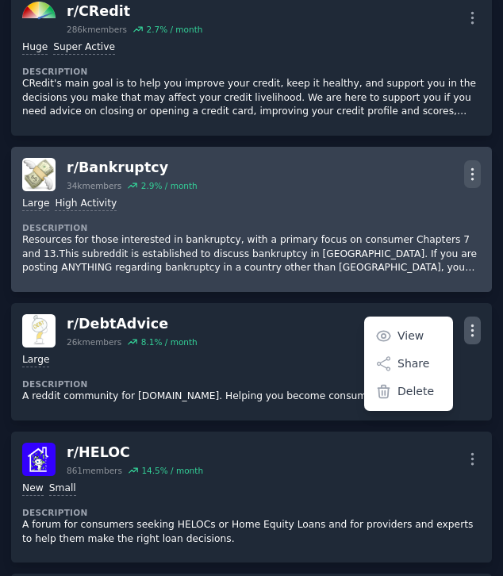
click at [471, 172] on icon "button" at bounding box center [472, 174] width 17 height 17
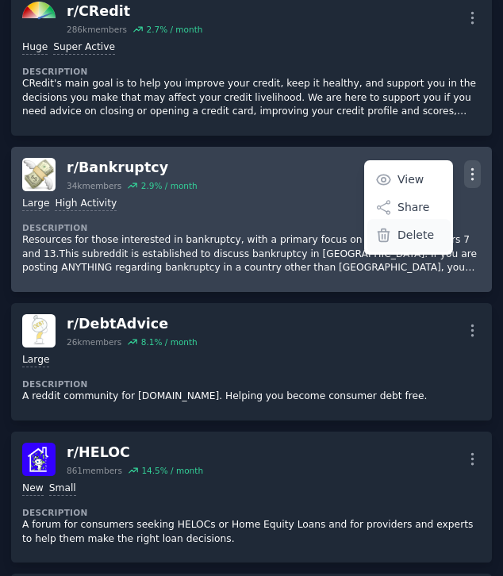
click at [420, 242] on p "Delete" at bounding box center [415, 235] width 36 height 17
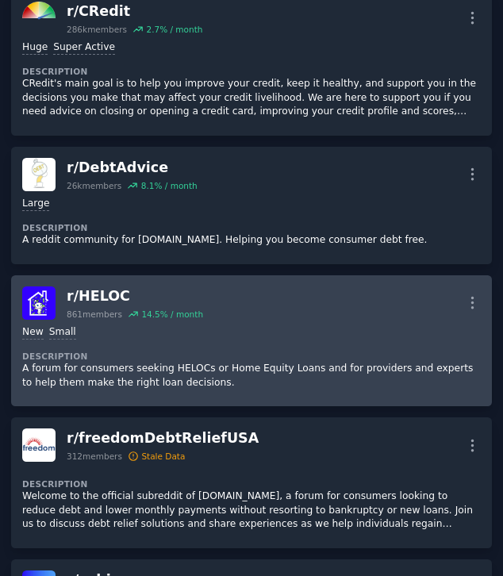
click at [469, 323] on div "New Small Description A forum for consumers seeking HELOCs or Home Equity Loans…" at bounding box center [251, 358] width 458 height 76
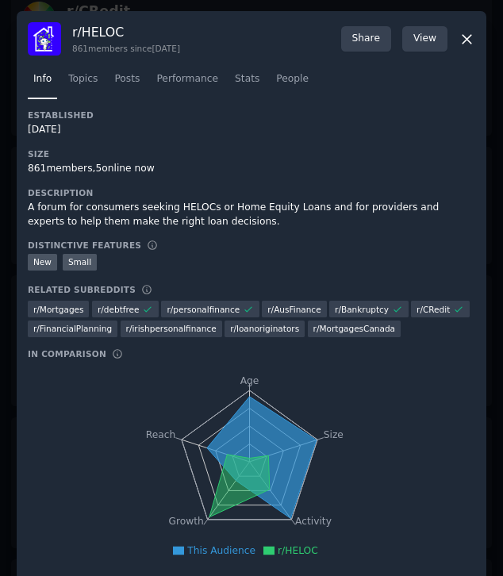
click at [463, 44] on icon at bounding box center [466, 39] width 17 height 17
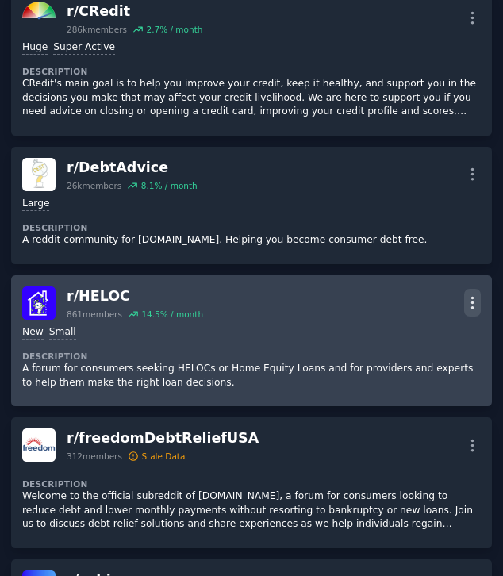
click at [468, 294] on icon "button" at bounding box center [472, 302] width 17 height 17
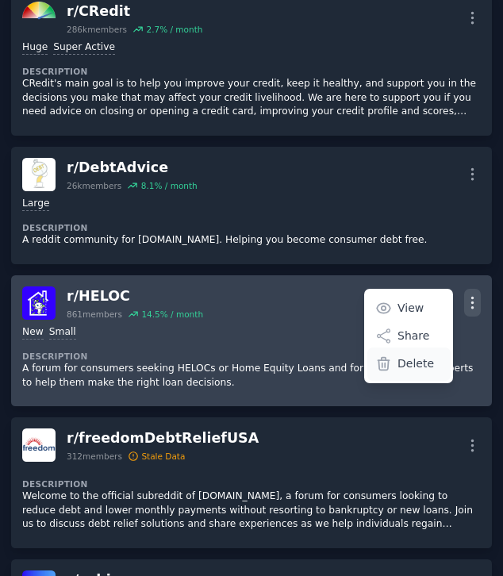
click at [418, 357] on p "Delete" at bounding box center [415, 363] width 36 height 17
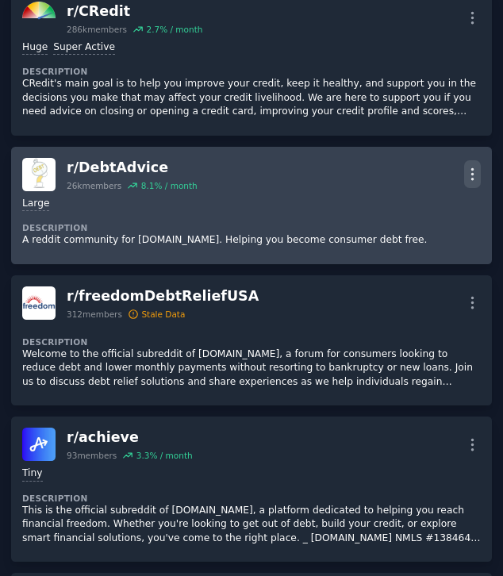
click at [467, 172] on icon "button" at bounding box center [472, 174] width 17 height 17
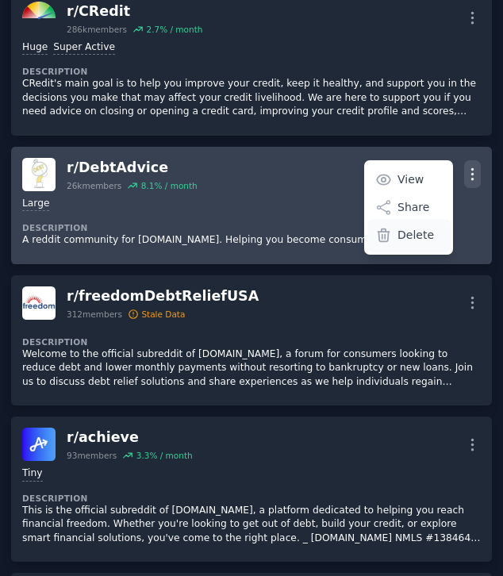
click at [420, 238] on p "Delete" at bounding box center [415, 235] width 36 height 17
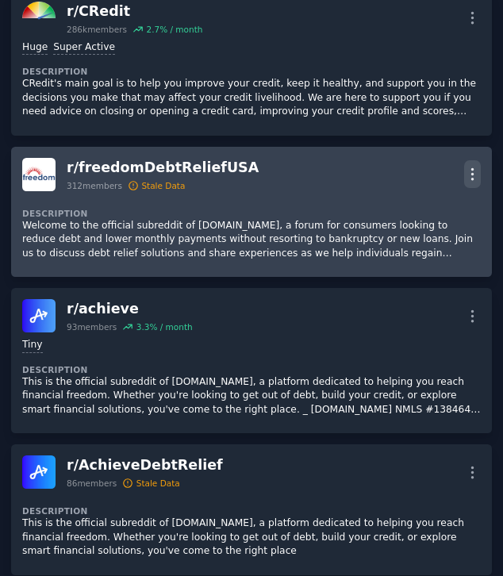
click at [470, 170] on icon "button" at bounding box center [472, 174] width 17 height 17
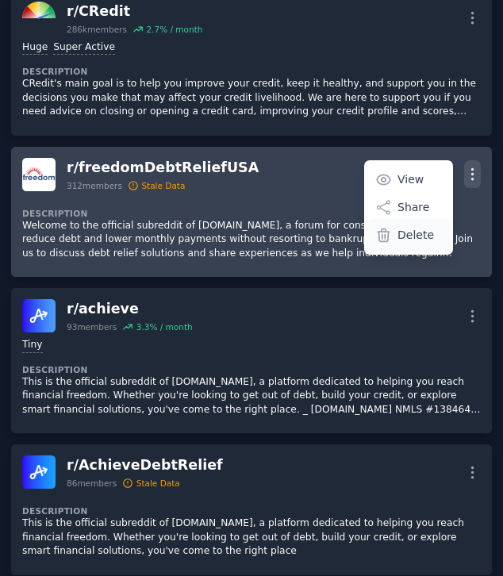
click at [423, 231] on p "Delete" at bounding box center [415, 235] width 36 height 17
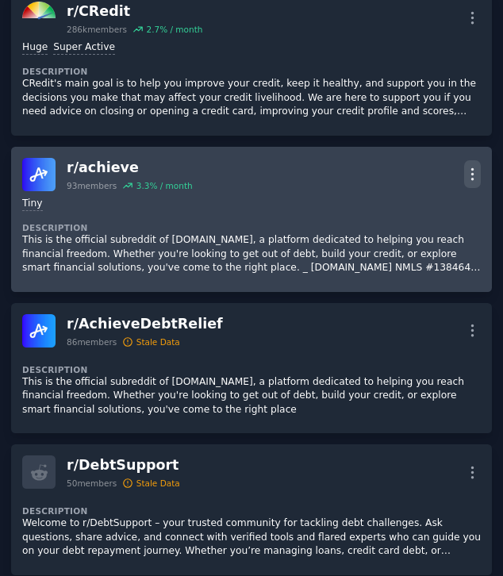
click at [465, 174] on icon "button" at bounding box center [472, 174] width 17 height 17
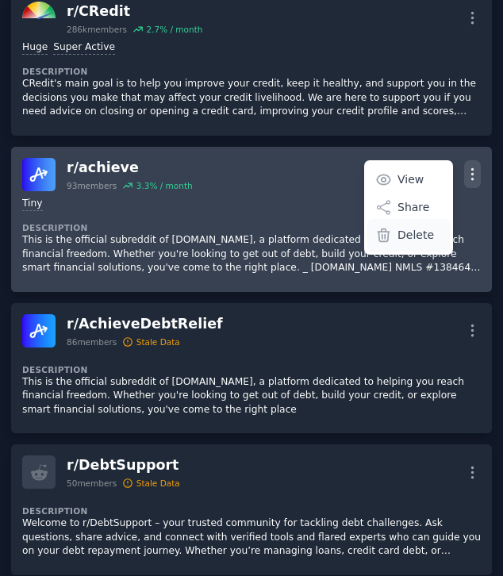
click at [427, 239] on div "Delete" at bounding box center [408, 235] width 83 height 33
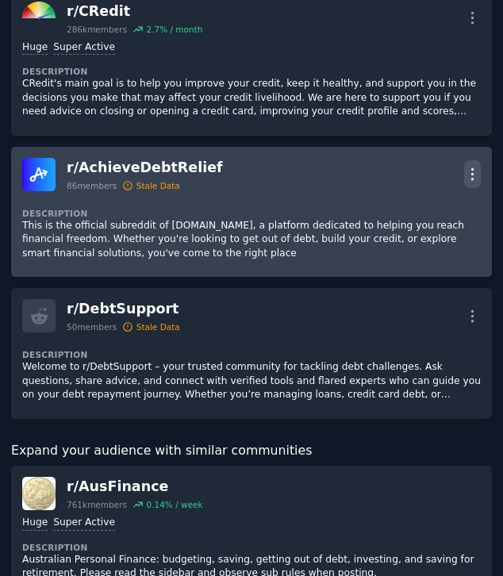
click at [468, 177] on icon "button" at bounding box center [472, 174] width 17 height 17
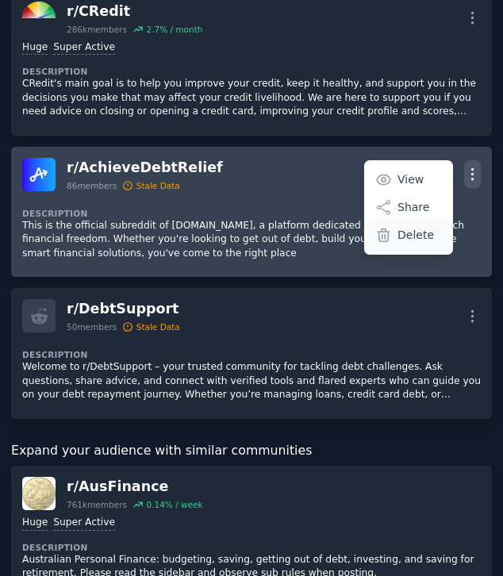
click at [423, 235] on p "Delete" at bounding box center [415, 235] width 36 height 17
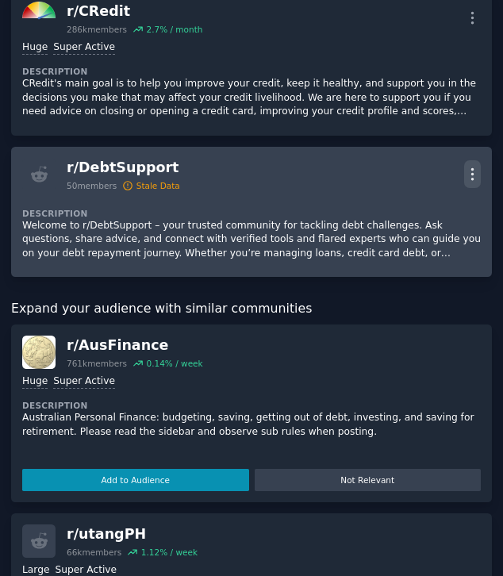
click at [466, 173] on icon "button" at bounding box center [472, 174] width 17 height 17
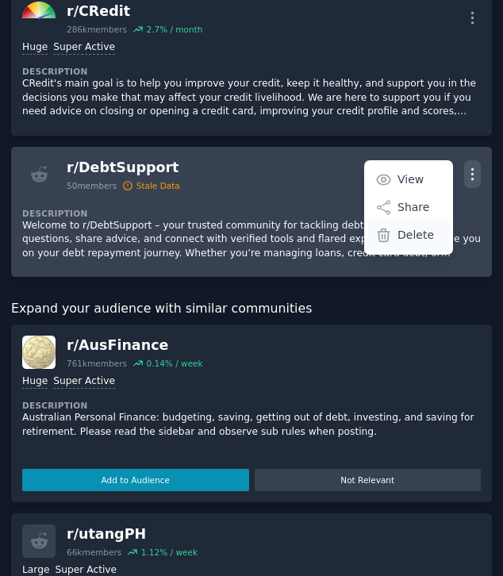
click at [423, 238] on p "Delete" at bounding box center [415, 235] width 36 height 17
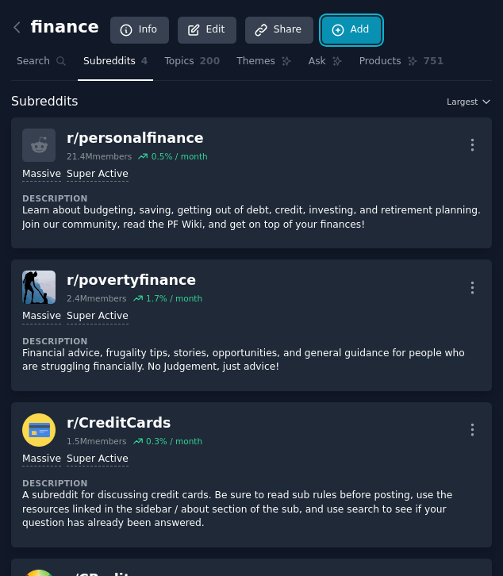
click at [353, 33] on link "Add" at bounding box center [351, 30] width 59 height 27
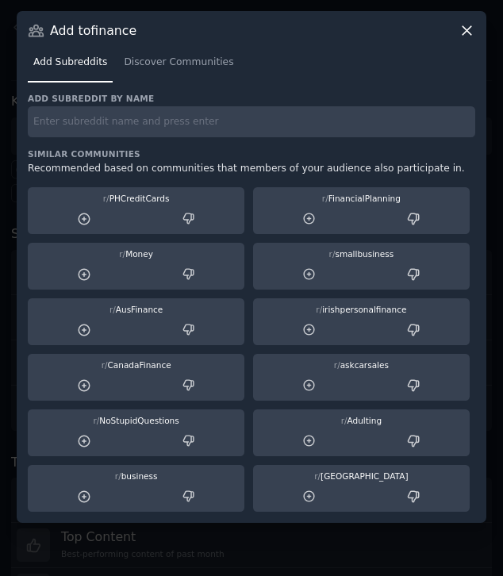
click at [262, 118] on input "text" at bounding box center [251, 121] width 447 height 31
paste input "Thrifty"
type input "Thrifty"
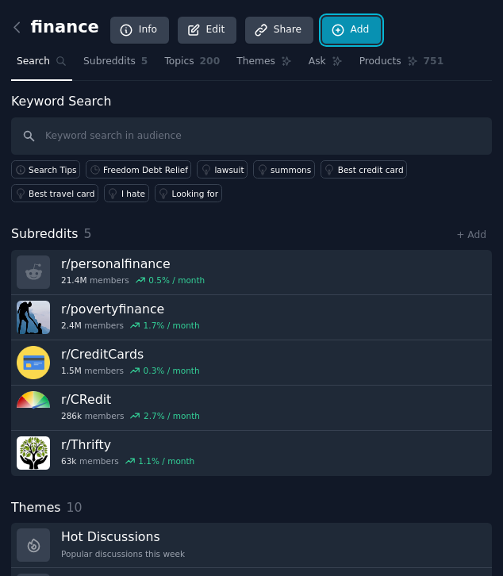
click at [335, 28] on link "Add" at bounding box center [351, 30] width 59 height 27
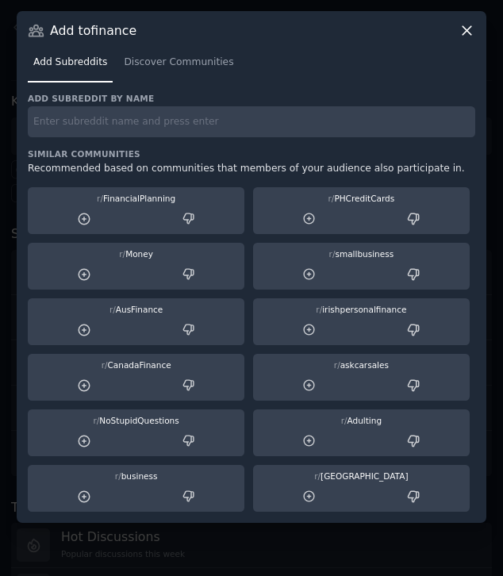
click at [233, 354] on div "r/ CanadaFinance" at bounding box center [136, 378] width 216 height 48
click at [228, 121] on input "text" at bounding box center [251, 121] width 447 height 31
paste input "frugal"
type input "frugal"
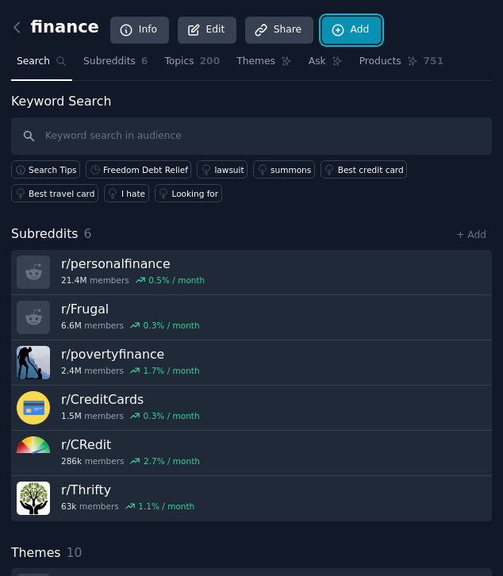
click at [344, 29] on link "Add" at bounding box center [351, 30] width 59 height 27
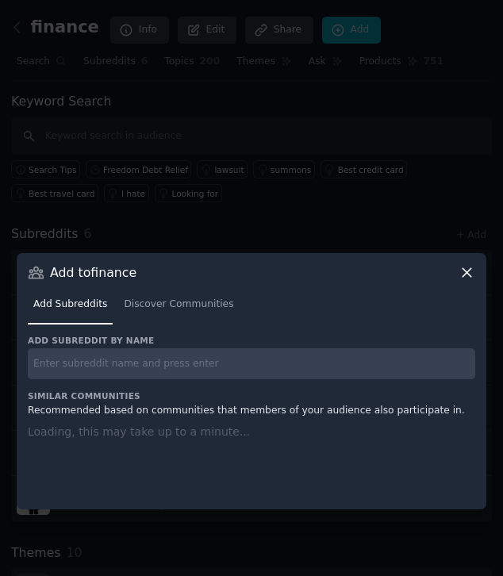
click at [208, 367] on input "text" at bounding box center [251, 363] width 447 height 31
paste input "financialindependence"
type input "financialindependence"
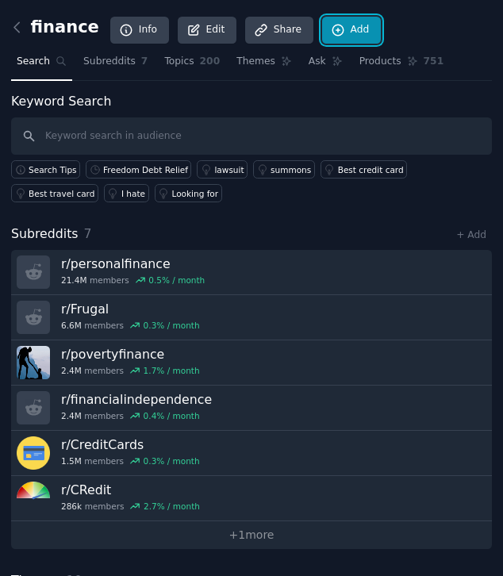
click at [332, 25] on icon at bounding box center [337, 30] width 10 height 10
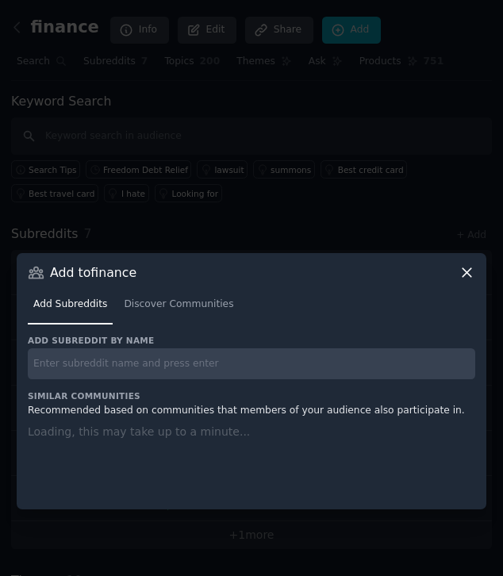
click at [224, 362] on input "text" at bounding box center [251, 363] width 447 height 31
paste input "financialplanning"
type input "financialplanning"
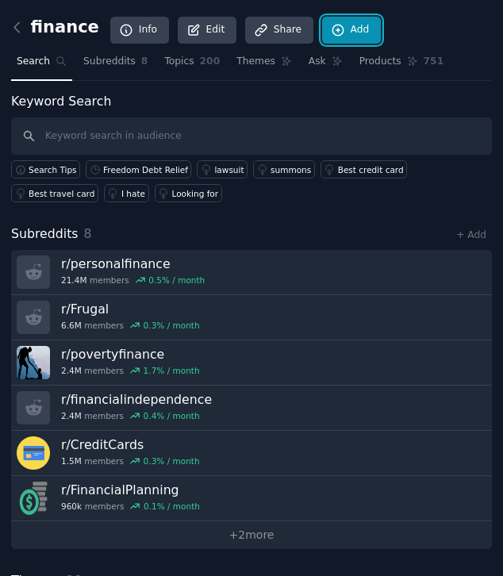
click at [343, 28] on link "Add" at bounding box center [351, 30] width 59 height 27
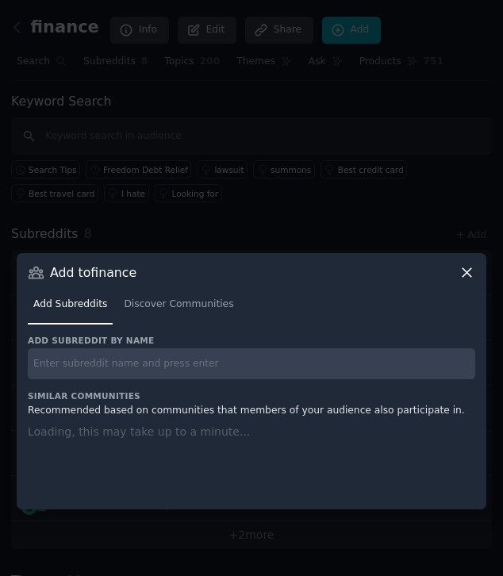
click at [218, 368] on input "text" at bounding box center [251, 363] width 447 height 31
paste input "Churning"
type input "Churning"
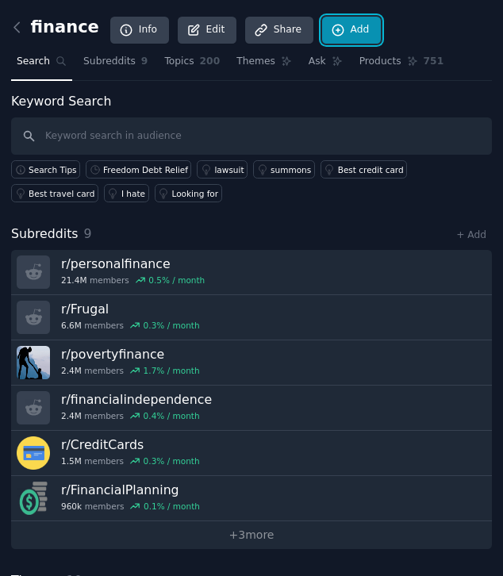
click at [355, 25] on link "Add" at bounding box center [351, 30] width 59 height 27
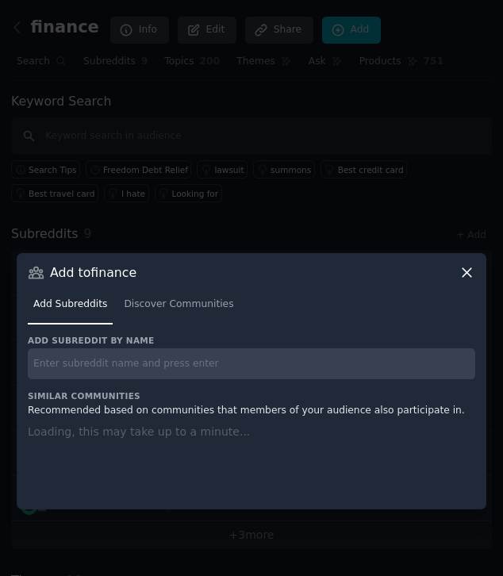
click at [276, 366] on input "text" at bounding box center [251, 363] width 447 height 31
paste input "Cashback"
type input "Cashback"
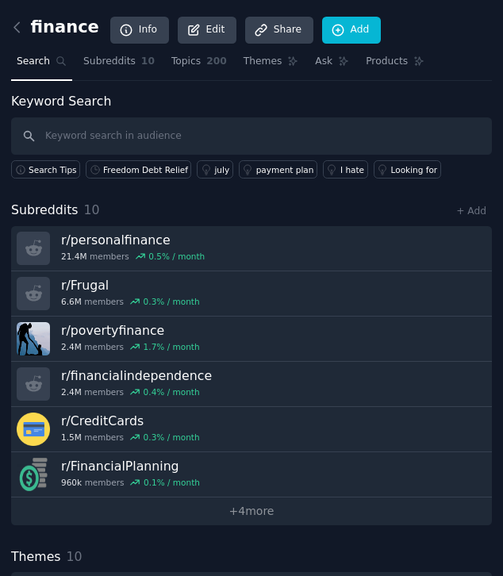
click at [206, 56] on span "200" at bounding box center [216, 62] width 21 height 14
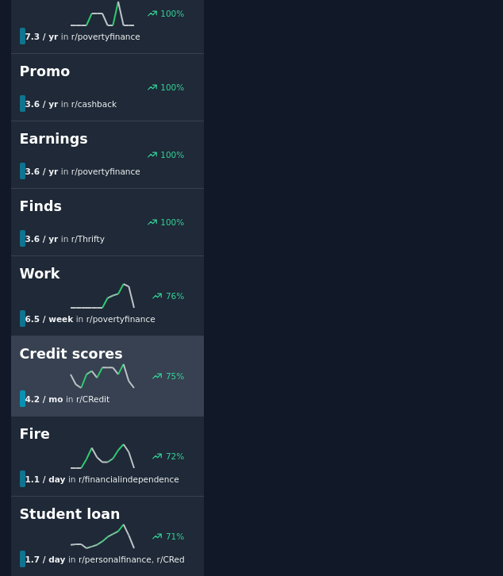
scroll to position [1872, 0]
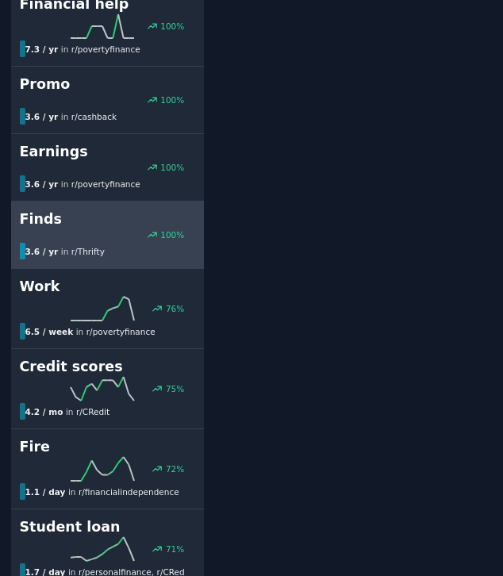
click at [134, 221] on div "Finds 100 % 3.6 / yr in r/ Thrifty" at bounding box center [108, 234] width 176 height 50
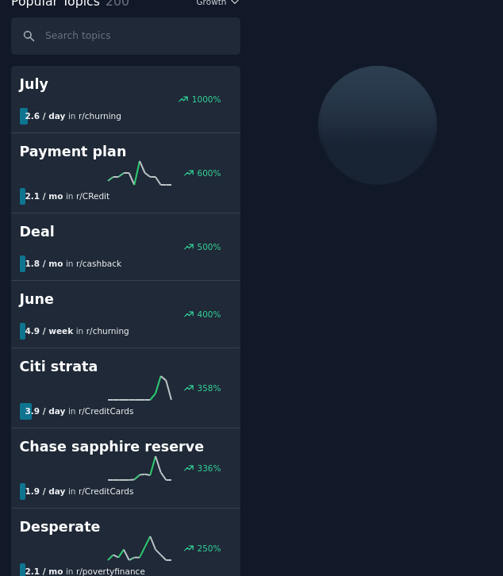
scroll to position [92, 0]
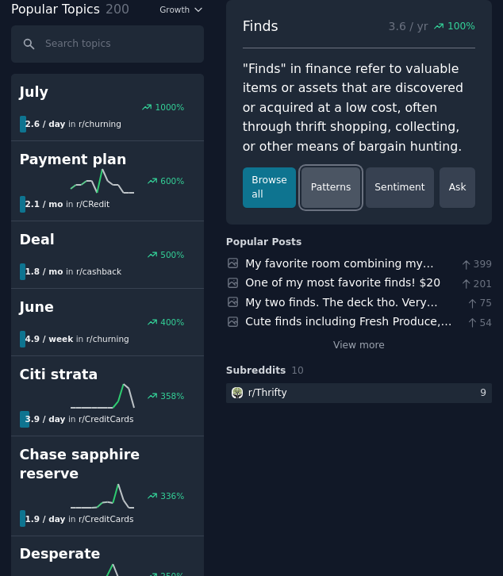
click at [343, 182] on link "Patterns" at bounding box center [330, 187] width 58 height 40
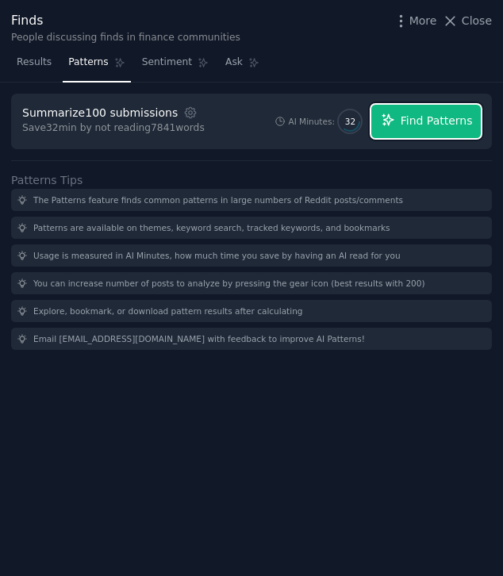
click at [422, 111] on button "Find Patterns" at bounding box center [425, 121] width 109 height 33
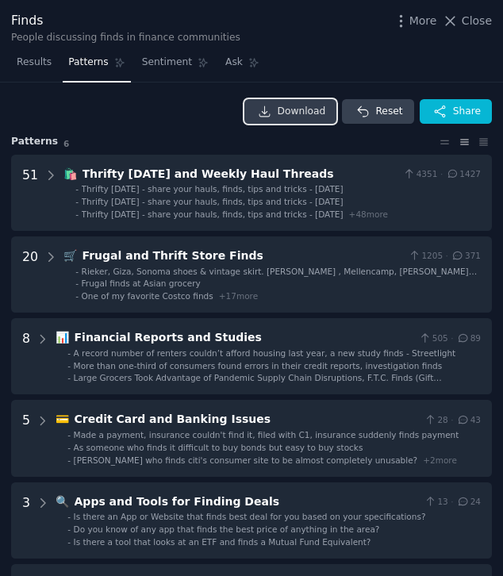
click at [304, 101] on link "Download" at bounding box center [290, 111] width 93 height 25
click at [465, 22] on span "Close" at bounding box center [476, 21] width 30 height 17
click at [465, 22] on span "100 %" at bounding box center [461, 27] width 28 height 14
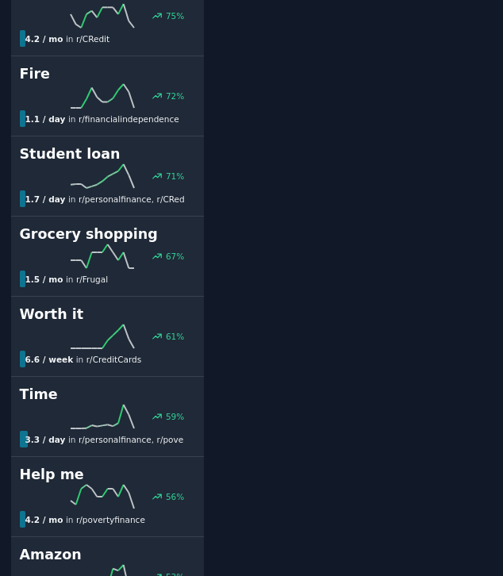
scroll to position [2254, 0]
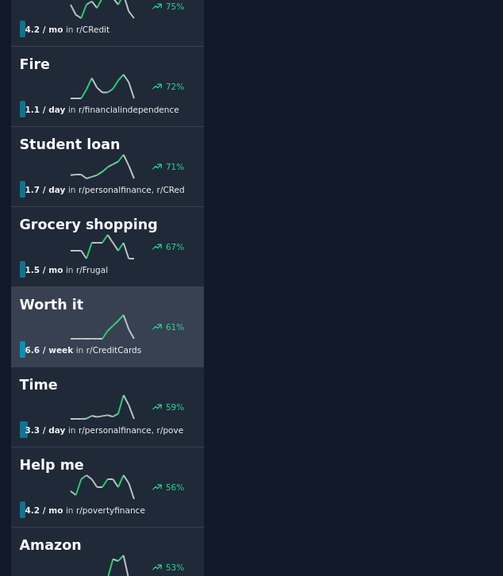
click at [174, 316] on div "61 %" at bounding box center [108, 327] width 176 height 24
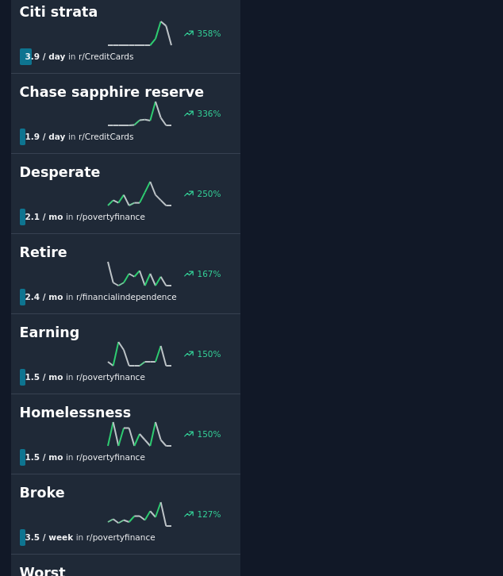
scroll to position [92, 0]
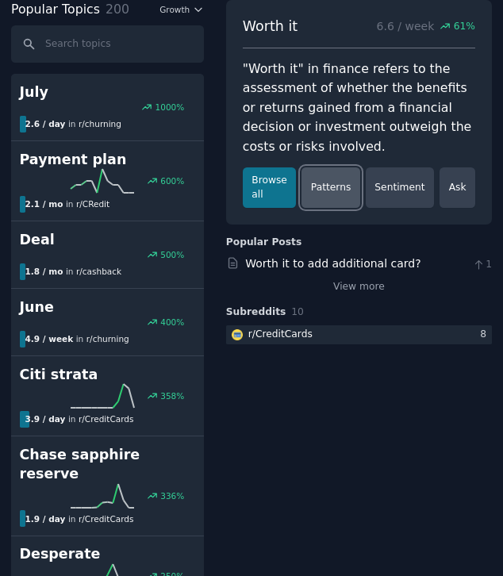
click at [320, 192] on link "Patterns" at bounding box center [330, 187] width 58 height 40
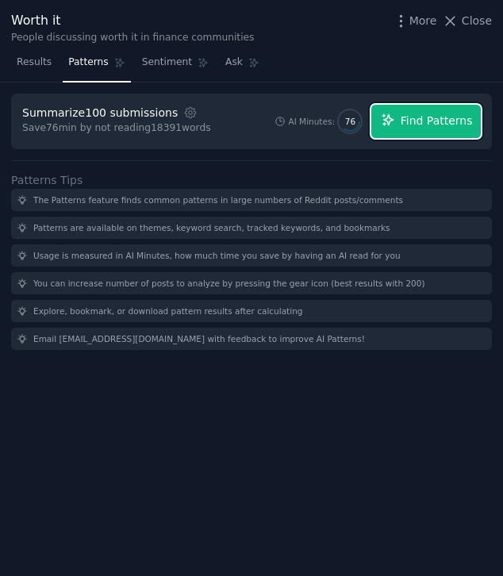
click at [429, 117] on span "Find Patterns" at bounding box center [436, 121] width 72 height 17
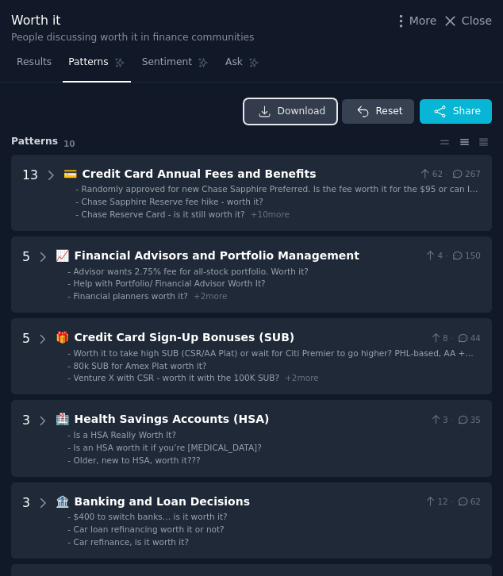
click at [287, 109] on span "Download" at bounding box center [302, 112] width 48 height 14
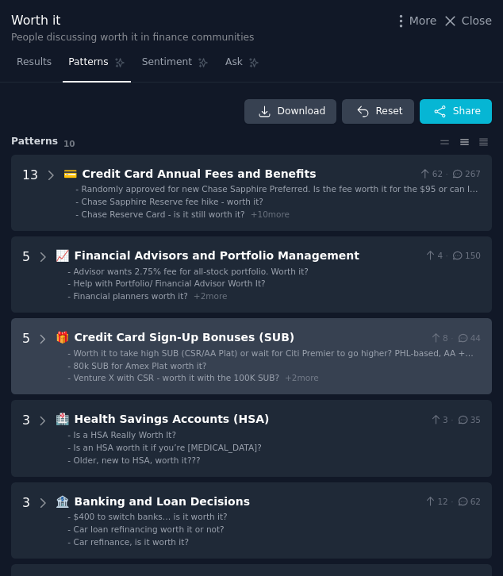
click at [400, 385] on \(SUB\) "5 🎁 Credit Card Sign-Up Bonuses (SUB) 8 · 44 - Worth it to take high SUB (CSR/A…" at bounding box center [251, 356] width 481 height 76
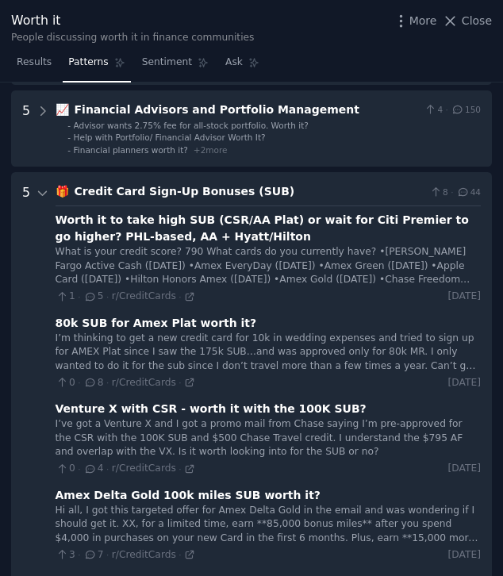
scroll to position [2, 0]
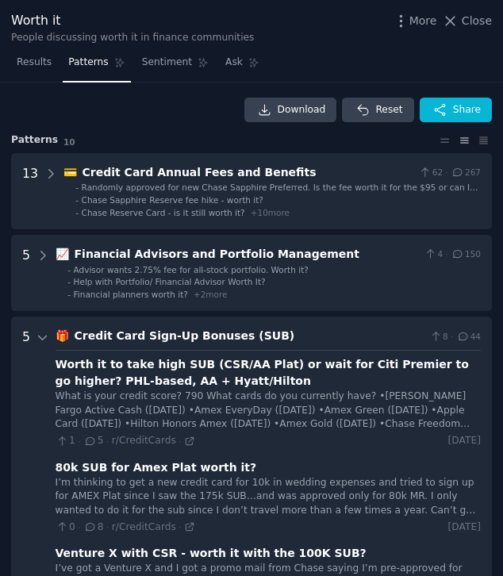
click at [378, 335] on div "Credit Card Sign-Up Bonuses (SUB)" at bounding box center [249, 335] width 349 height 17
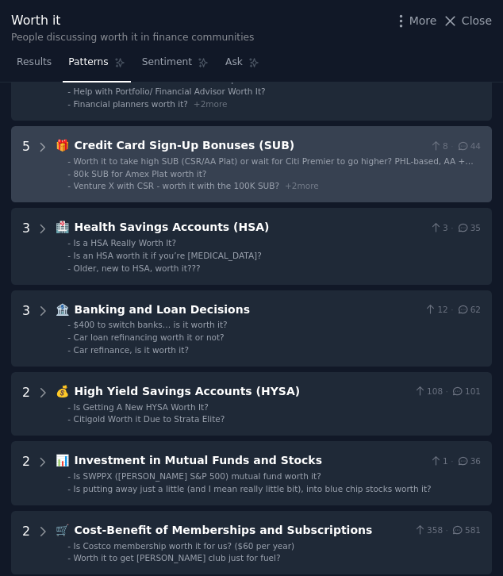
scroll to position [0, 0]
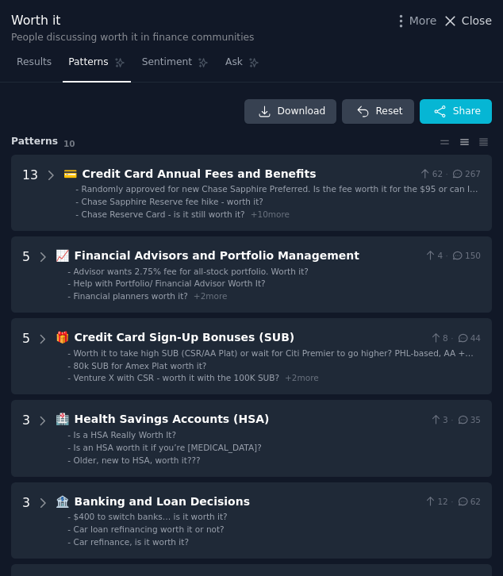
click at [471, 21] on span "Close" at bounding box center [476, 21] width 30 height 17
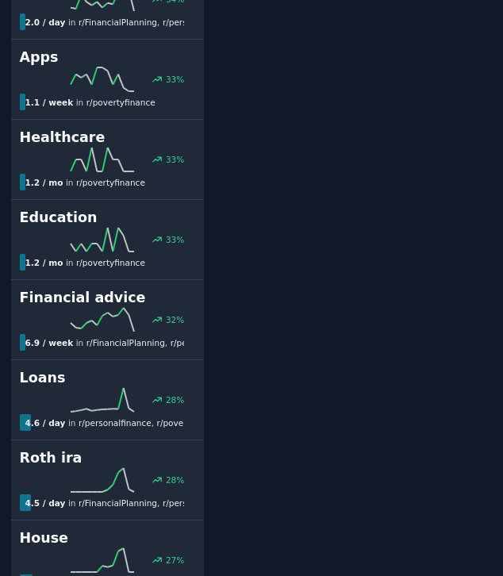
scroll to position [4030, 0]
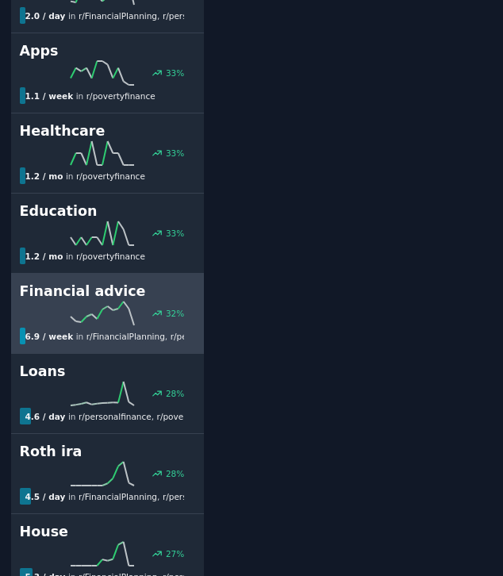
click at [138, 302] on div "32 %" at bounding box center [108, 313] width 176 height 24
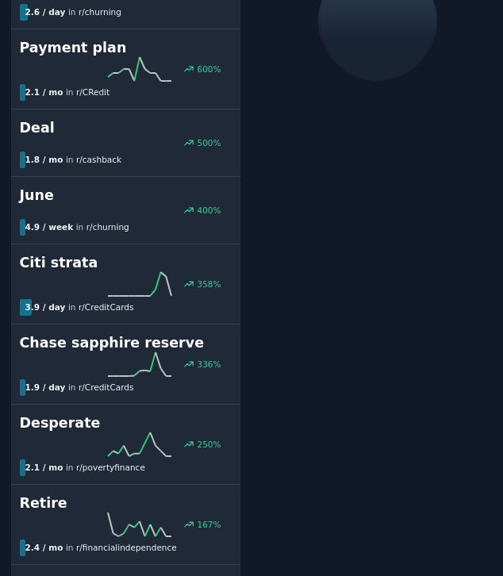
scroll to position [92, 0]
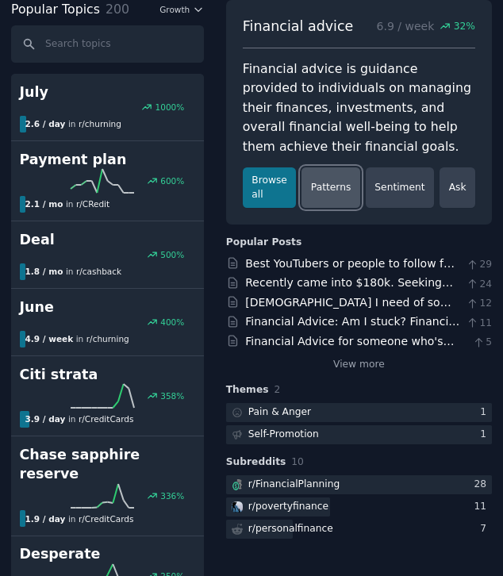
click at [331, 186] on link "Patterns" at bounding box center [330, 187] width 58 height 40
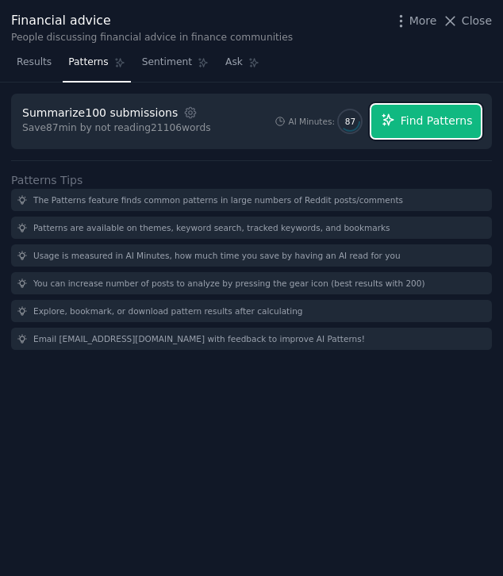
click at [399, 125] on button "Find Patterns" at bounding box center [425, 121] width 109 height 33
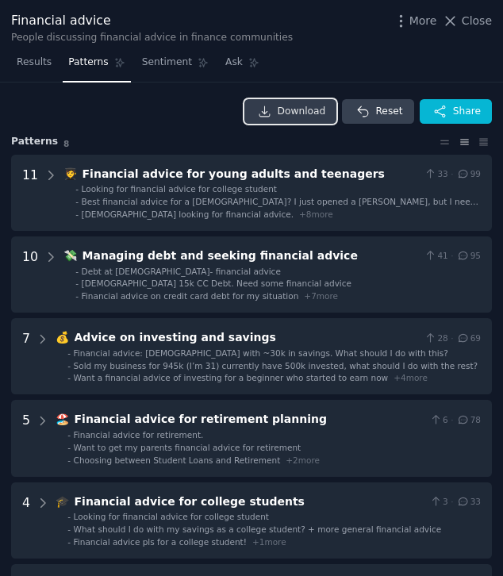
click at [316, 117] on span "Download" at bounding box center [302, 112] width 48 height 14
click at [464, 21] on span "Close" at bounding box center [476, 21] width 30 height 17
click at [464, 21] on span "32 %" at bounding box center [464, 27] width 21 height 14
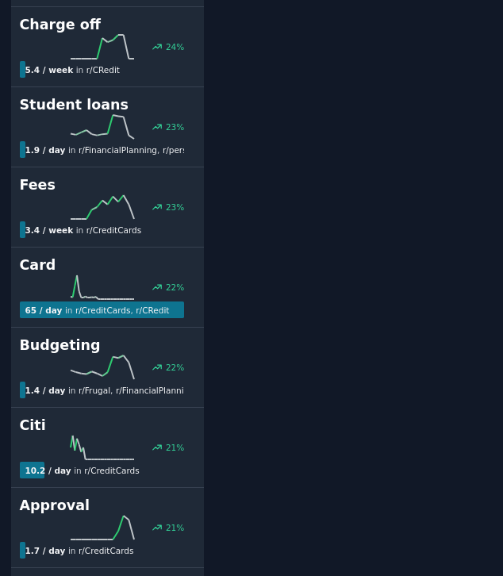
scroll to position [4942, 0]
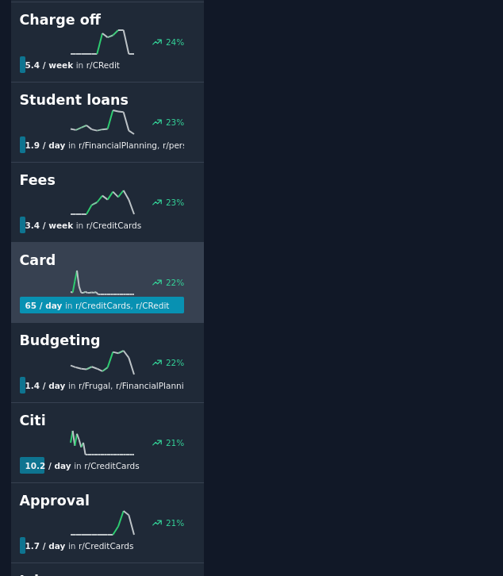
click at [117, 270] on icon at bounding box center [102, 282] width 63 height 24
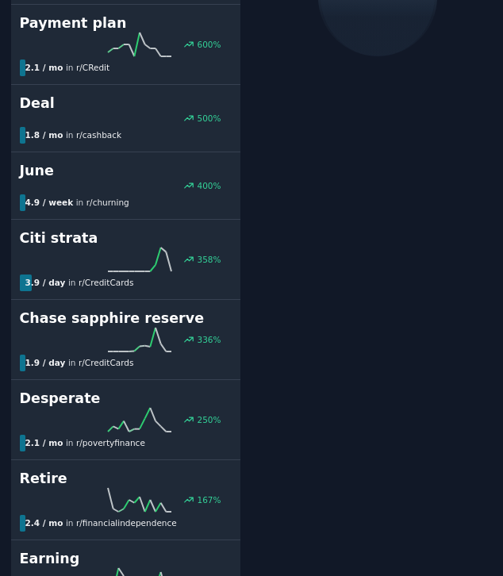
scroll to position [92, 0]
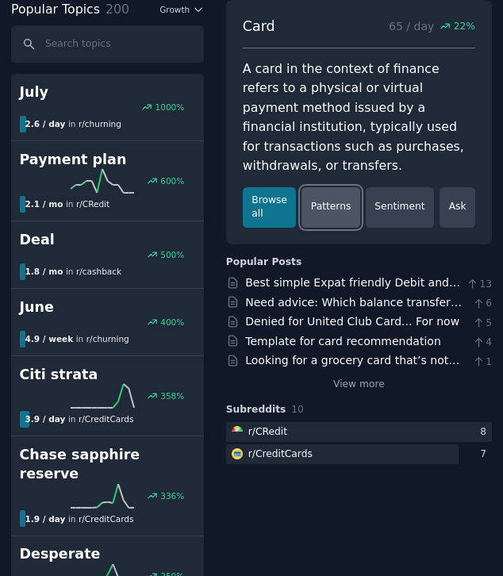
click at [336, 188] on link "Patterns" at bounding box center [330, 207] width 58 height 40
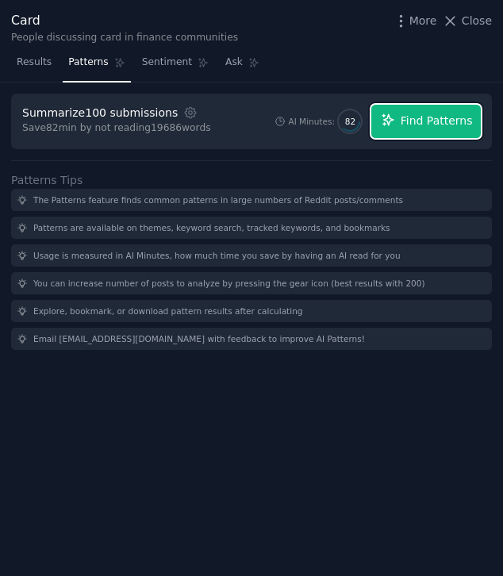
click at [392, 121] on icon "button" at bounding box center [387, 119] width 10 height 10
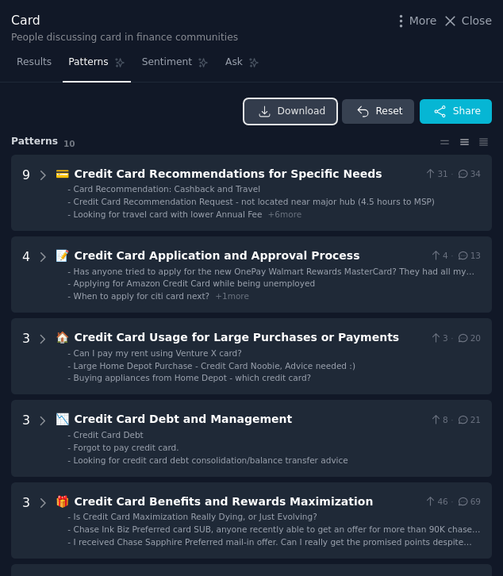
click at [278, 107] on span "Download" at bounding box center [302, 112] width 48 height 14
click at [472, 23] on span "Close" at bounding box center [476, 21] width 30 height 17
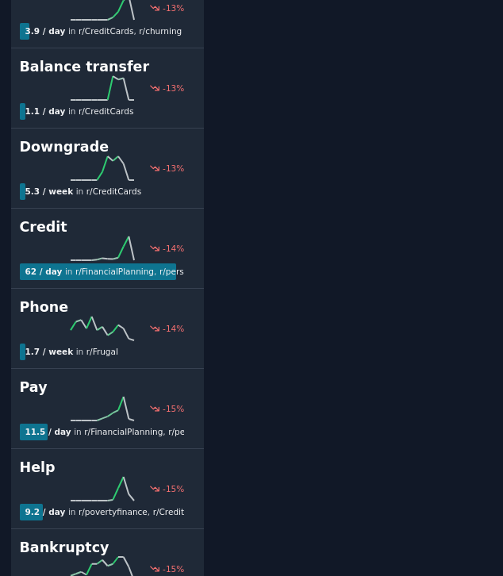
scroll to position [11734, 0]
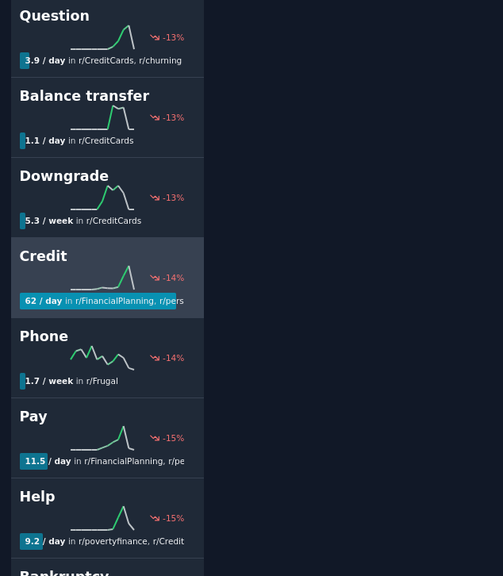
click at [106, 247] on h2 "Credit" at bounding box center [108, 257] width 176 height 20
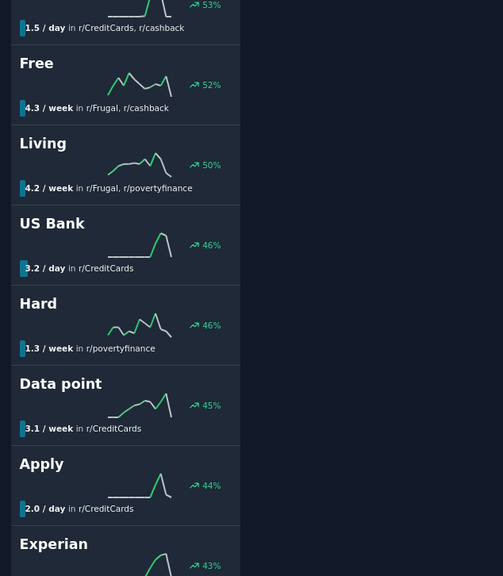
scroll to position [92, 0]
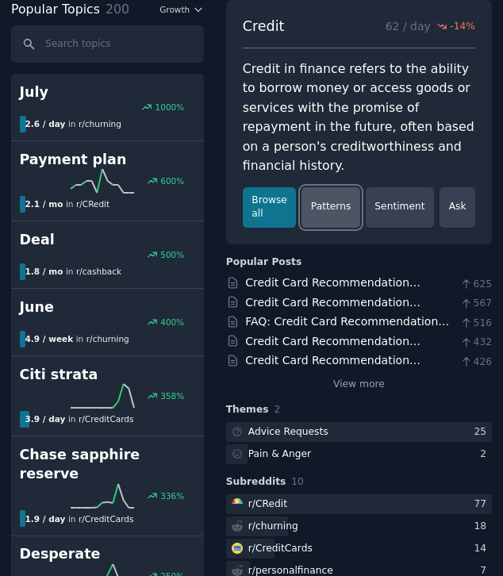
click at [343, 187] on link "Patterns" at bounding box center [330, 207] width 58 height 40
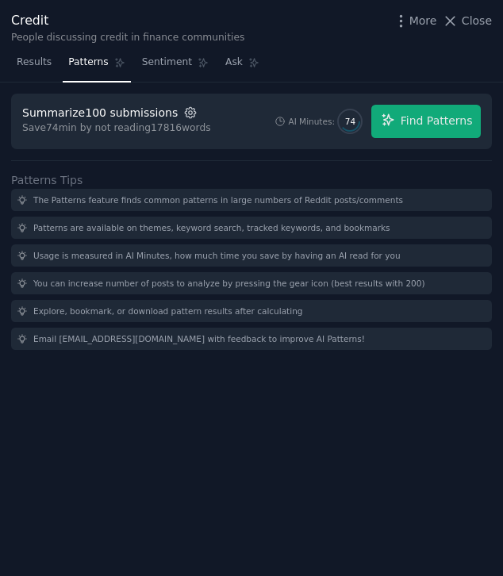
click at [185, 111] on icon "button" at bounding box center [190, 112] width 14 height 14
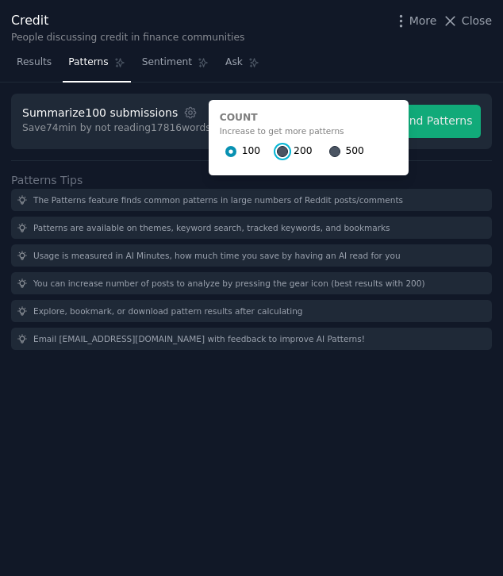
click at [277, 153] on input "200" at bounding box center [282, 151] width 11 height 11
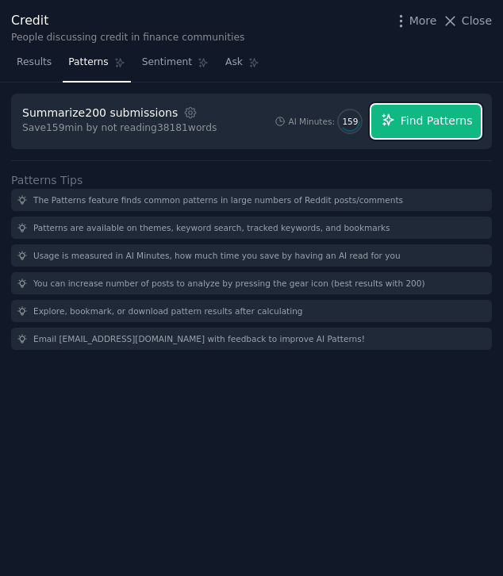
click at [427, 121] on span "Find Patterns" at bounding box center [436, 121] width 72 height 17
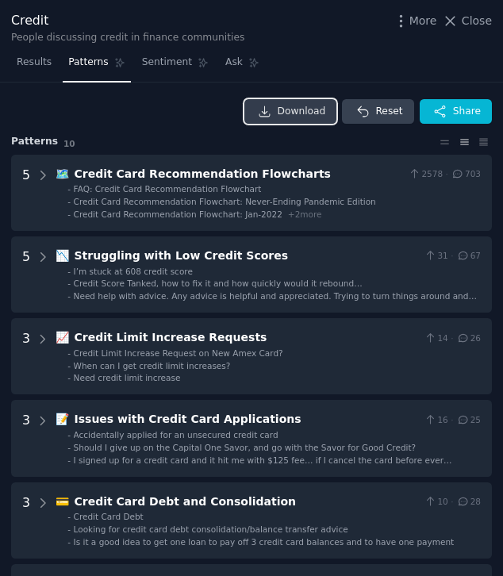
click at [313, 113] on span "Download" at bounding box center [302, 112] width 48 height 14
click at [474, 18] on span "Close" at bounding box center [476, 21] width 30 height 17
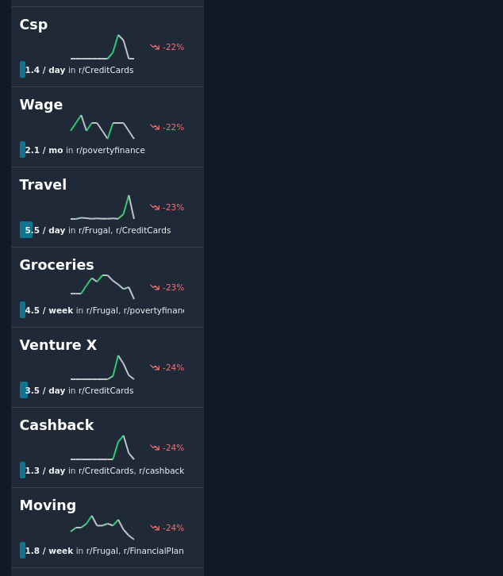
scroll to position [13646, 0]
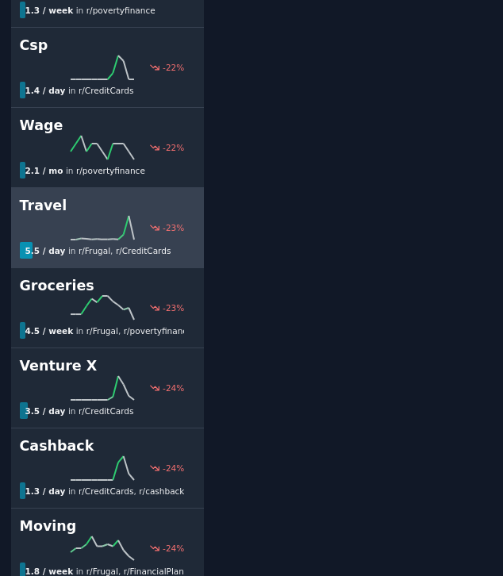
click at [135, 216] on div "-23 %" at bounding box center [108, 228] width 176 height 24
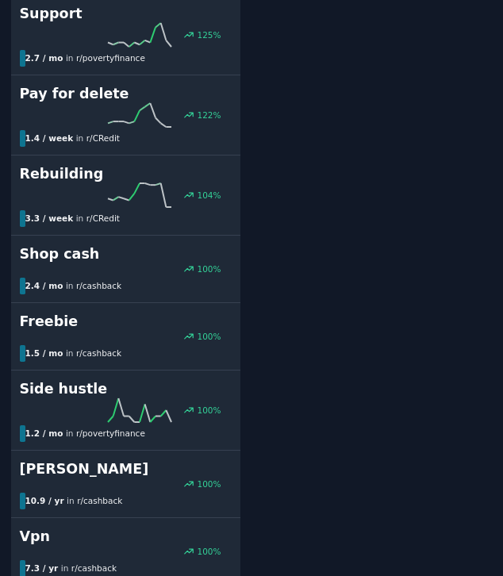
scroll to position [92, 0]
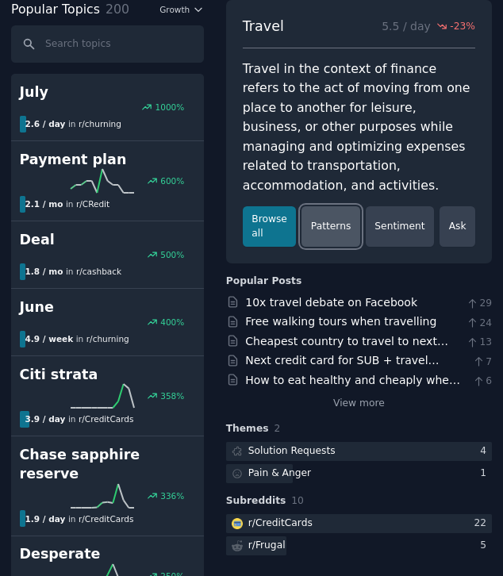
click at [333, 229] on link "Patterns" at bounding box center [330, 226] width 58 height 40
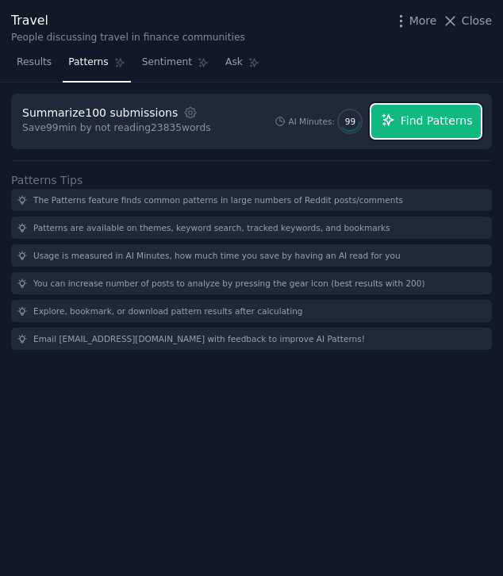
click at [421, 120] on span "Find Patterns" at bounding box center [436, 121] width 72 height 17
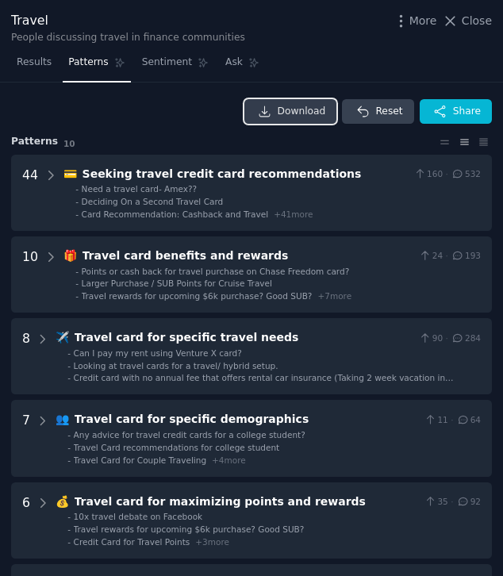
click at [269, 109] on icon at bounding box center [265, 112] width 14 height 14
click at [466, 23] on span "Close" at bounding box center [476, 21] width 30 height 17
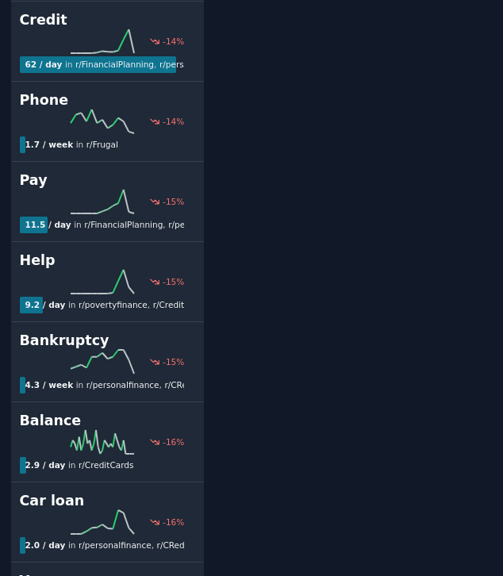
scroll to position [12073, 0]
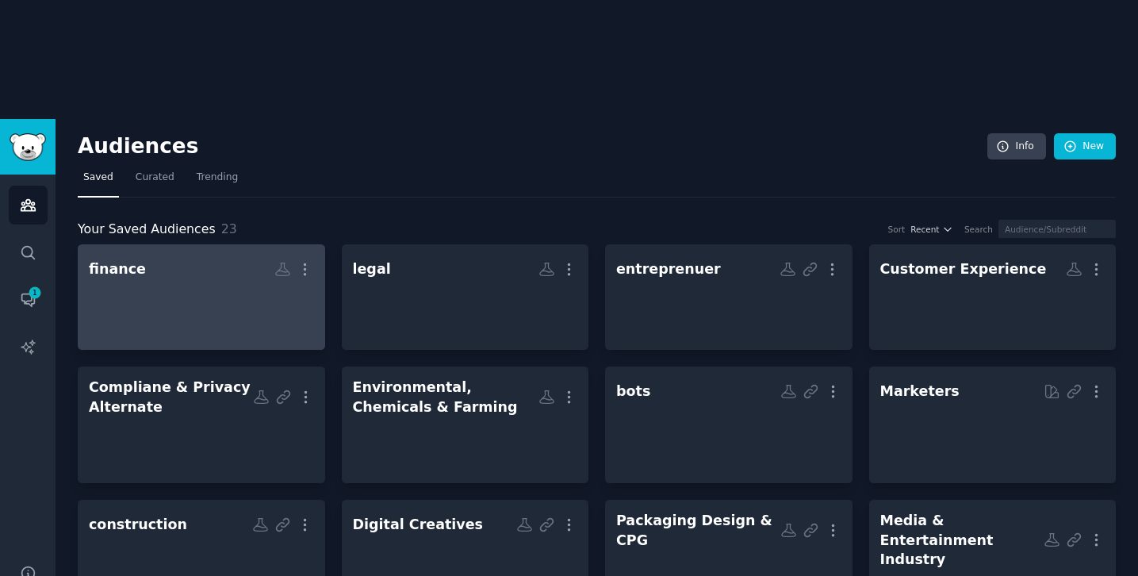
click at [211, 283] on div at bounding box center [201, 311] width 225 height 56
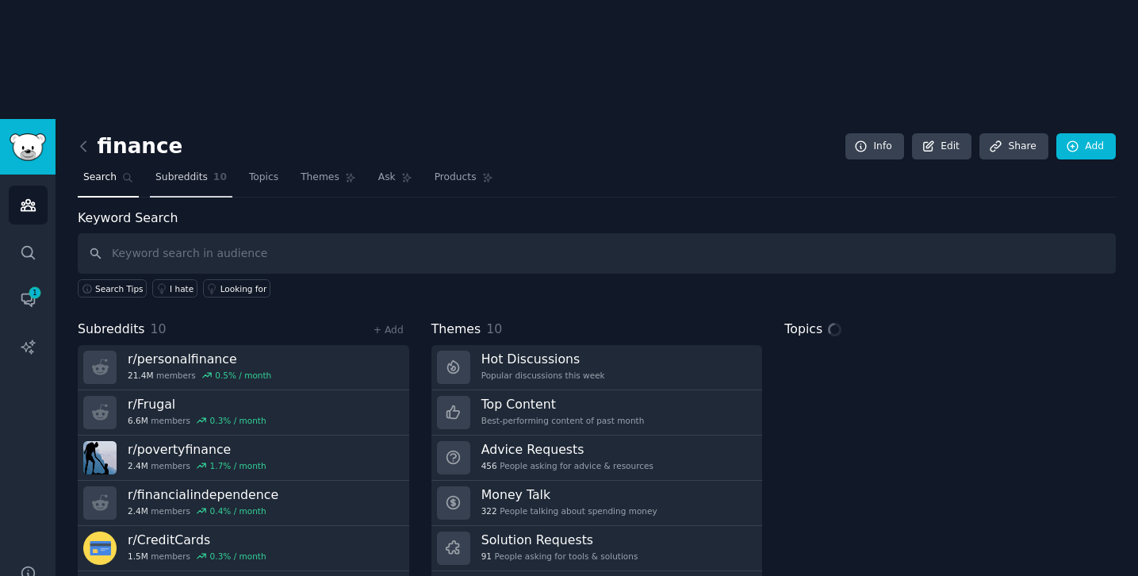
click at [186, 170] on span "Subreddits" at bounding box center [181, 177] width 52 height 14
